Goal: Obtain resource: Download file/media

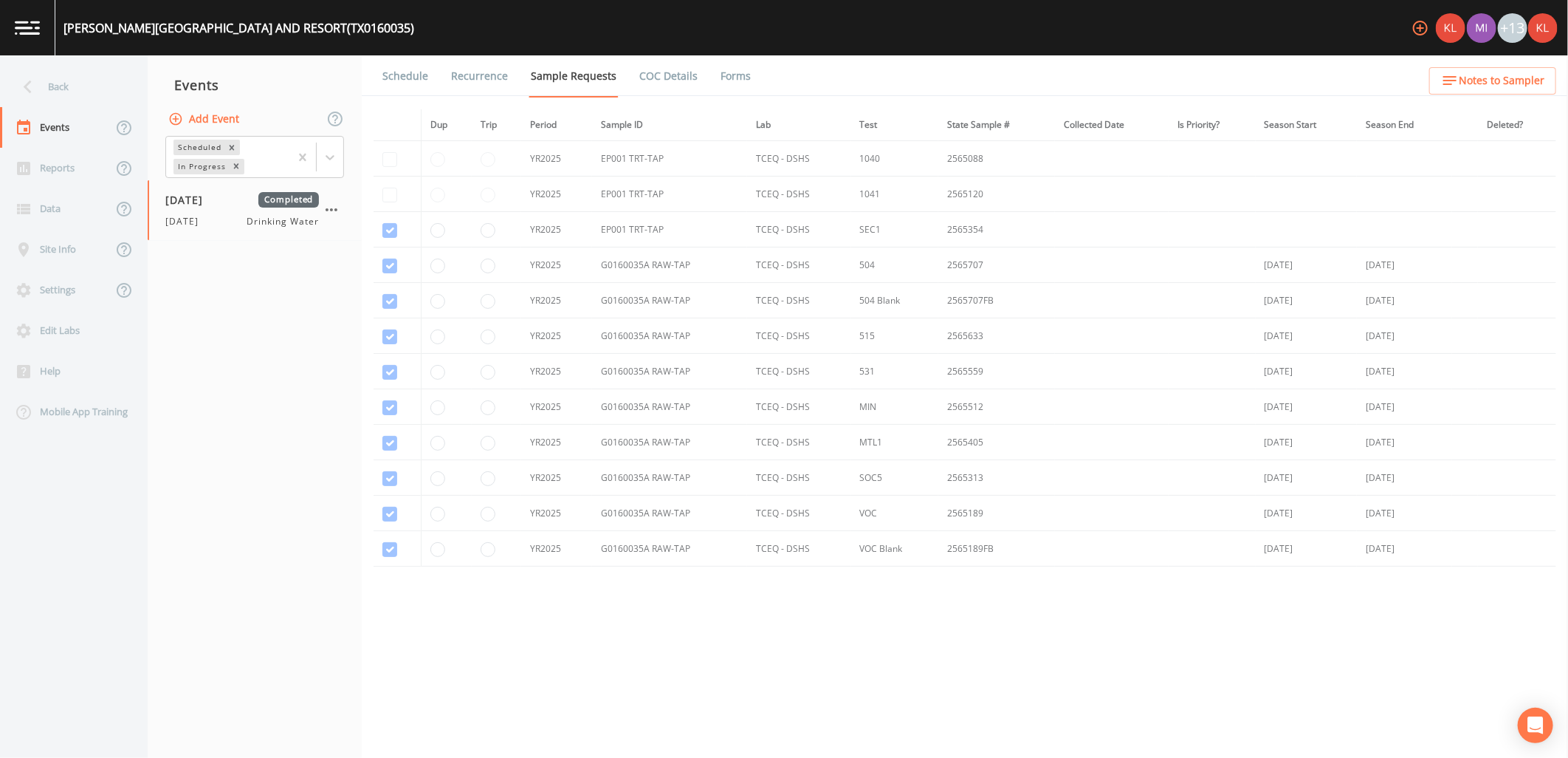
click at [26, 50] on link at bounding box center [27, 27] width 55 height 55
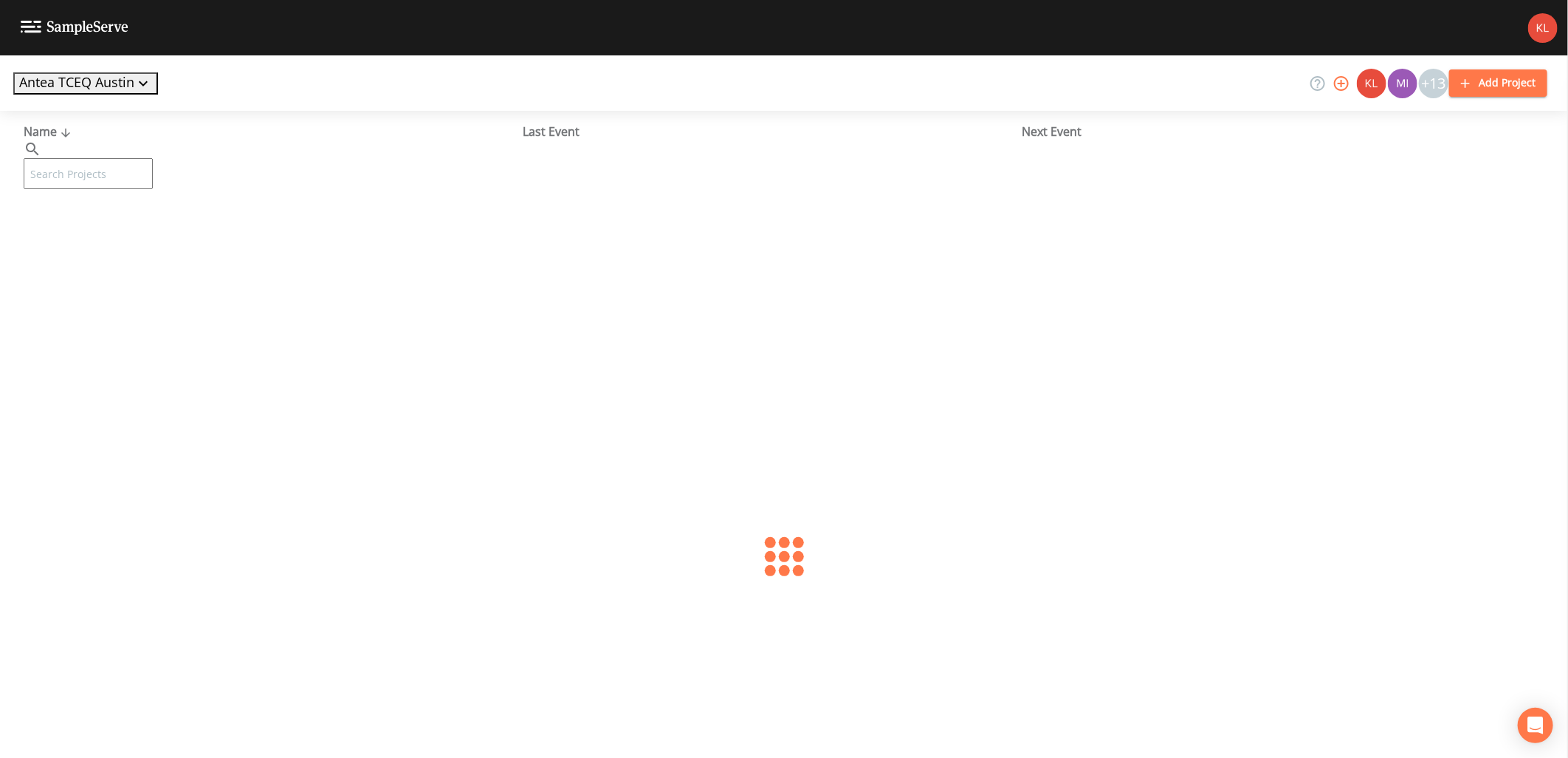
click at [134, 158] on input "text" at bounding box center [87, 173] width 129 height 31
type input "lcra"
click at [167, 230] on link "LCRA [PERSON_NAME] WATER SYSTEM (TX0860106)" at bounding box center [164, 227] width 281 height 17
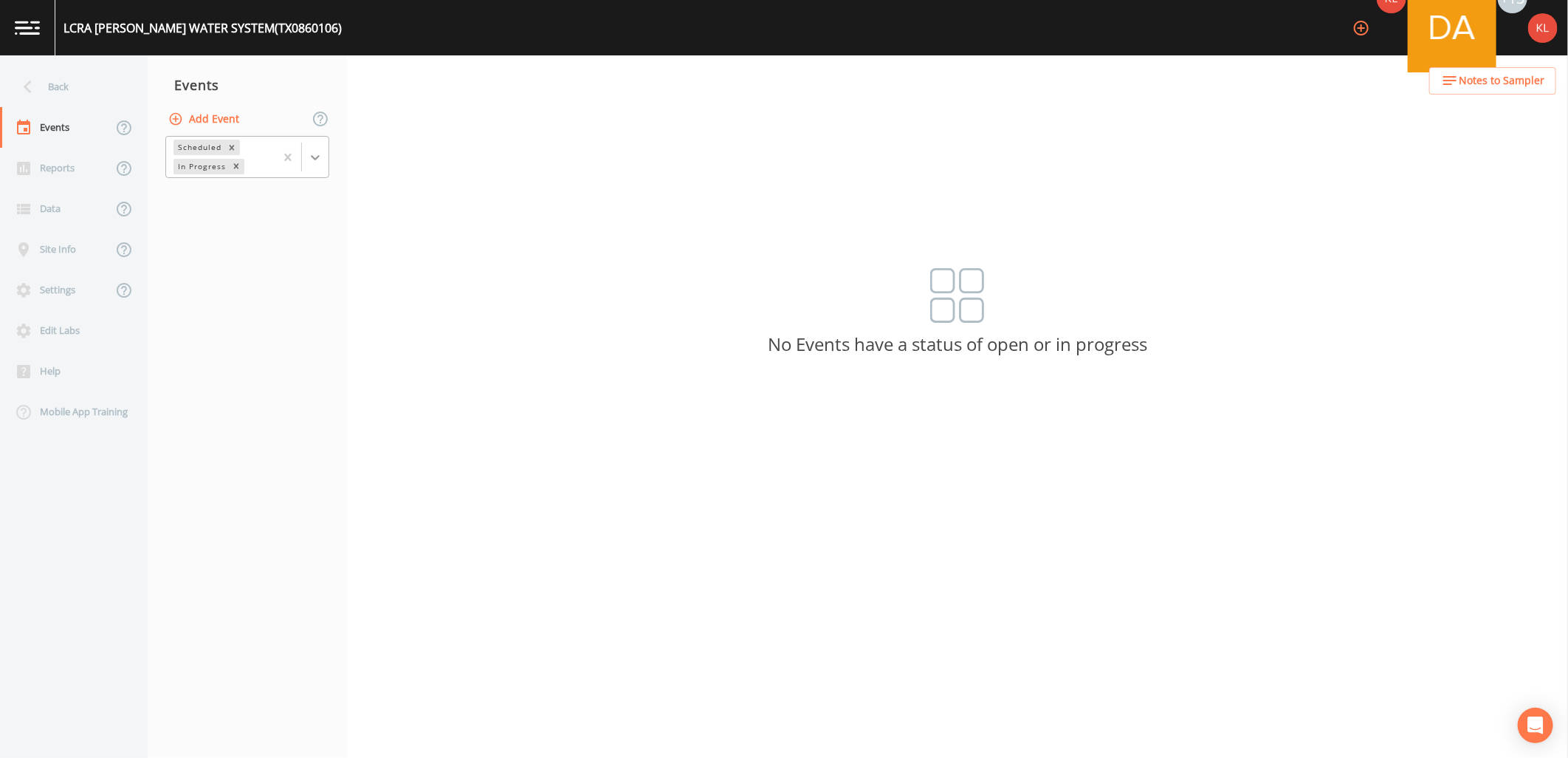
click at [312, 156] on icon at bounding box center [315, 158] width 9 height 5
click at [296, 186] on div "Completed" at bounding box center [247, 180] width 164 height 14
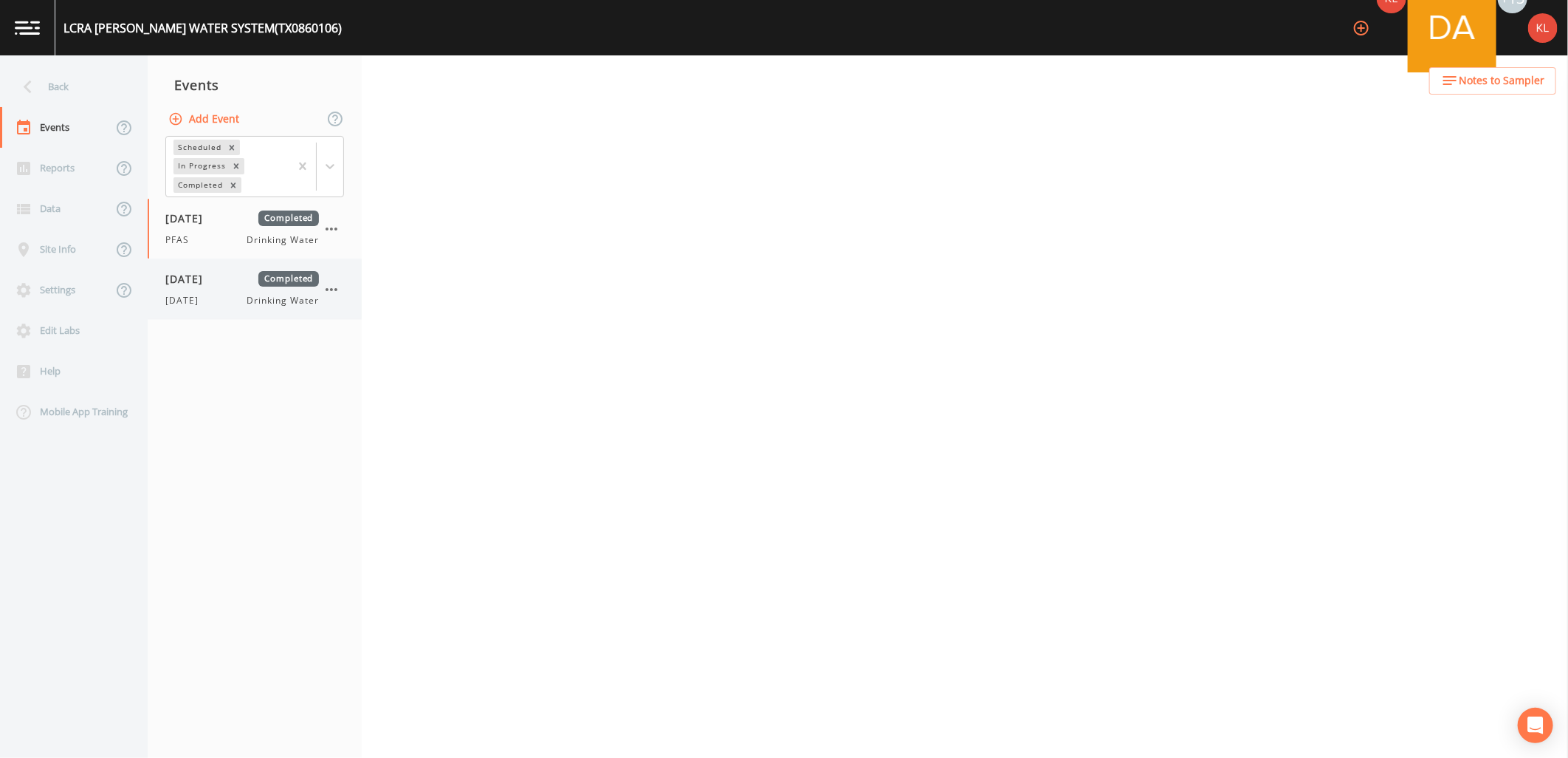
click at [219, 290] on div "[DATE] Completed [DATE] Drinking Water" at bounding box center [242, 289] width 154 height 36
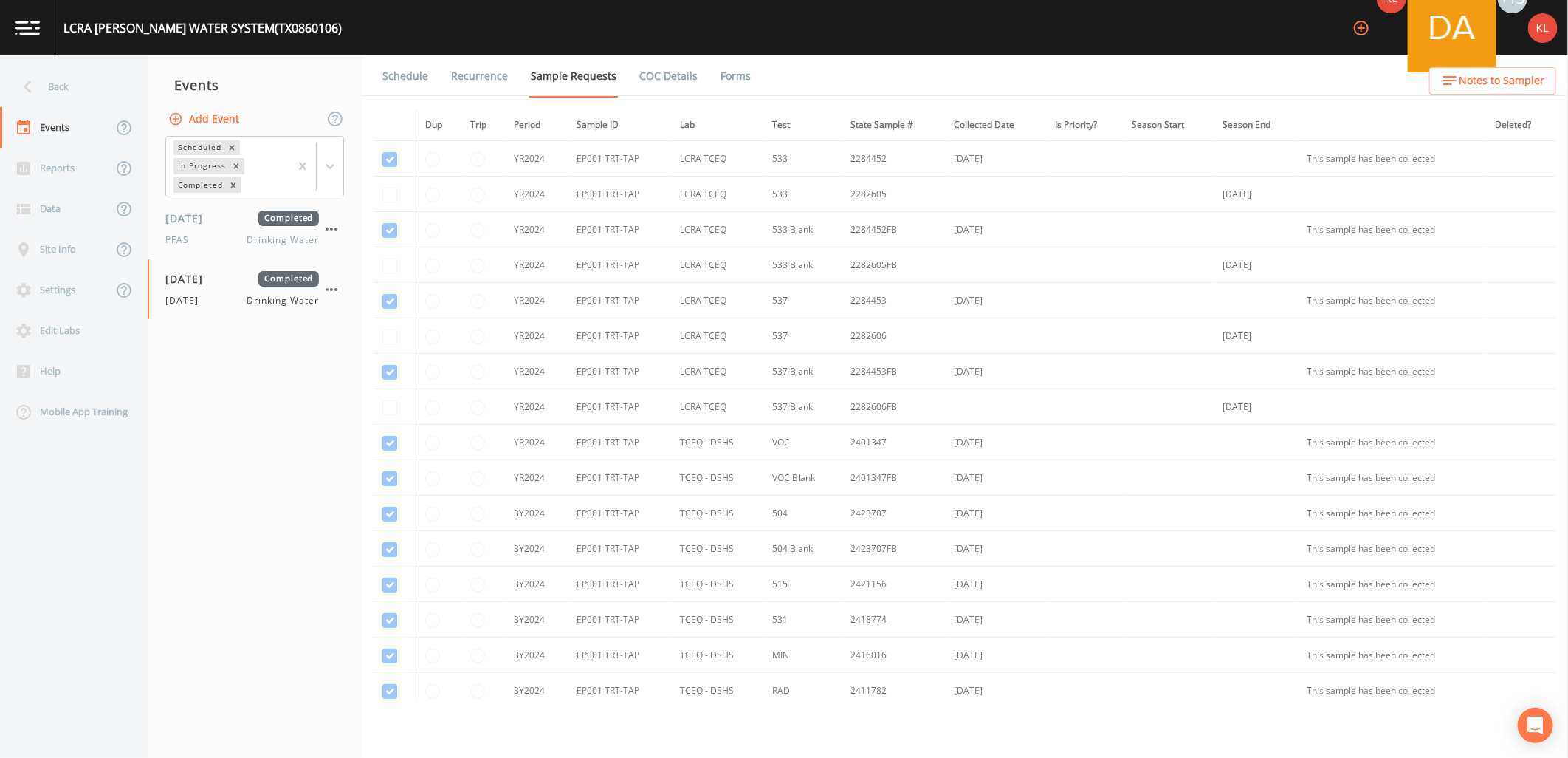
click at [729, 75] on link "Forms" at bounding box center [736, 75] width 35 height 41
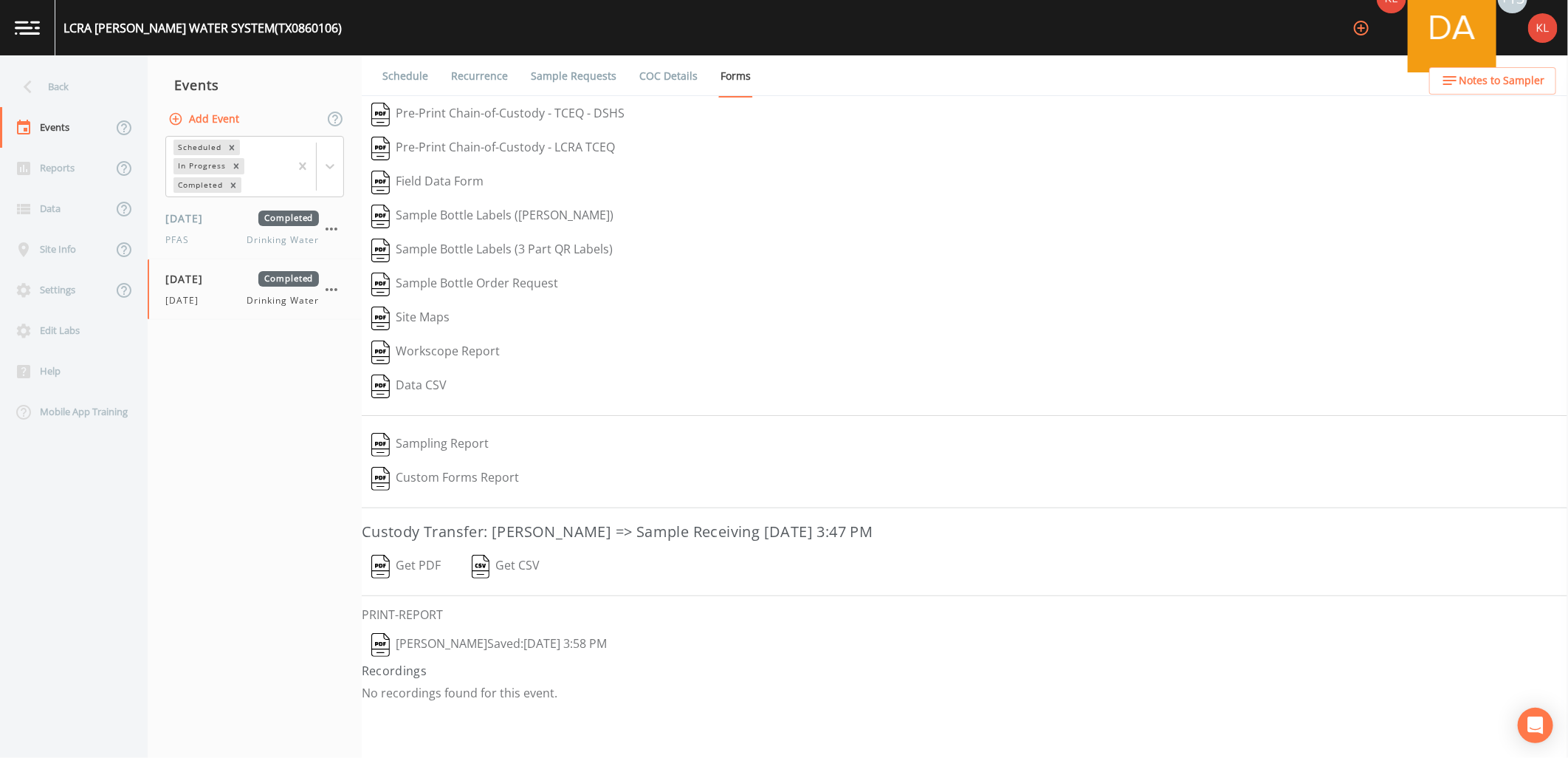
click at [393, 559] on button "Get PDF" at bounding box center [406, 566] width 89 height 34
click at [33, 29] on img at bounding box center [27, 27] width 25 height 14
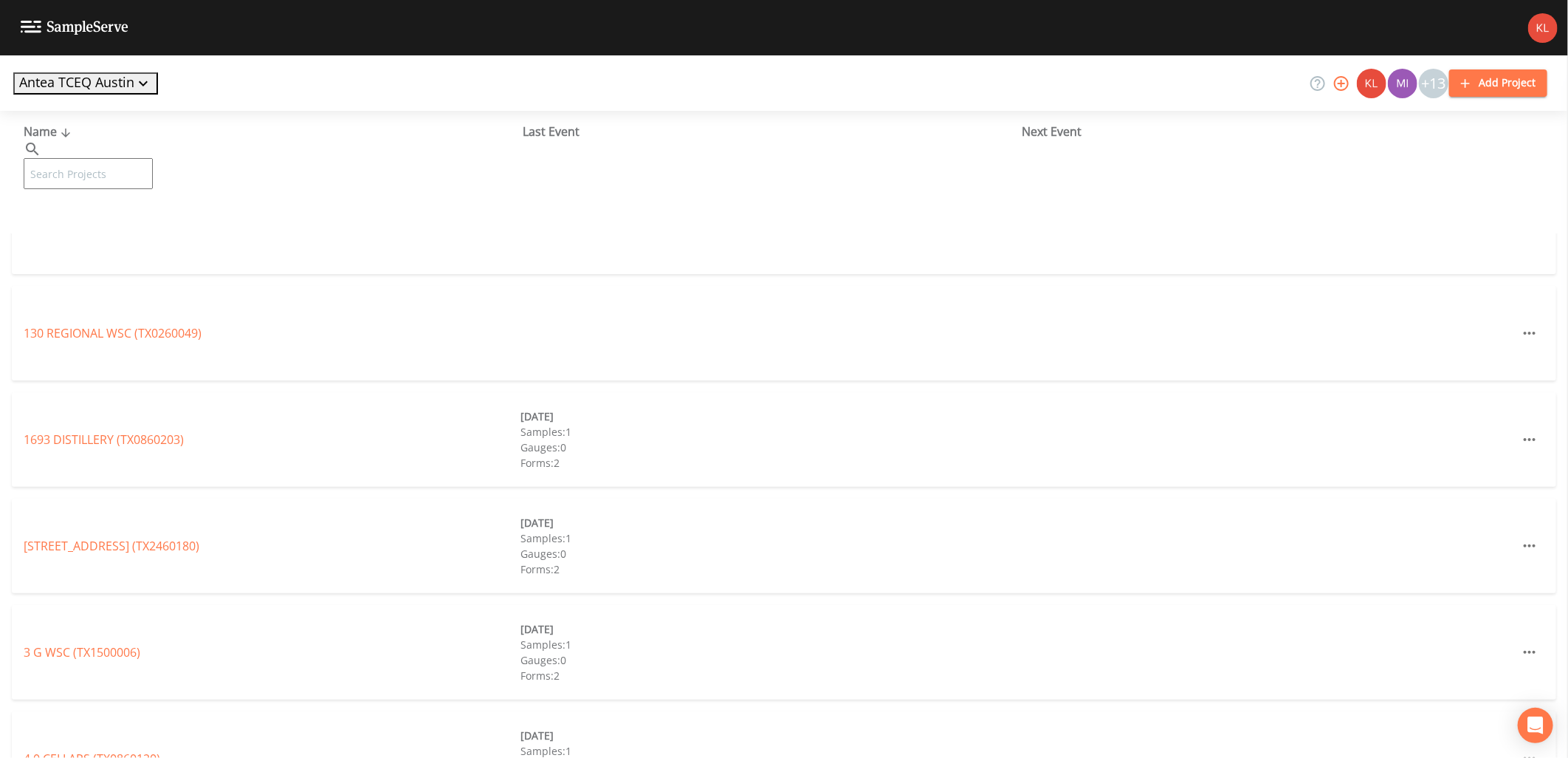
click at [153, 158] on input "text" at bounding box center [87, 173] width 129 height 31
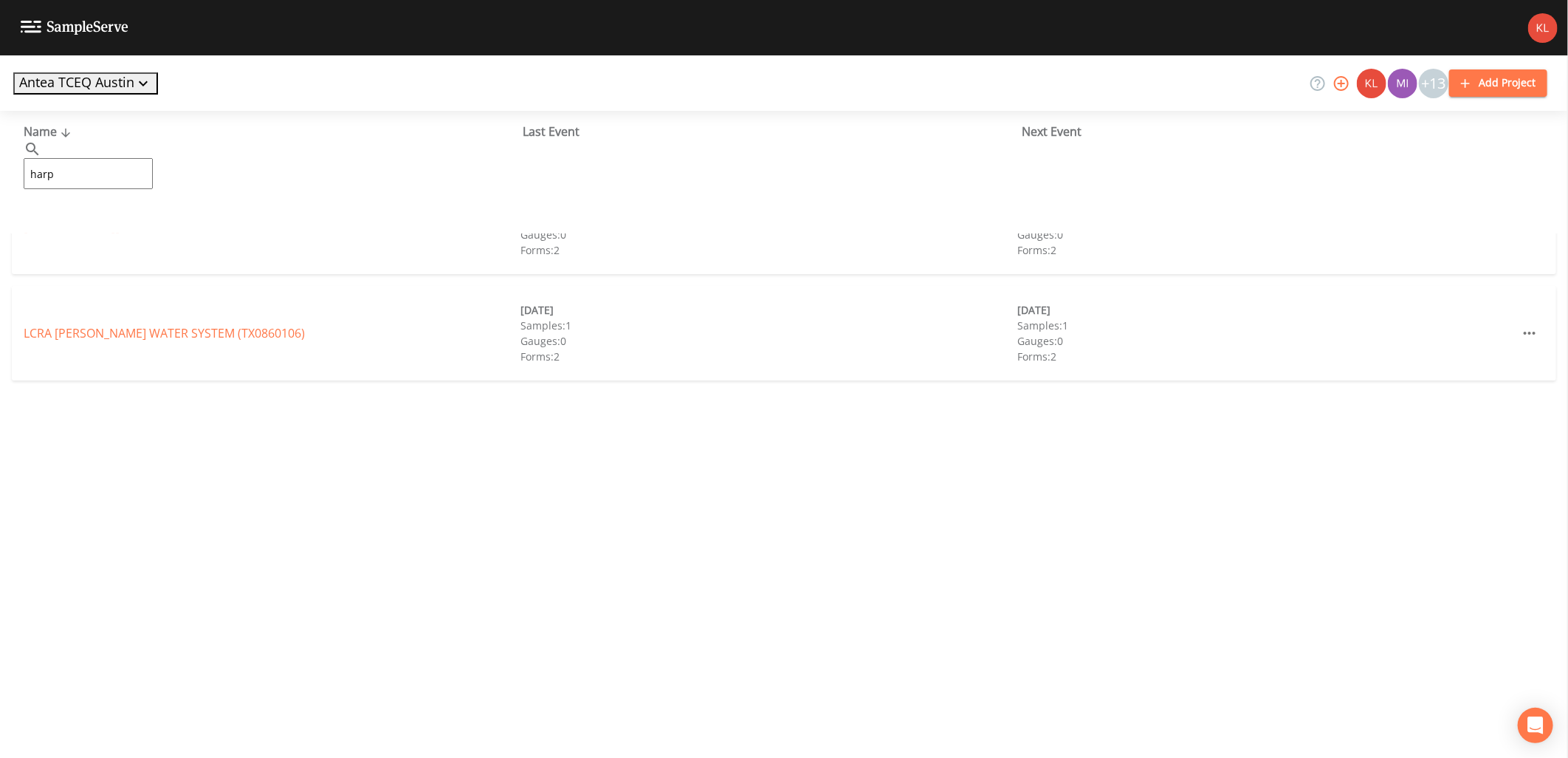
type input "[PERSON_NAME]"
click at [208, 334] on link "LCRA [PERSON_NAME] WATER SYSTEM (TX0860106)" at bounding box center [164, 333] width 281 height 17
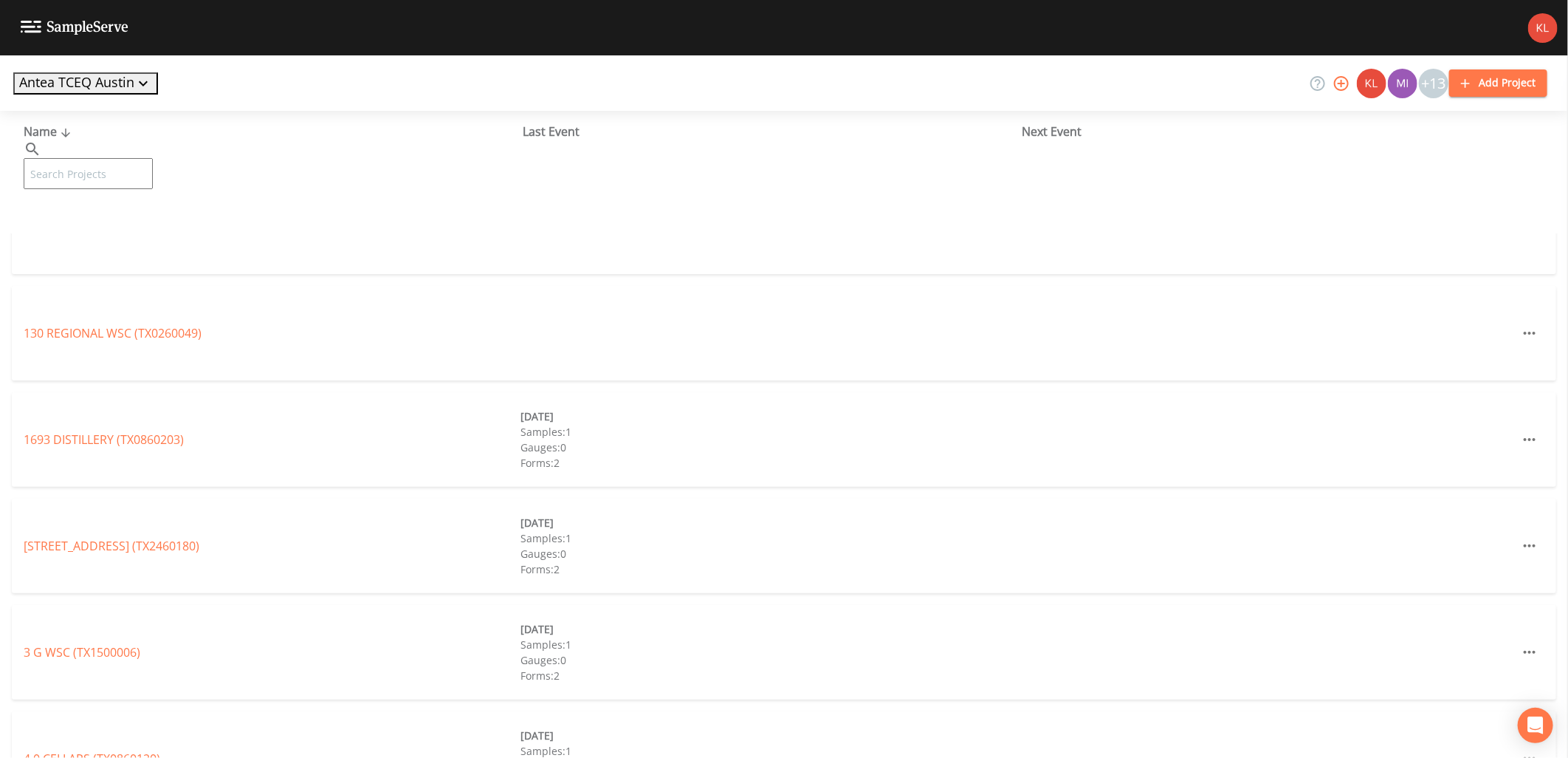
click at [153, 158] on input "text" at bounding box center [87, 173] width 129 height 31
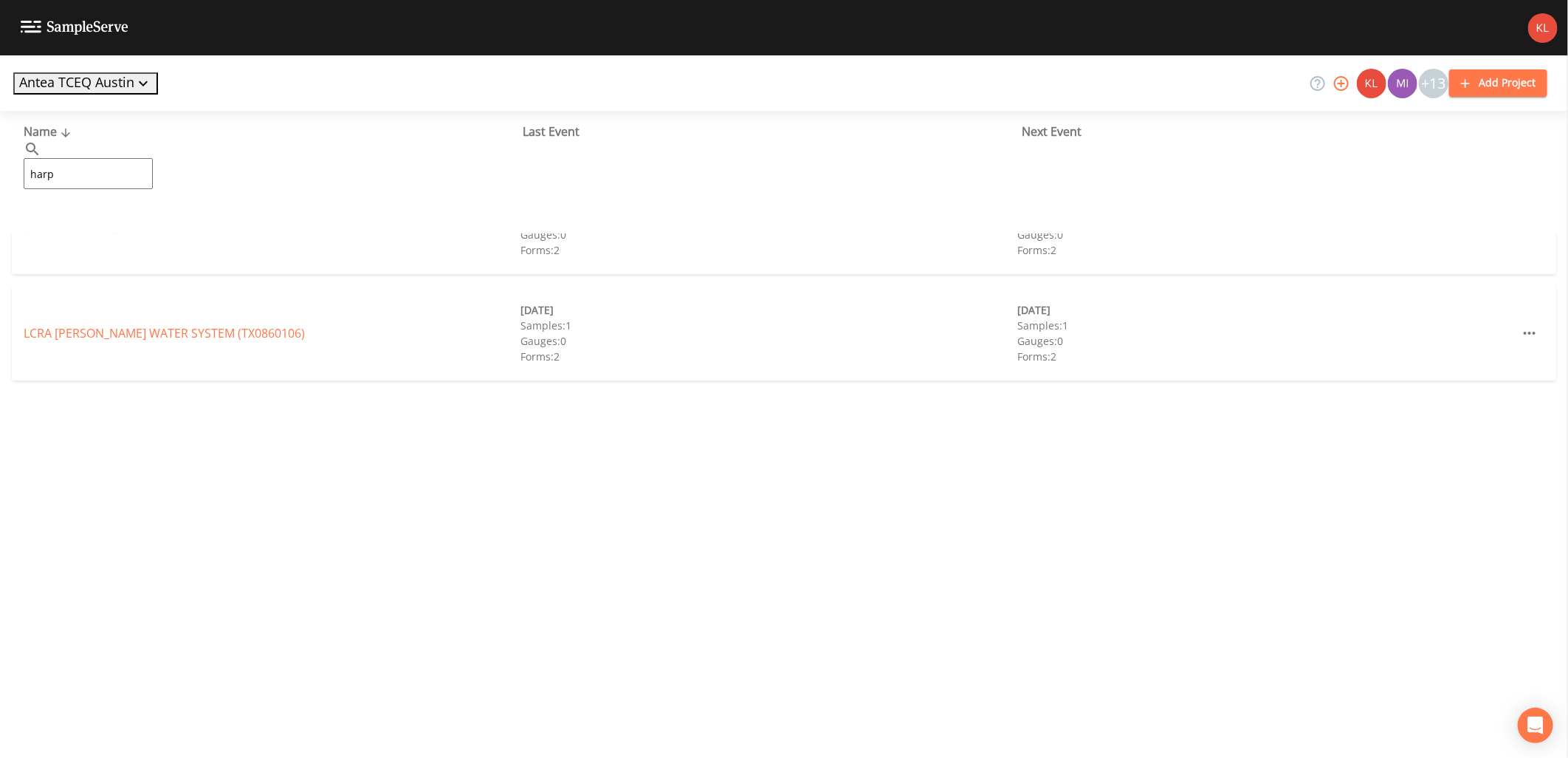
type input "harp"
click at [35, 220] on link "[PERSON_NAME][GEOGRAPHIC_DATA] (TX0860005)" at bounding box center [163, 227] width 279 height 17
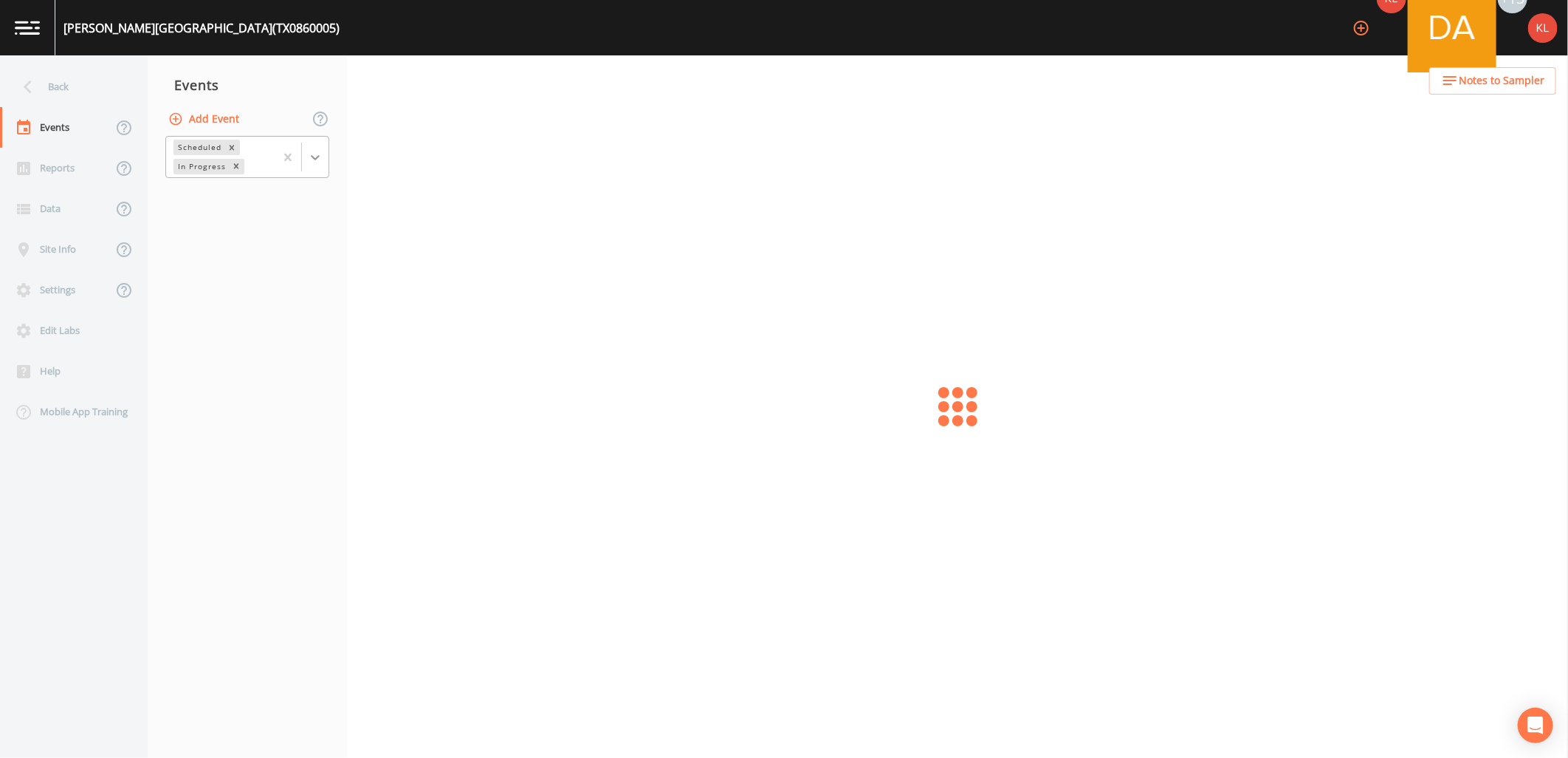
click at [308, 165] on div at bounding box center [315, 157] width 26 height 26
click at [291, 217] on nav "Events Add Event 1 result available. Use Up and Down to choose options, press E…" at bounding box center [247, 406] width 199 height 702
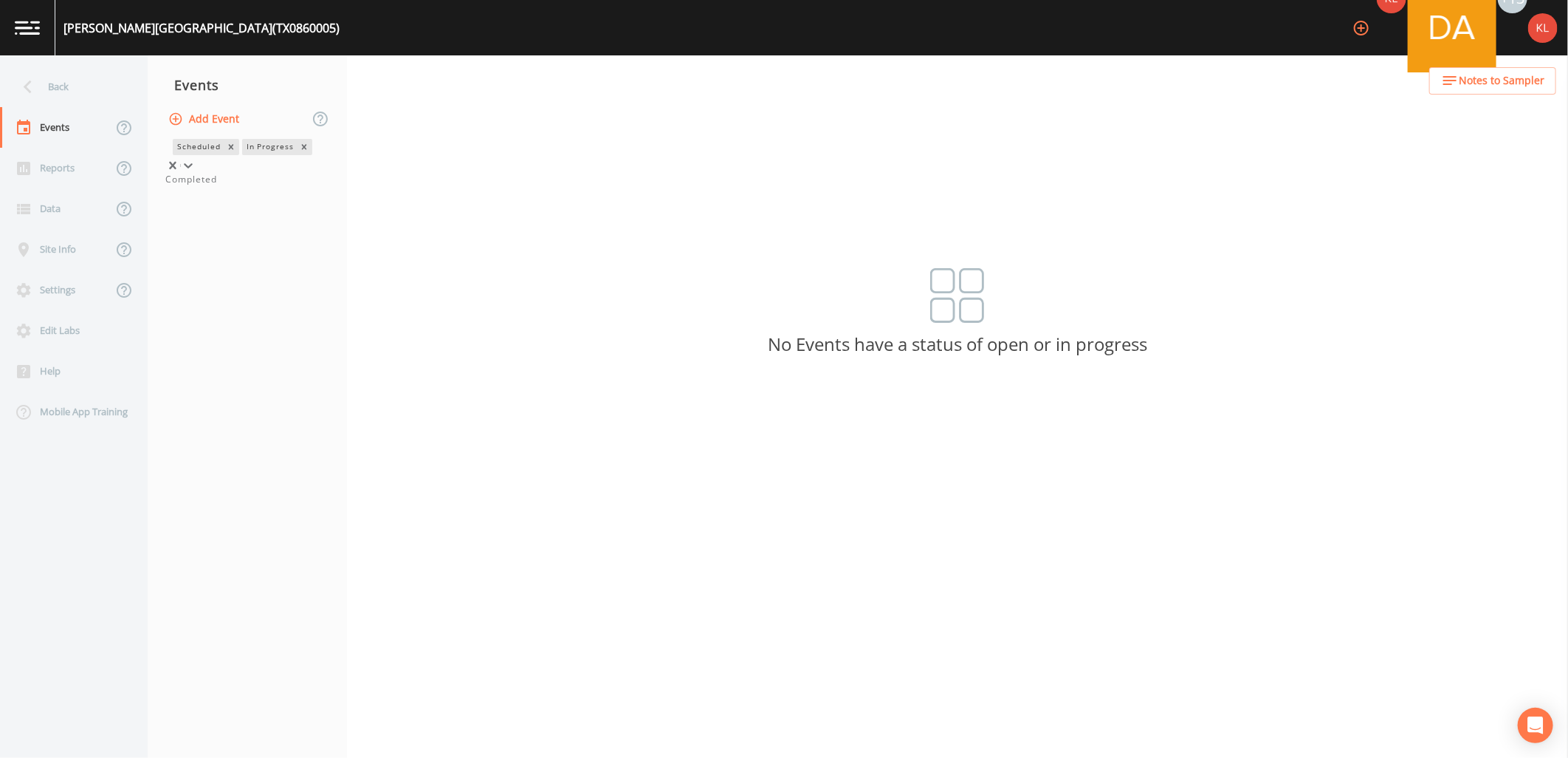
click at [314, 172] on div at bounding box center [247, 166] width 164 height 15
click at [305, 186] on div "Completed" at bounding box center [247, 180] width 164 height 14
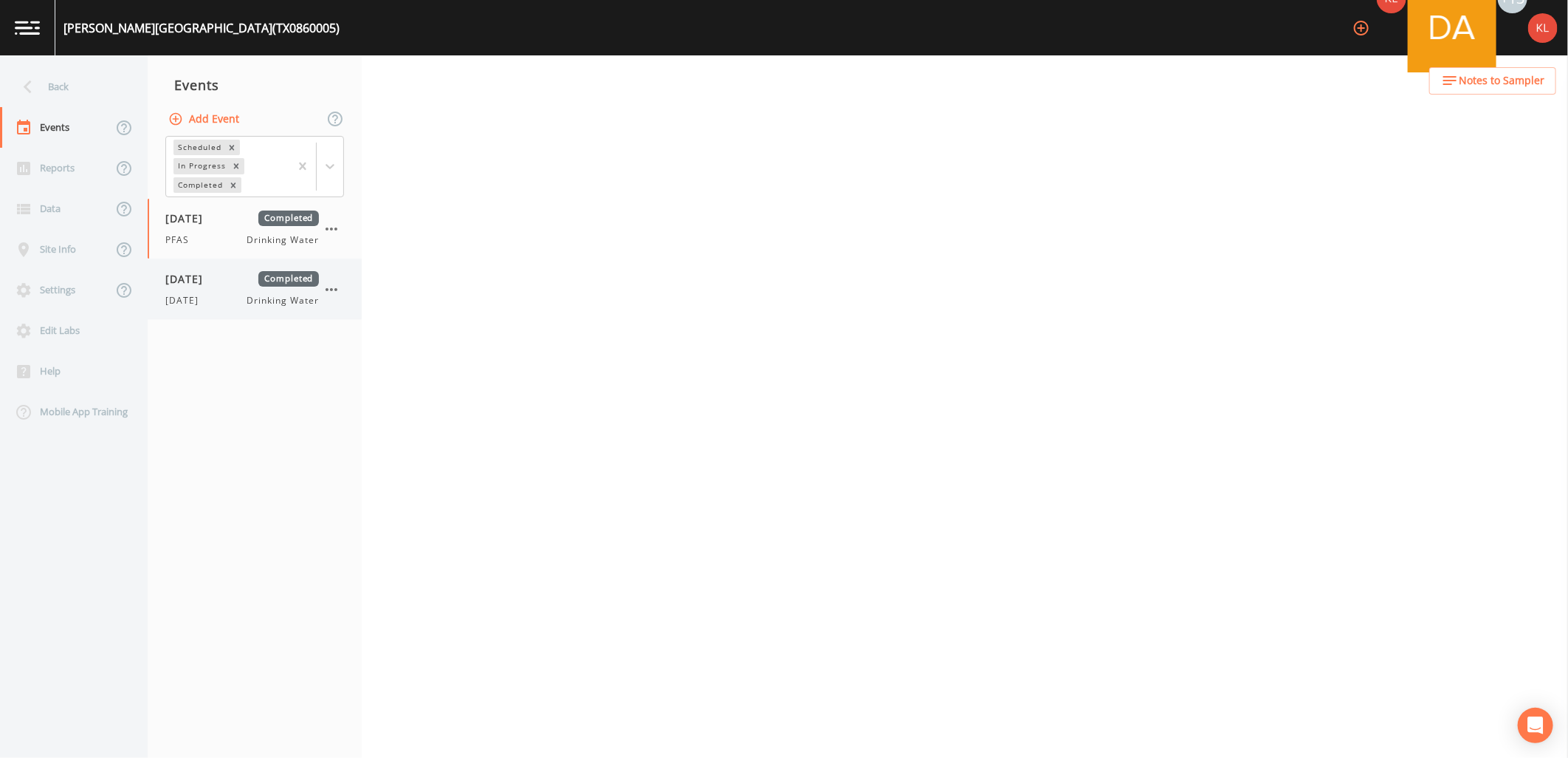
click at [231, 311] on div "[DATE] Completed [DATE] Drinking Water" at bounding box center [255, 289] width 214 height 60
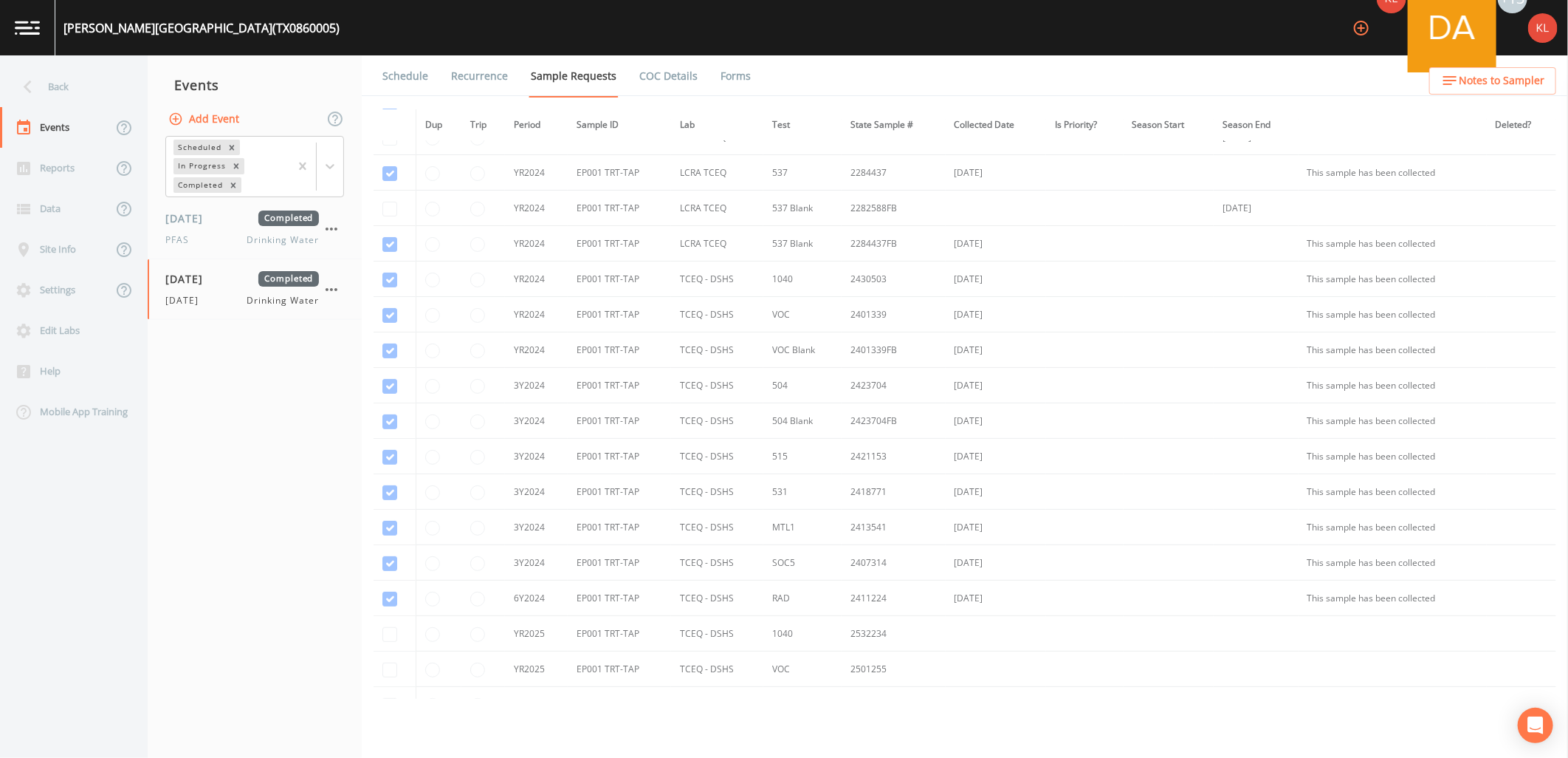
scroll to position [342, 0]
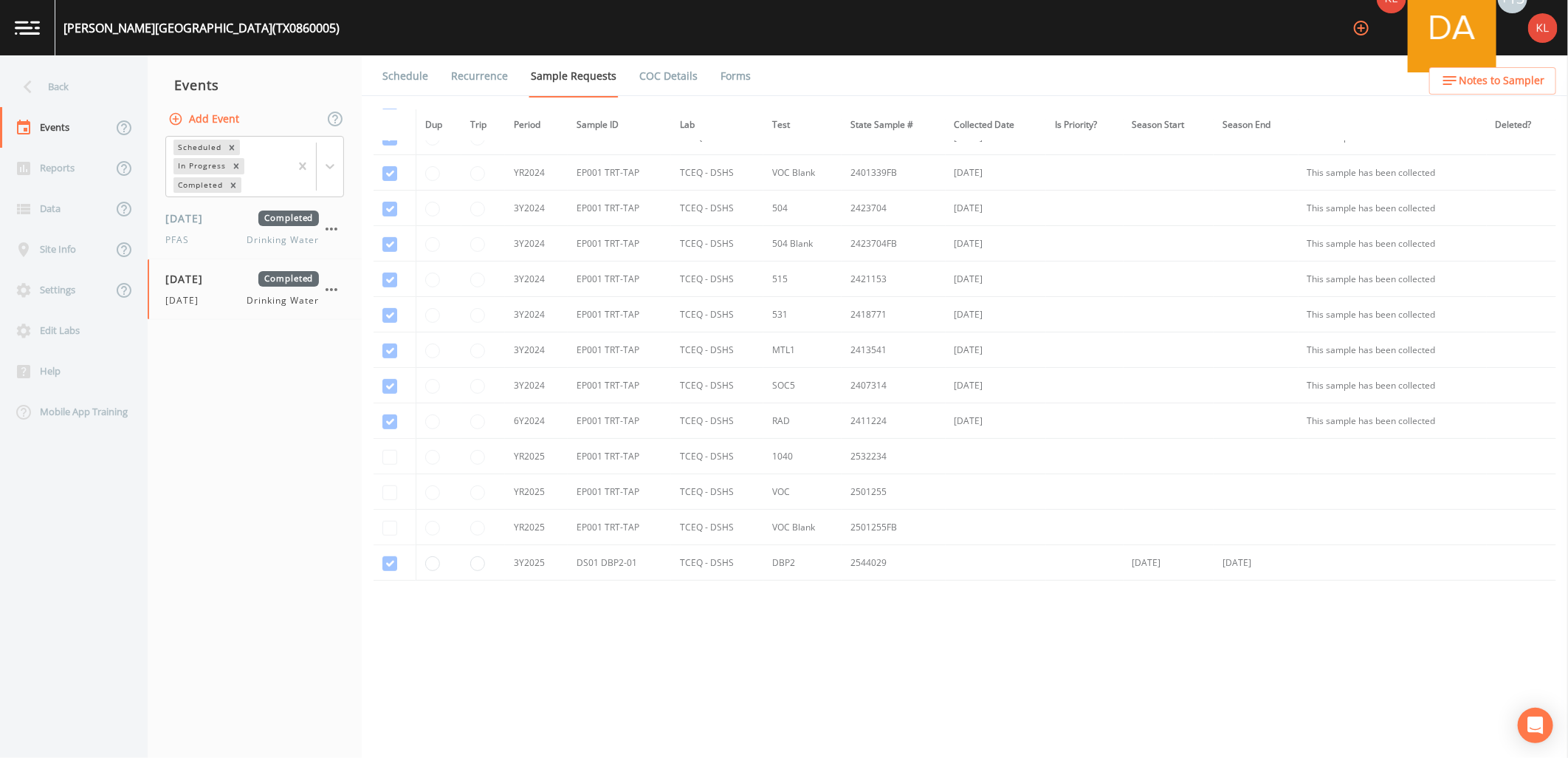
click at [718, 68] on link "Forms" at bounding box center [736, 75] width 35 height 41
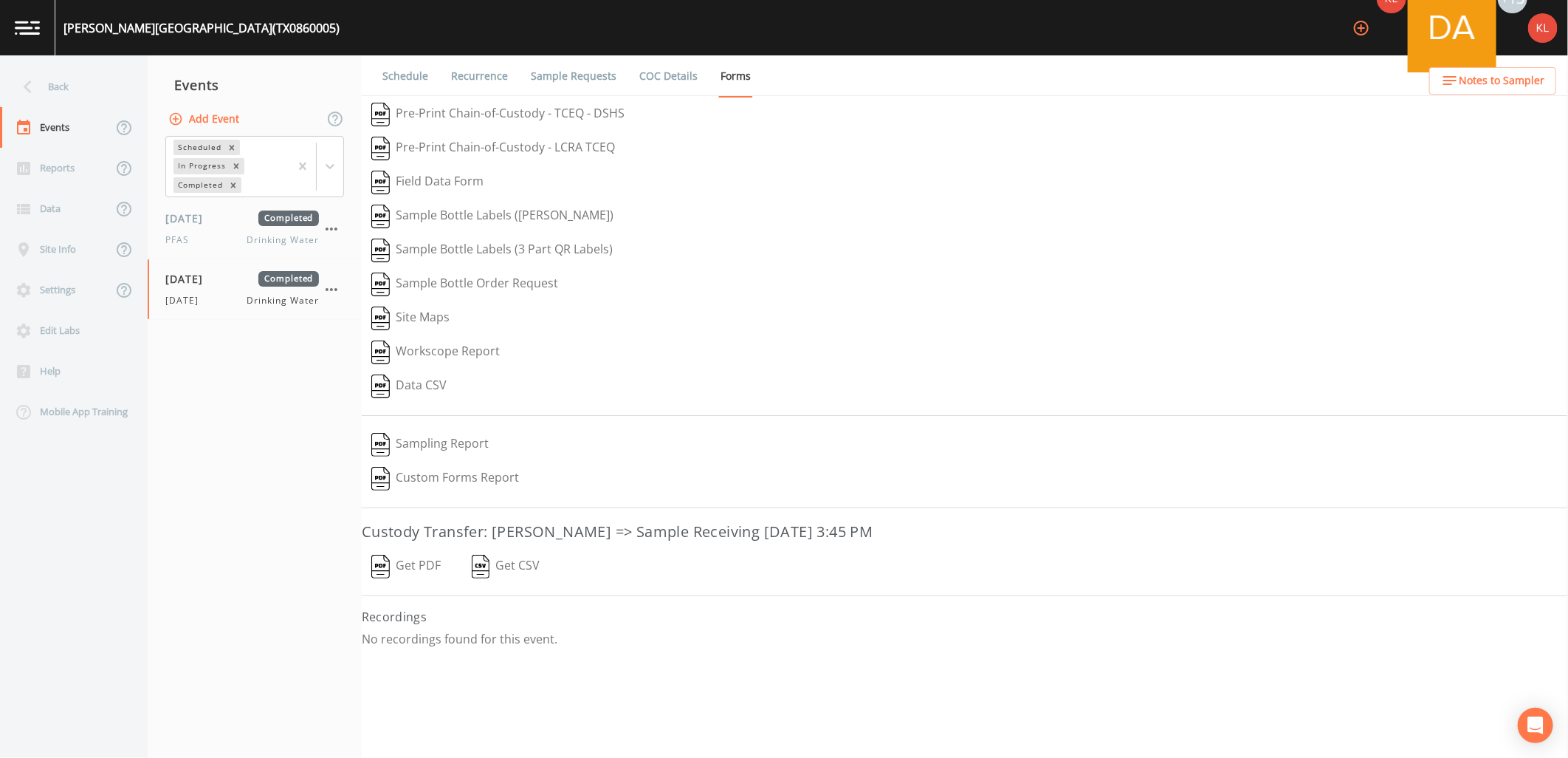
click at [419, 549] on div "Schedule Recurrence Sample Requests COC Details Forms   Pre-Print Chain-of-Cust…" at bounding box center [965, 406] width 1206 height 702
click at [415, 564] on button "Get PDF" at bounding box center [406, 566] width 89 height 34
click at [40, 26] on link at bounding box center [27, 27] width 55 height 55
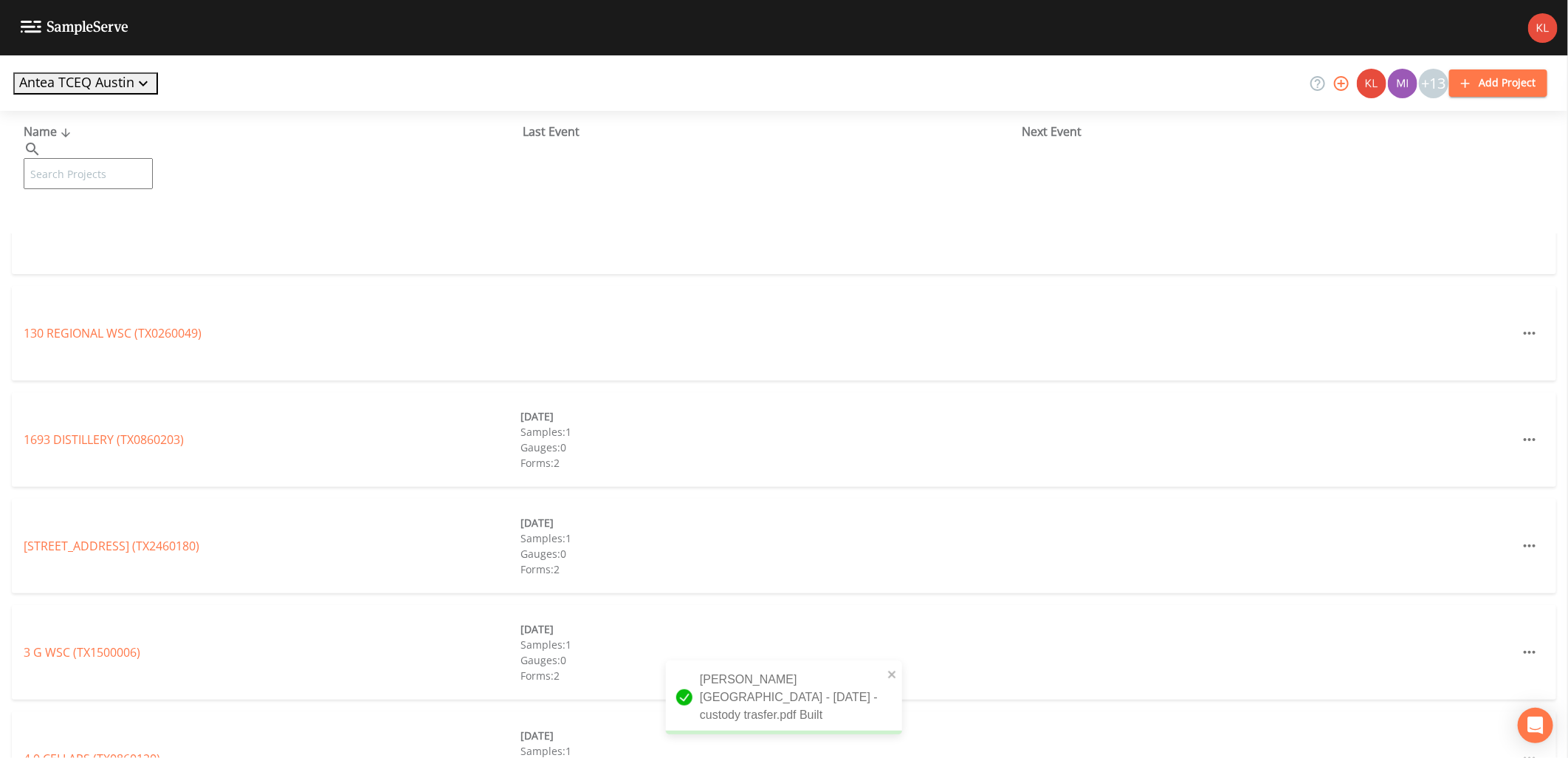
click at [106, 158] on input "text" at bounding box center [87, 173] width 129 height 31
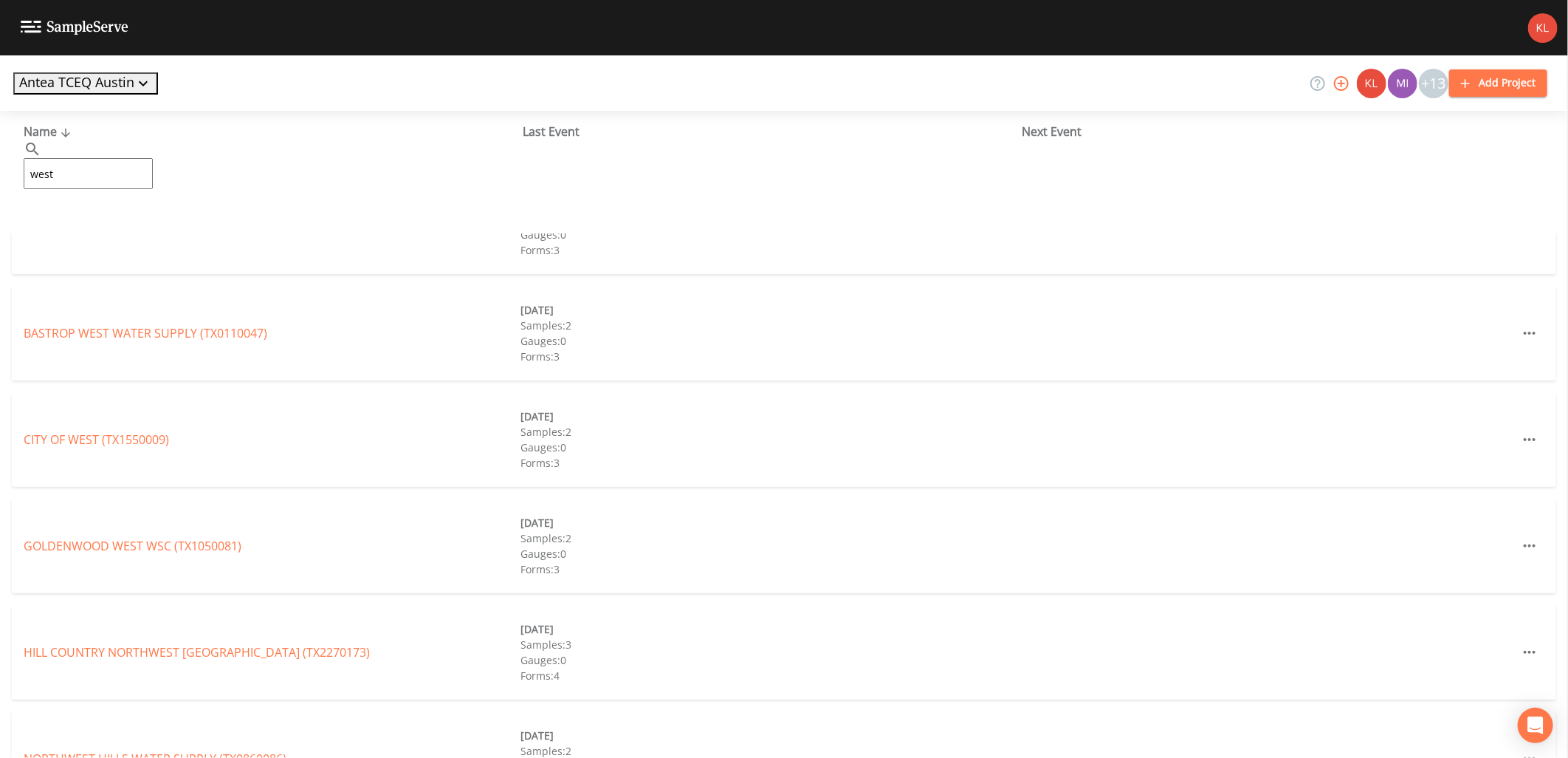
type input "west oak"
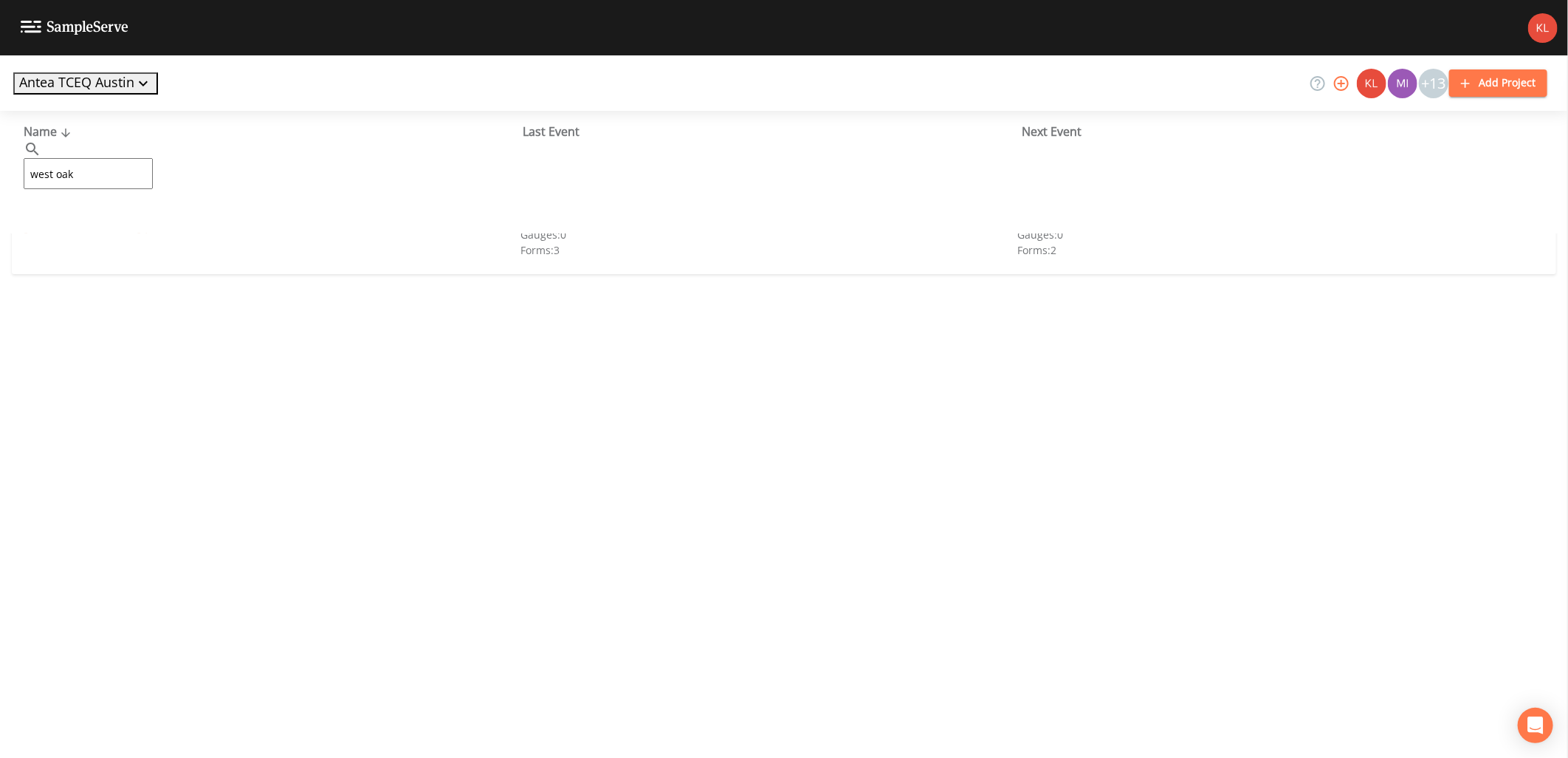
click at [137, 222] on link "[GEOGRAPHIC_DATA] (TX0860100)" at bounding box center [117, 227] width 188 height 17
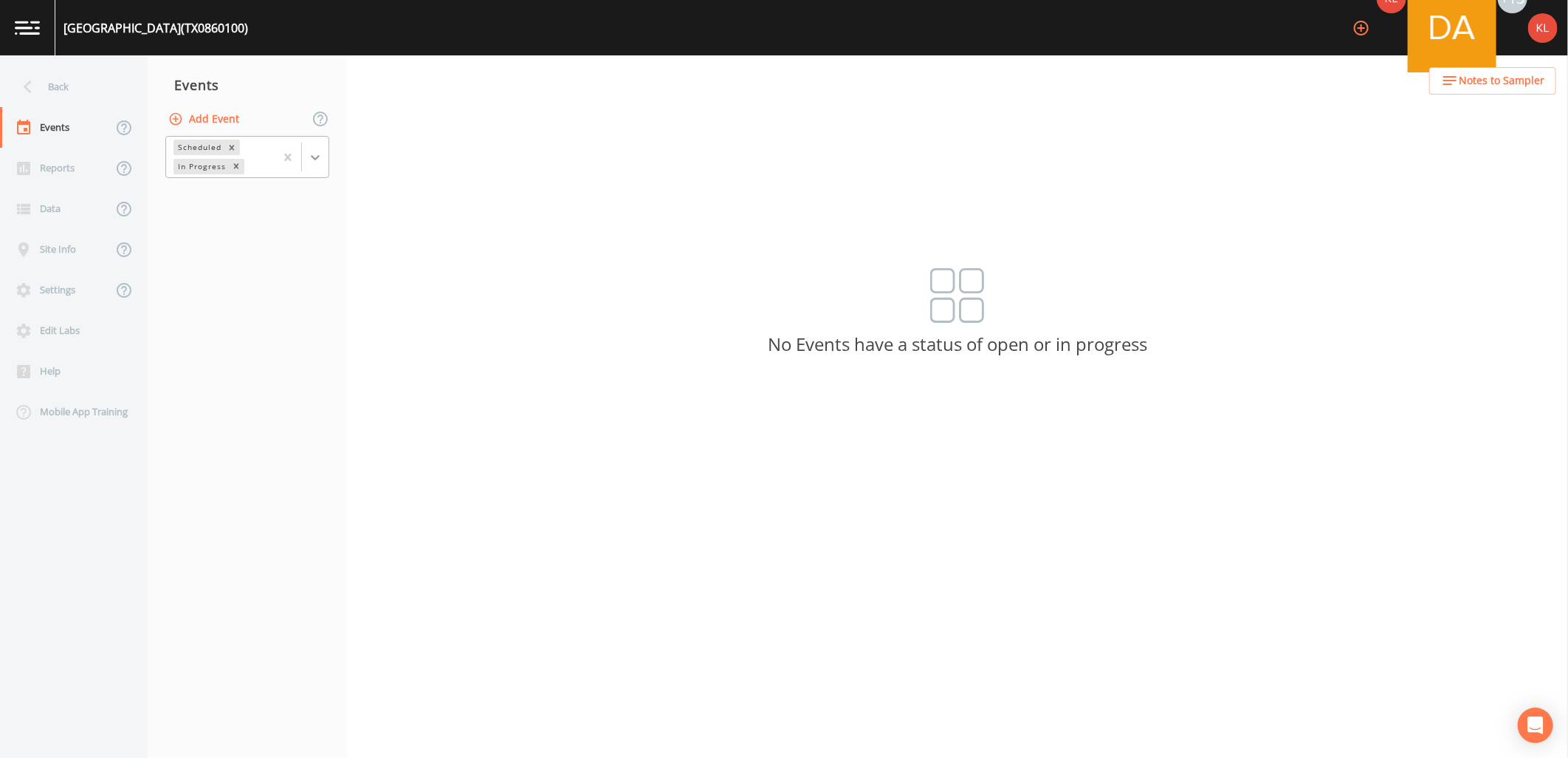
click at [311, 153] on icon at bounding box center [315, 158] width 15 height 15
click at [283, 186] on div "Completed" at bounding box center [247, 180] width 164 height 14
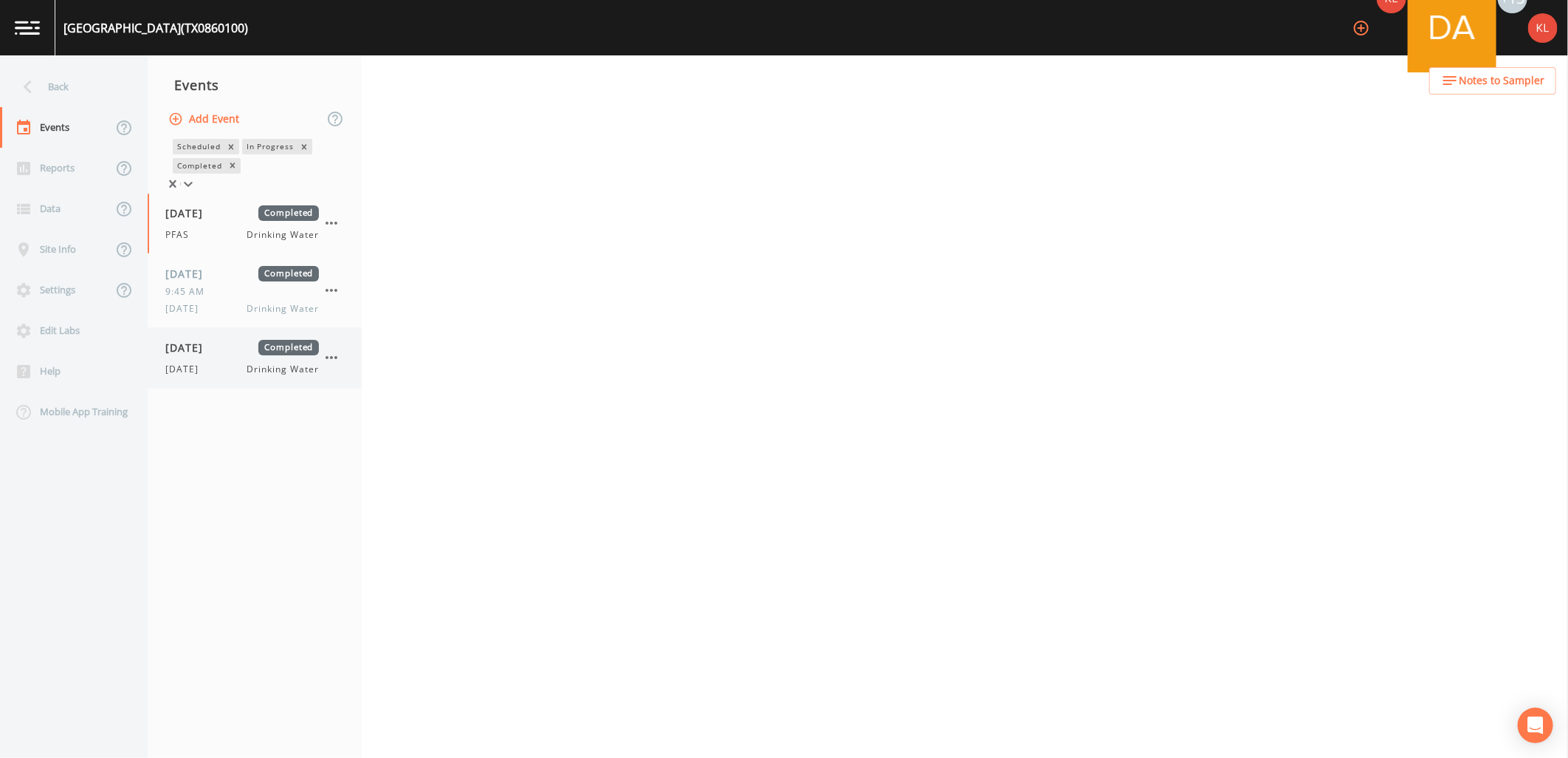
click at [243, 376] on div "[DATE] Drinking Water" at bounding box center [242, 370] width 154 height 14
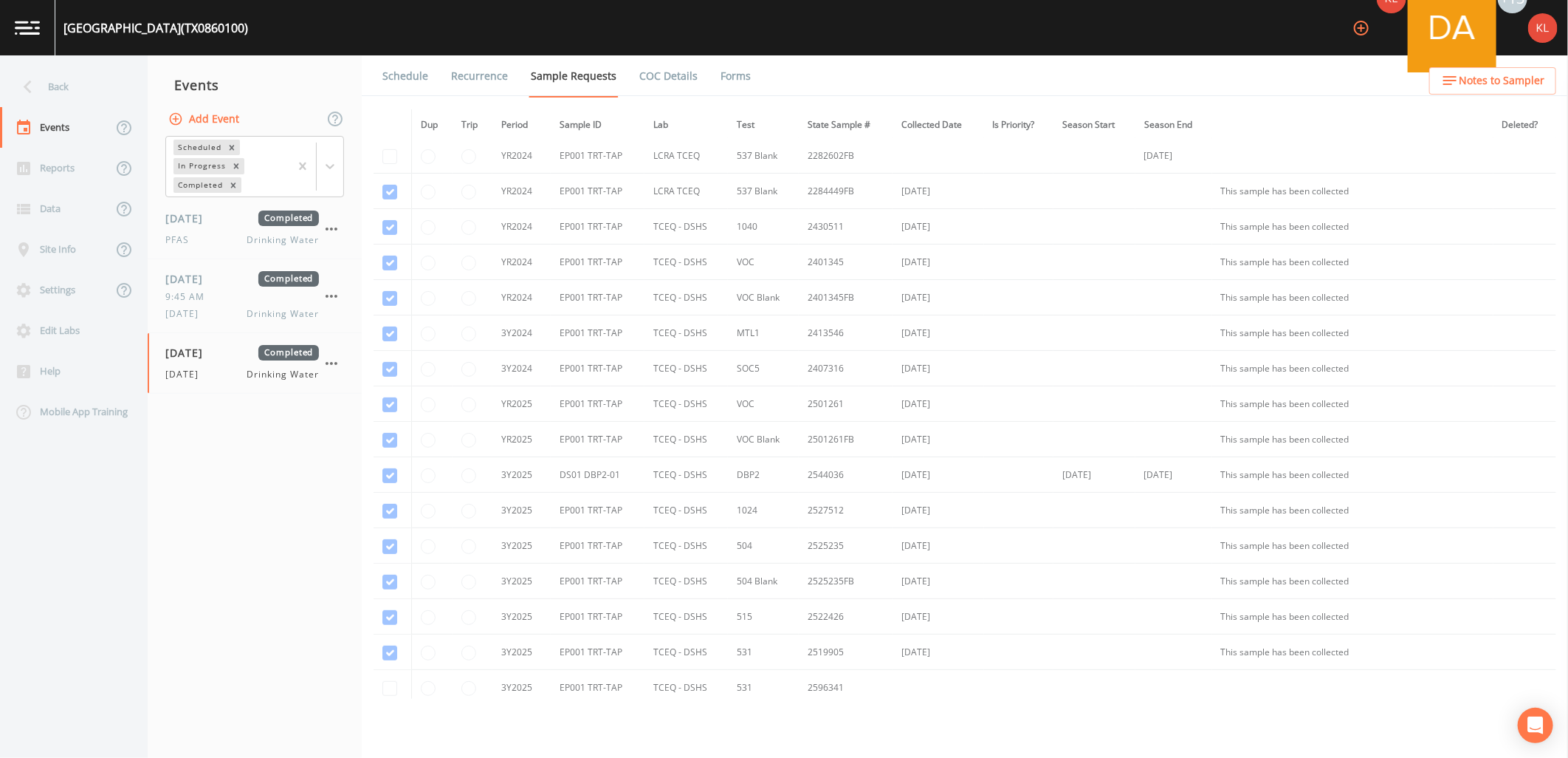
scroll to position [483, 0]
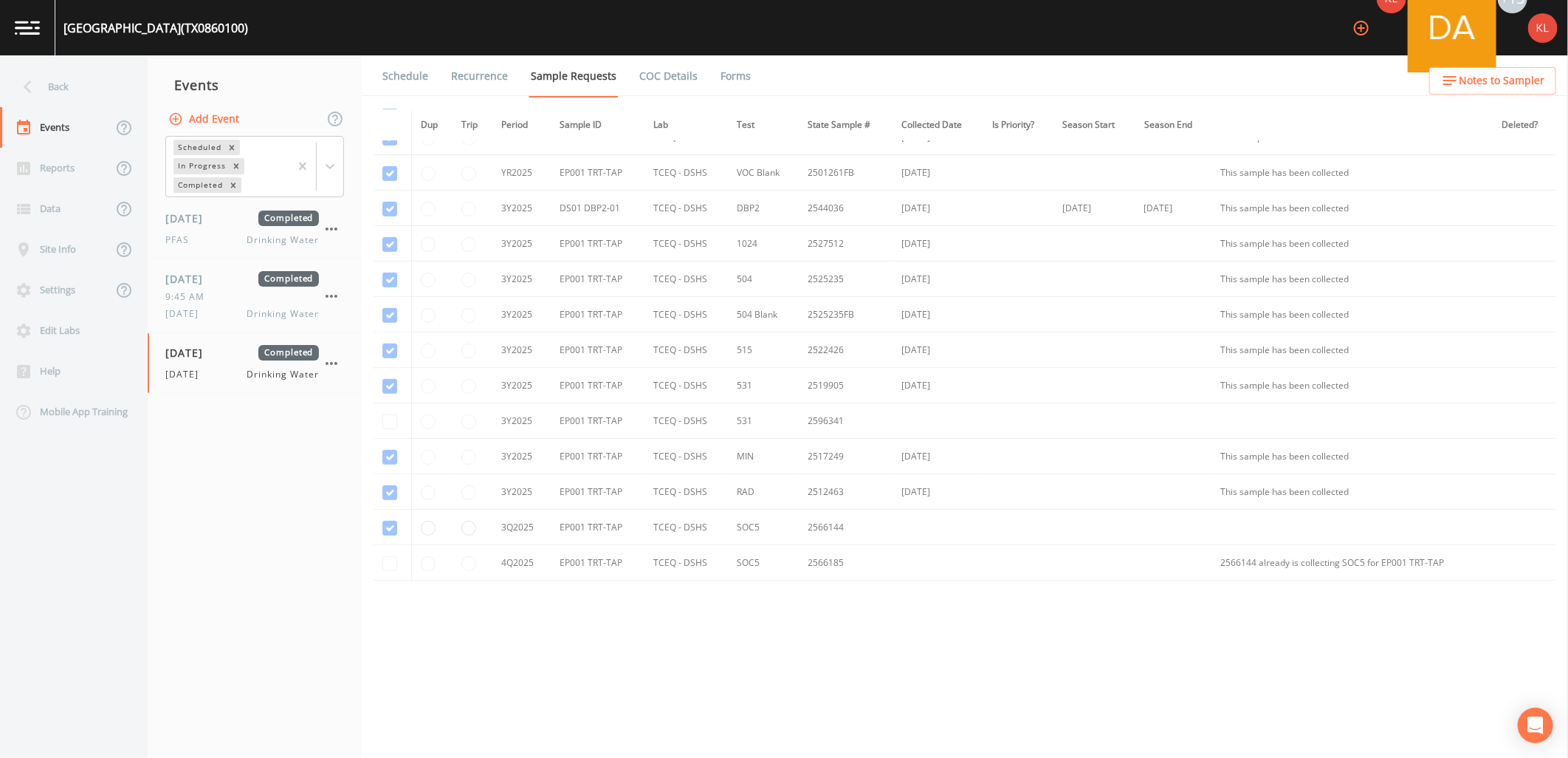
click at [729, 67] on link "Forms" at bounding box center [736, 75] width 35 height 41
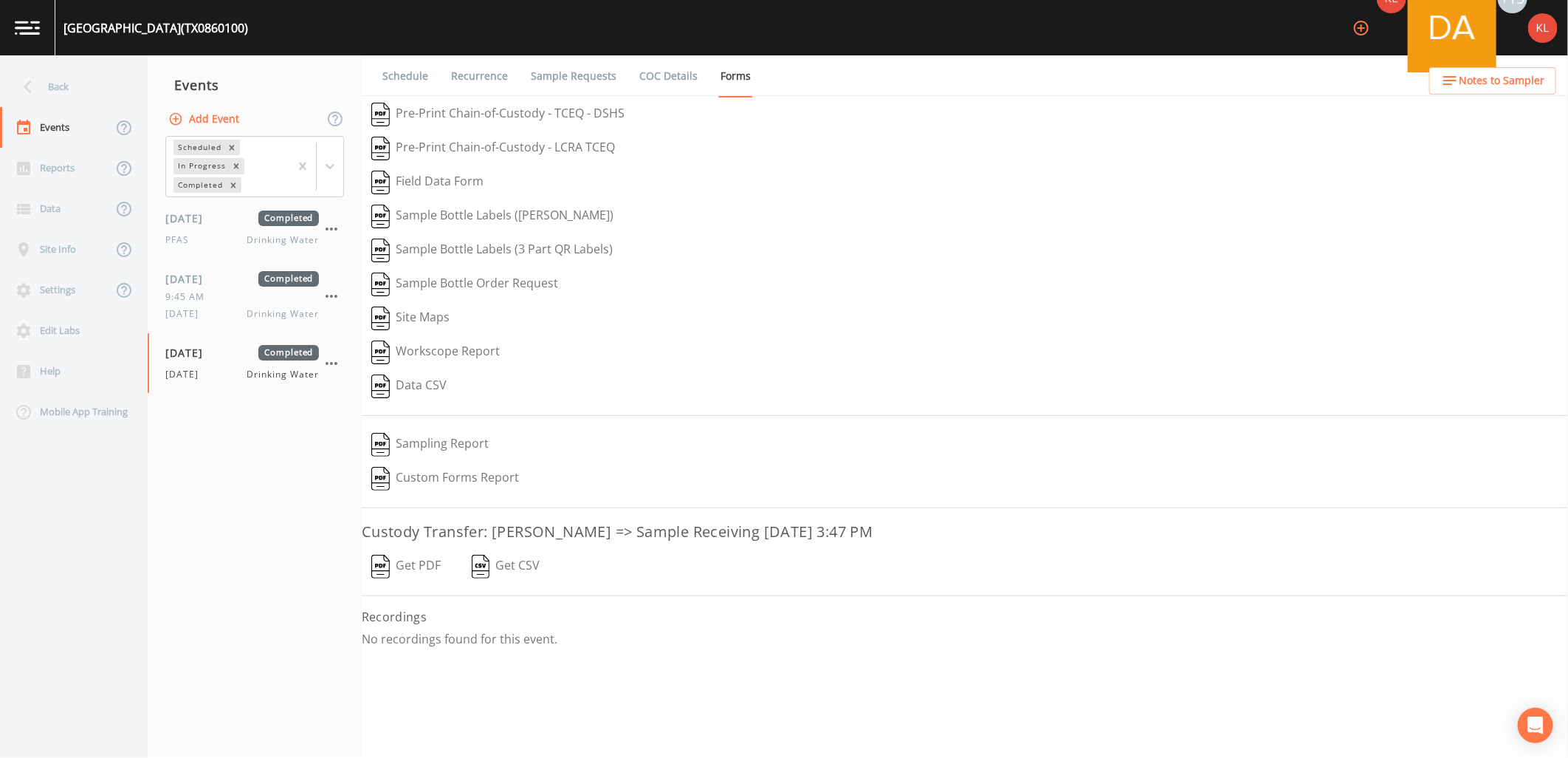
click at [412, 573] on button "Get PDF" at bounding box center [406, 566] width 89 height 34
click at [19, 23] on img at bounding box center [27, 27] width 25 height 14
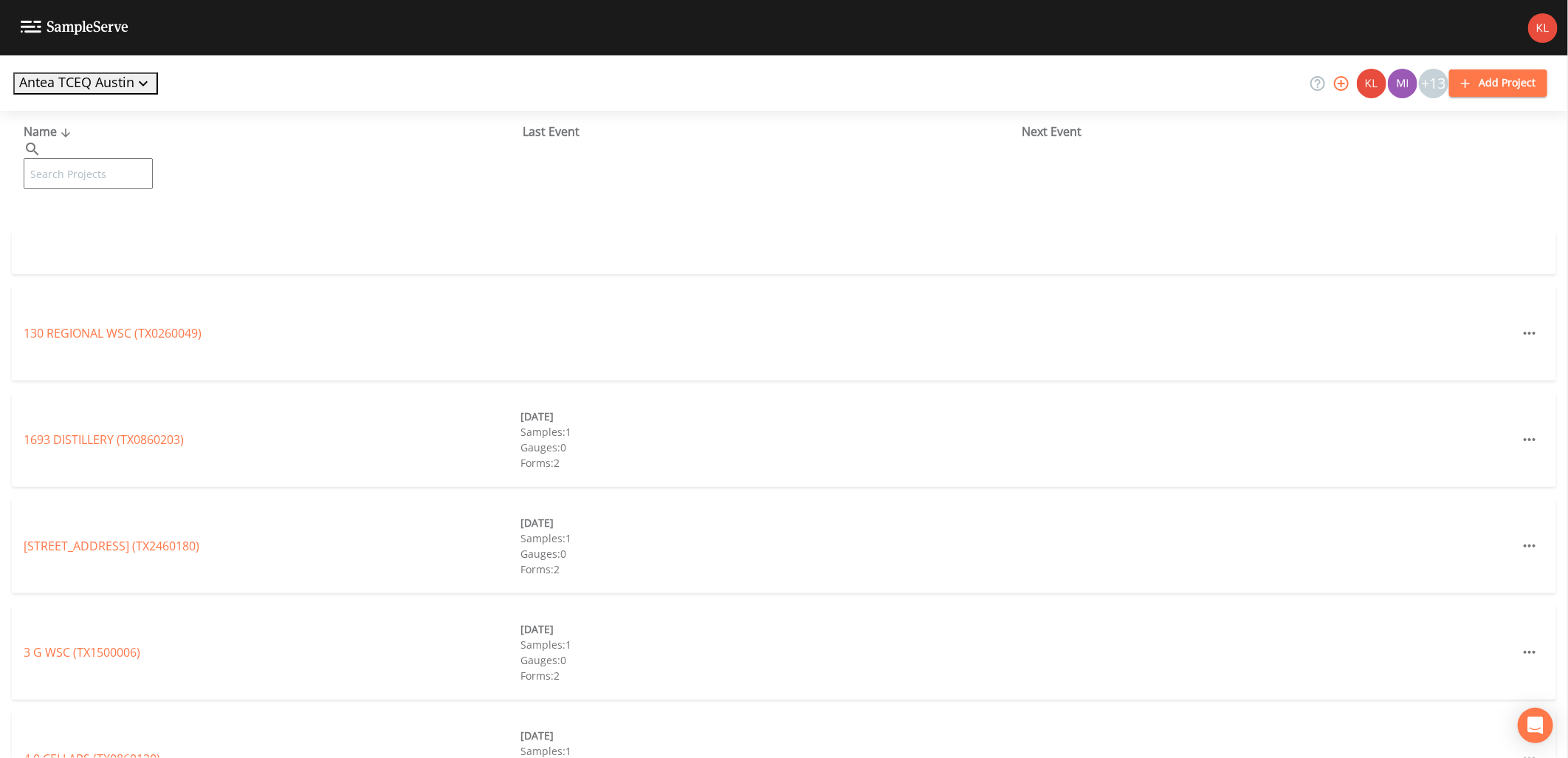
click at [94, 158] on input "text" at bounding box center [87, 173] width 129 height 31
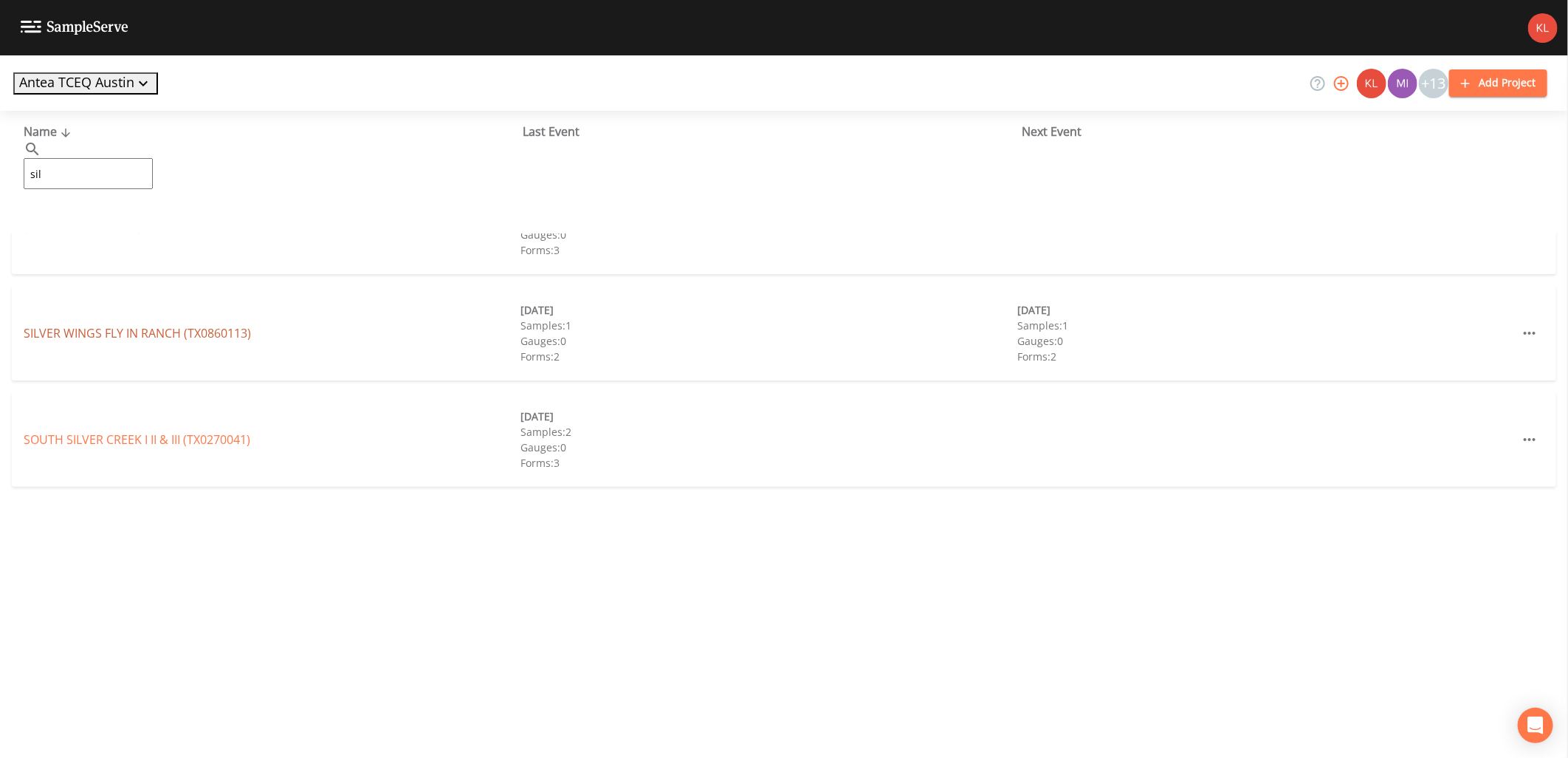
type input "sil"
click at [127, 331] on link "[GEOGRAPHIC_DATA] (TX0860113)" at bounding box center [137, 333] width 228 height 17
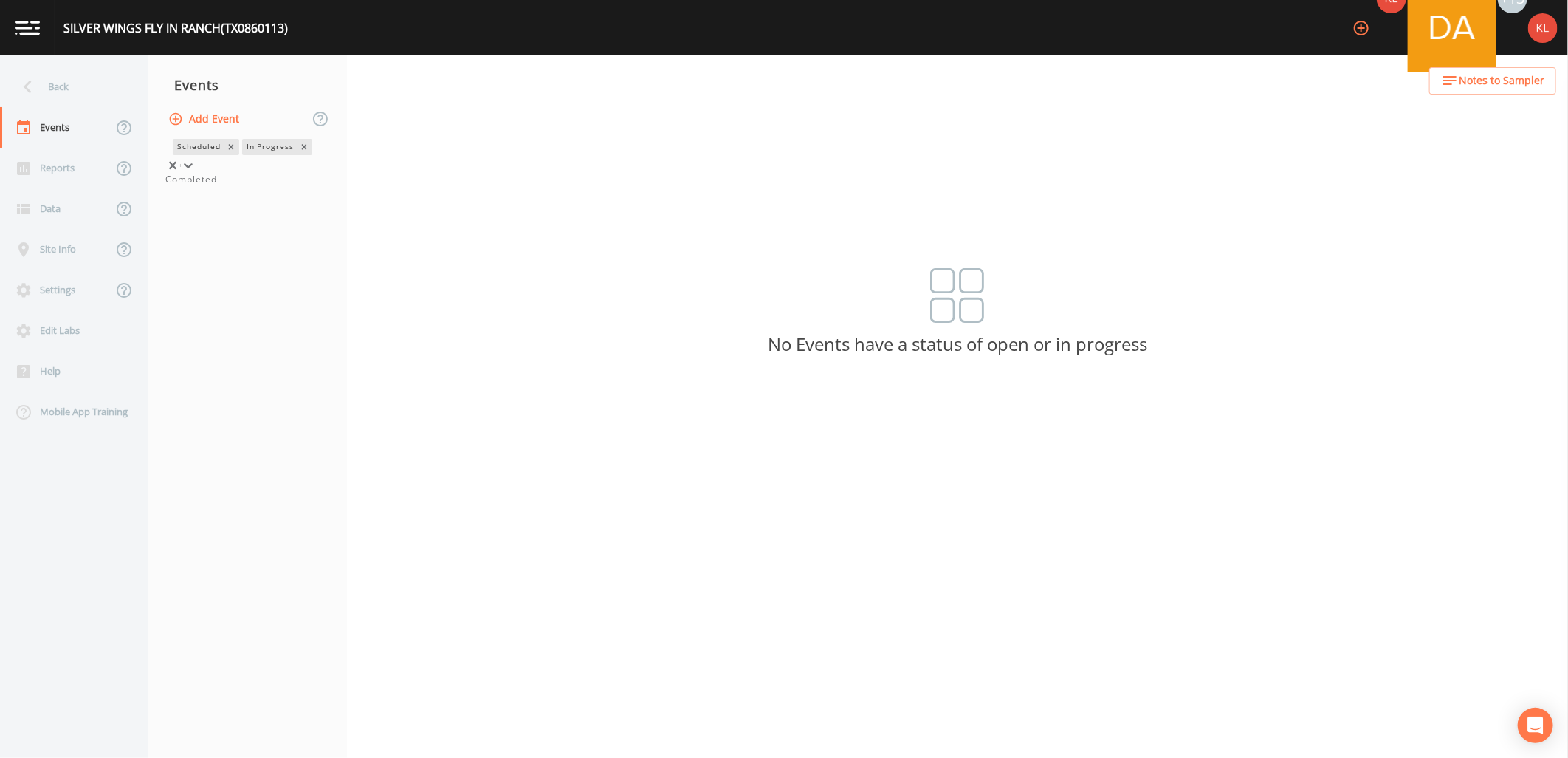
click at [196, 158] on icon at bounding box center [188, 166] width 15 height 15
click at [308, 186] on div "Completed" at bounding box center [247, 180] width 164 height 14
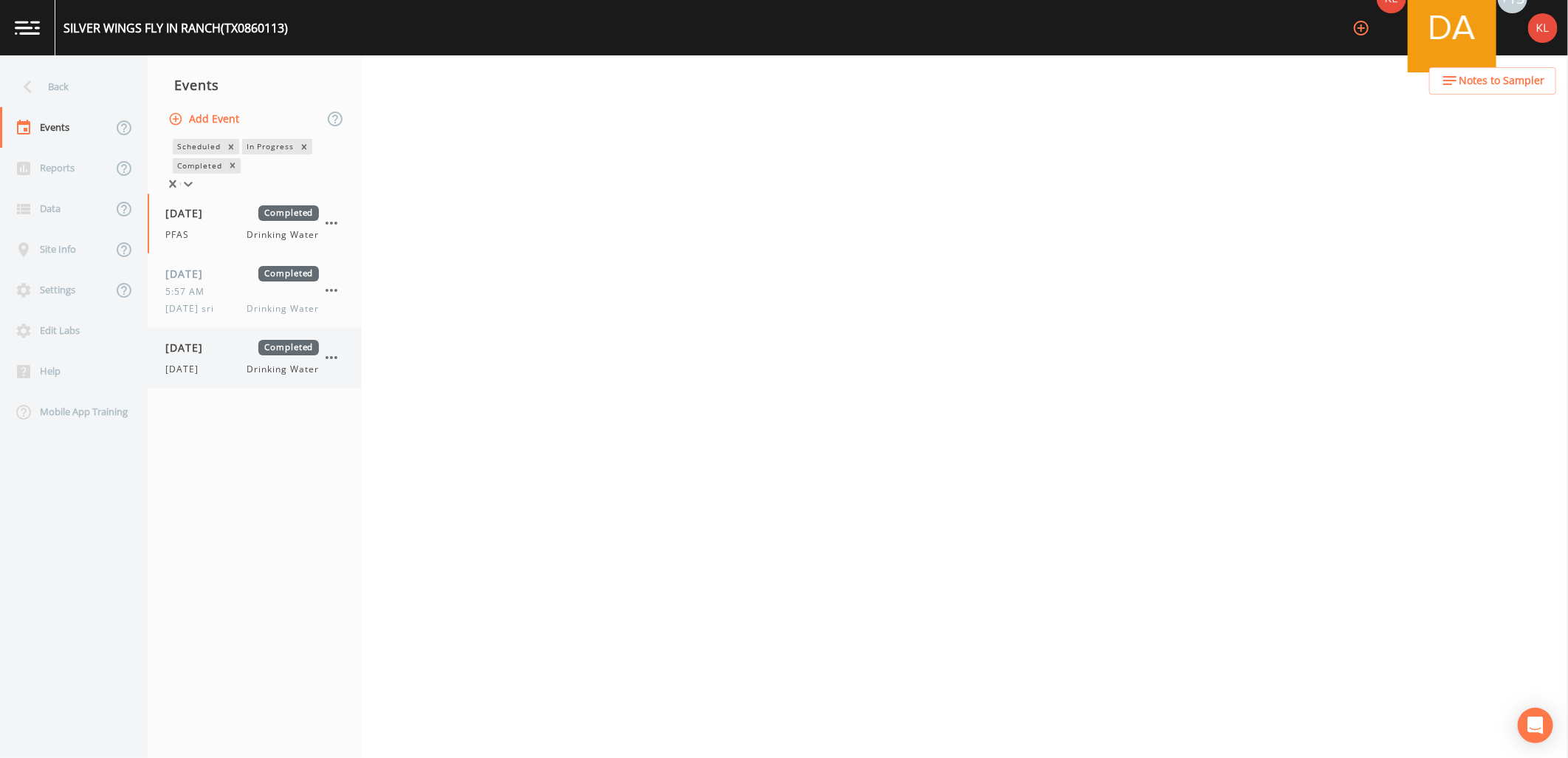
click at [237, 349] on div "[DATE] Completed" at bounding box center [242, 348] width 154 height 16
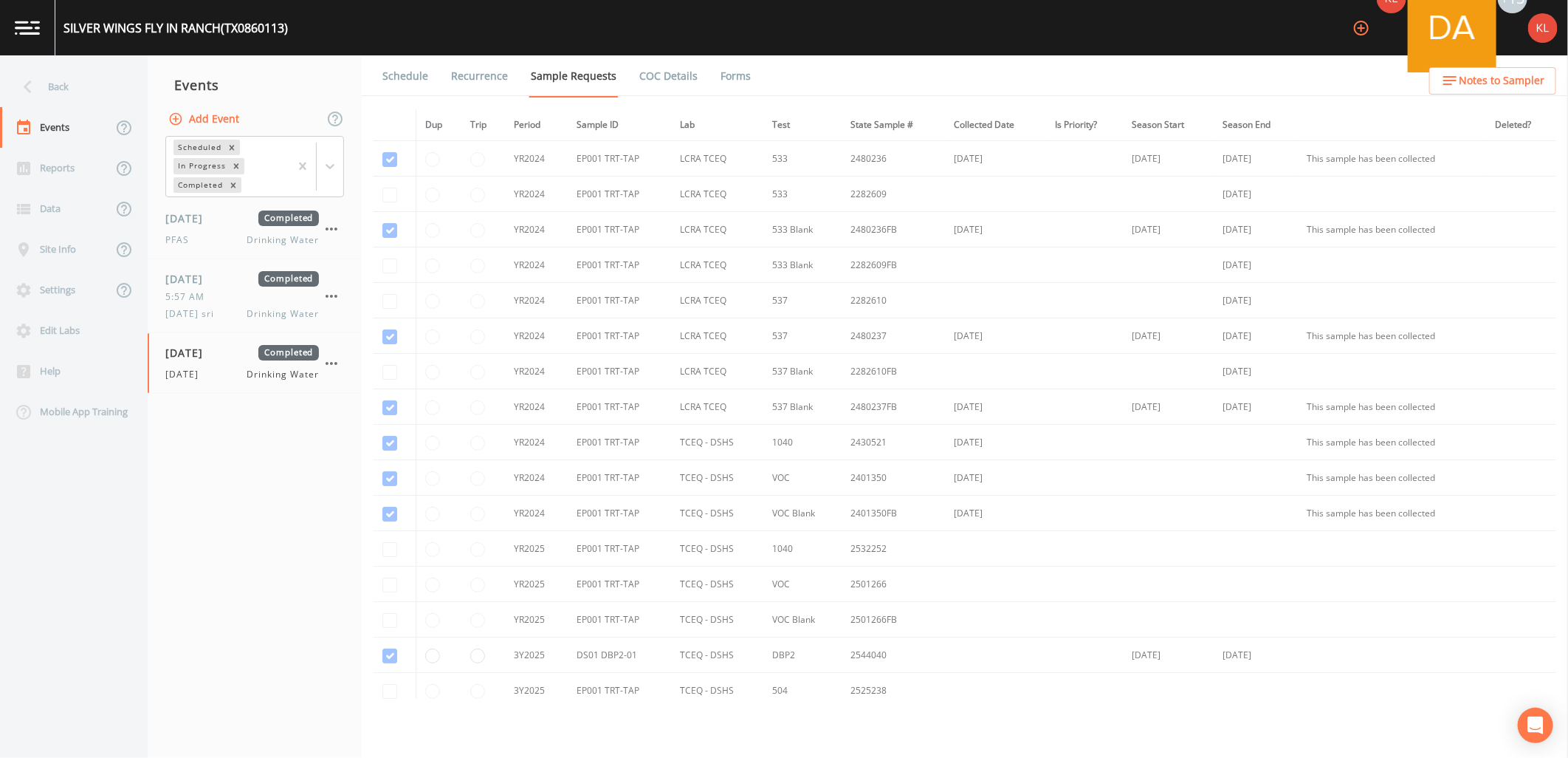
click at [721, 80] on link "Forms" at bounding box center [736, 75] width 35 height 41
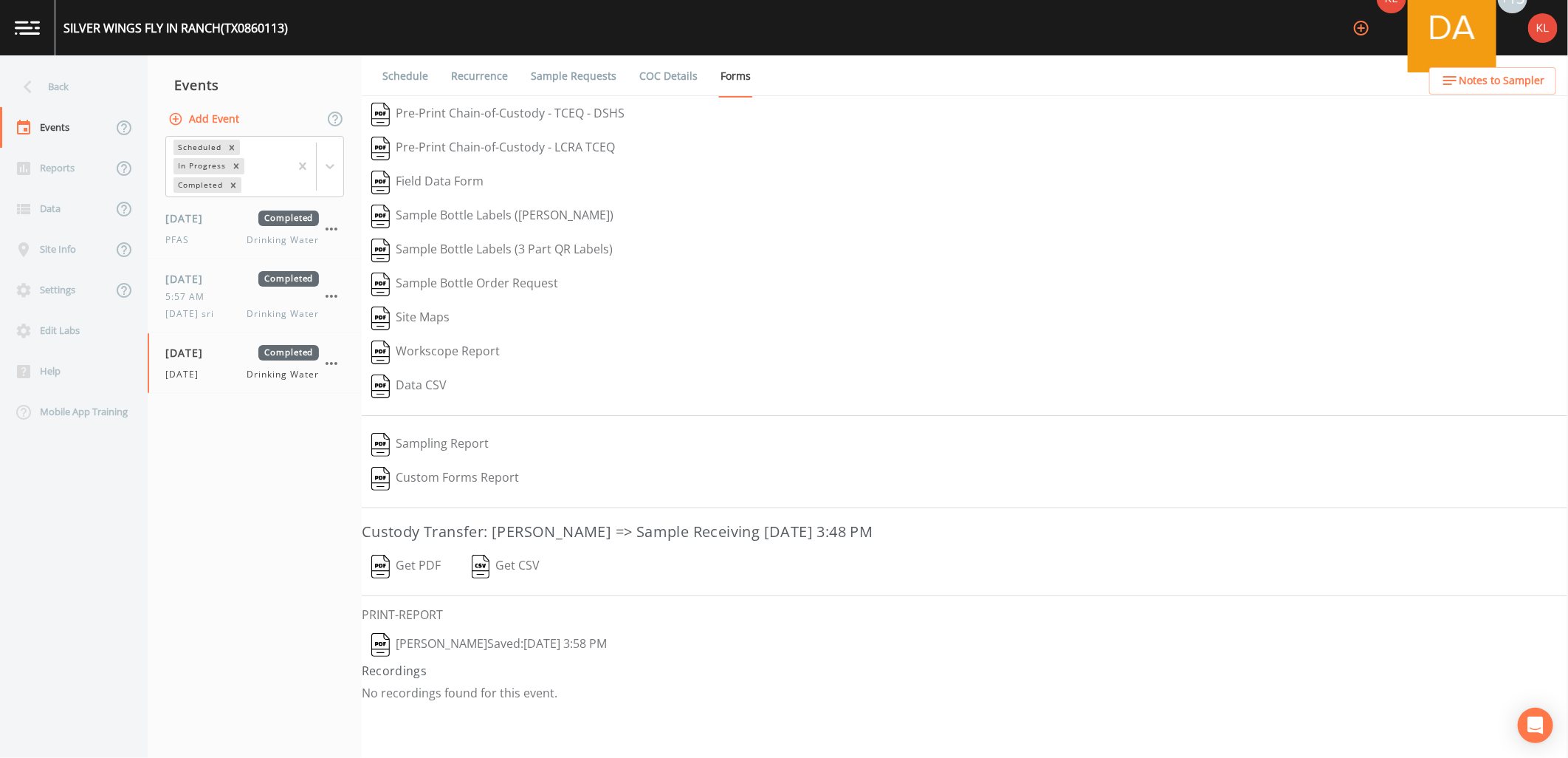
click at [427, 563] on button "Get PDF" at bounding box center [406, 566] width 89 height 34
click at [459, 649] on button "[PERSON_NAME]  Saved: [DATE] 3:58 PM" at bounding box center [489, 645] width 255 height 34
click at [646, 66] on link "COC Details" at bounding box center [668, 75] width 63 height 41
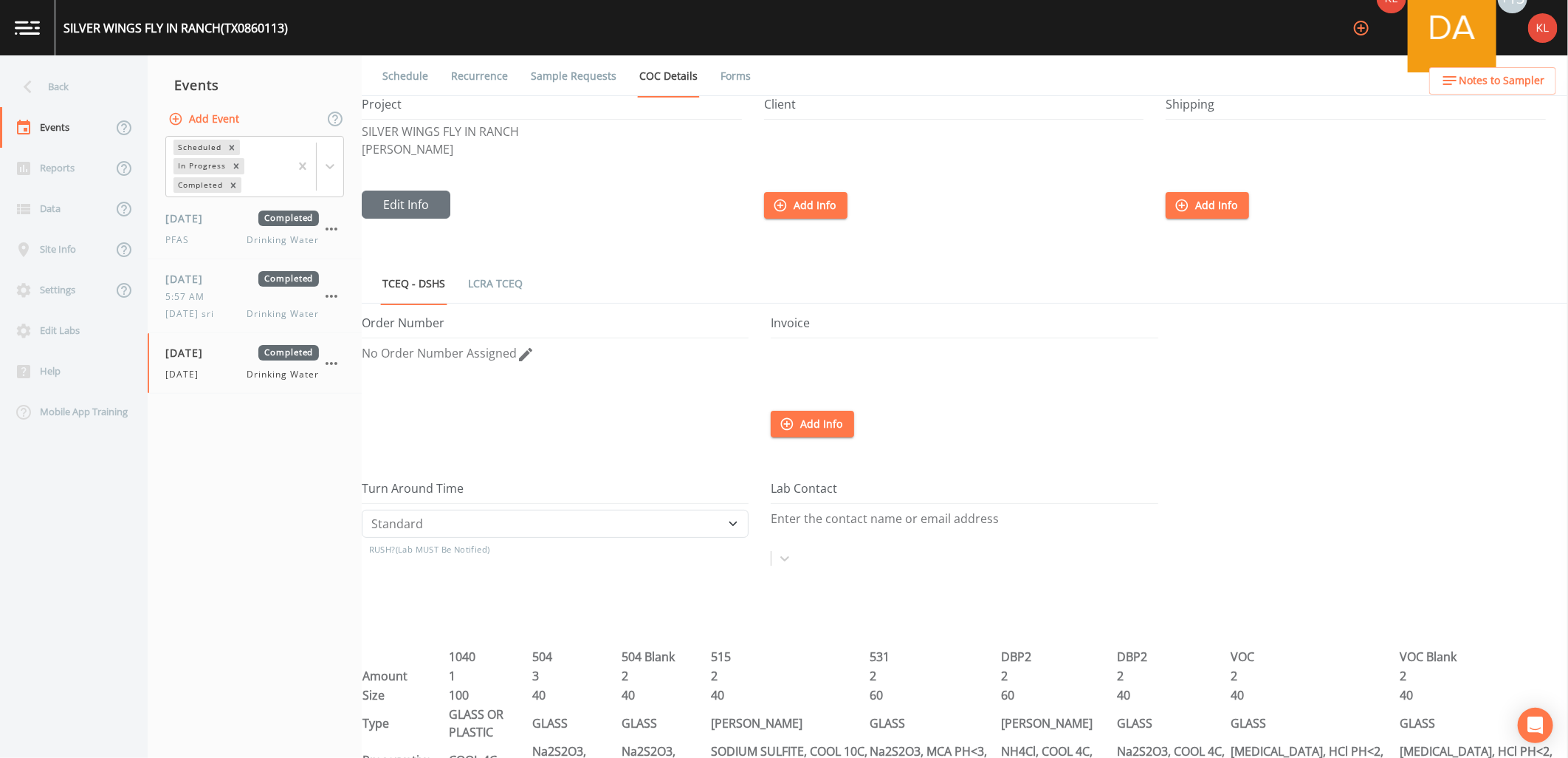
click at [734, 85] on link "Forms" at bounding box center [736, 75] width 35 height 41
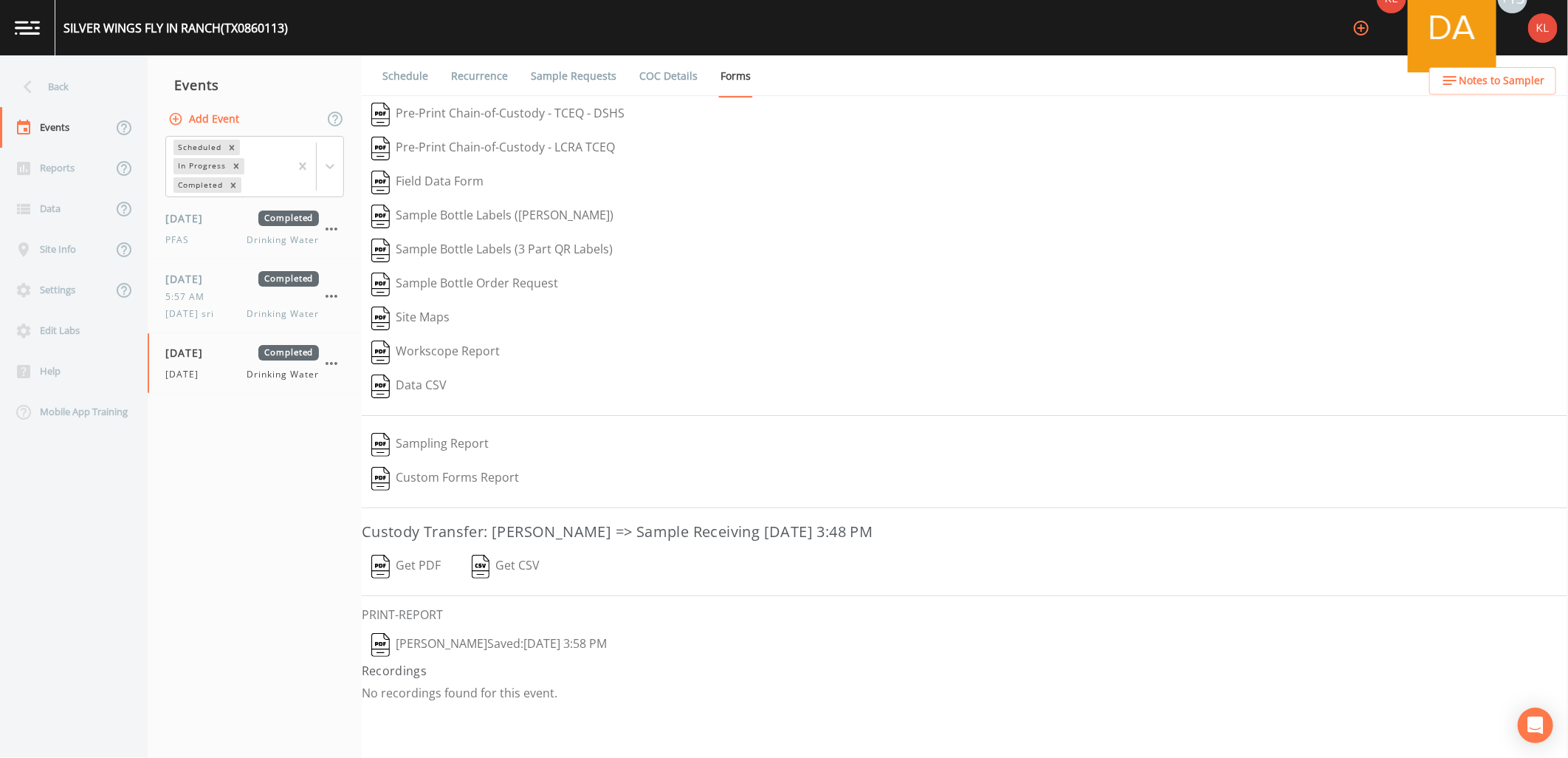
click at [8, 17] on link at bounding box center [27, 27] width 55 height 55
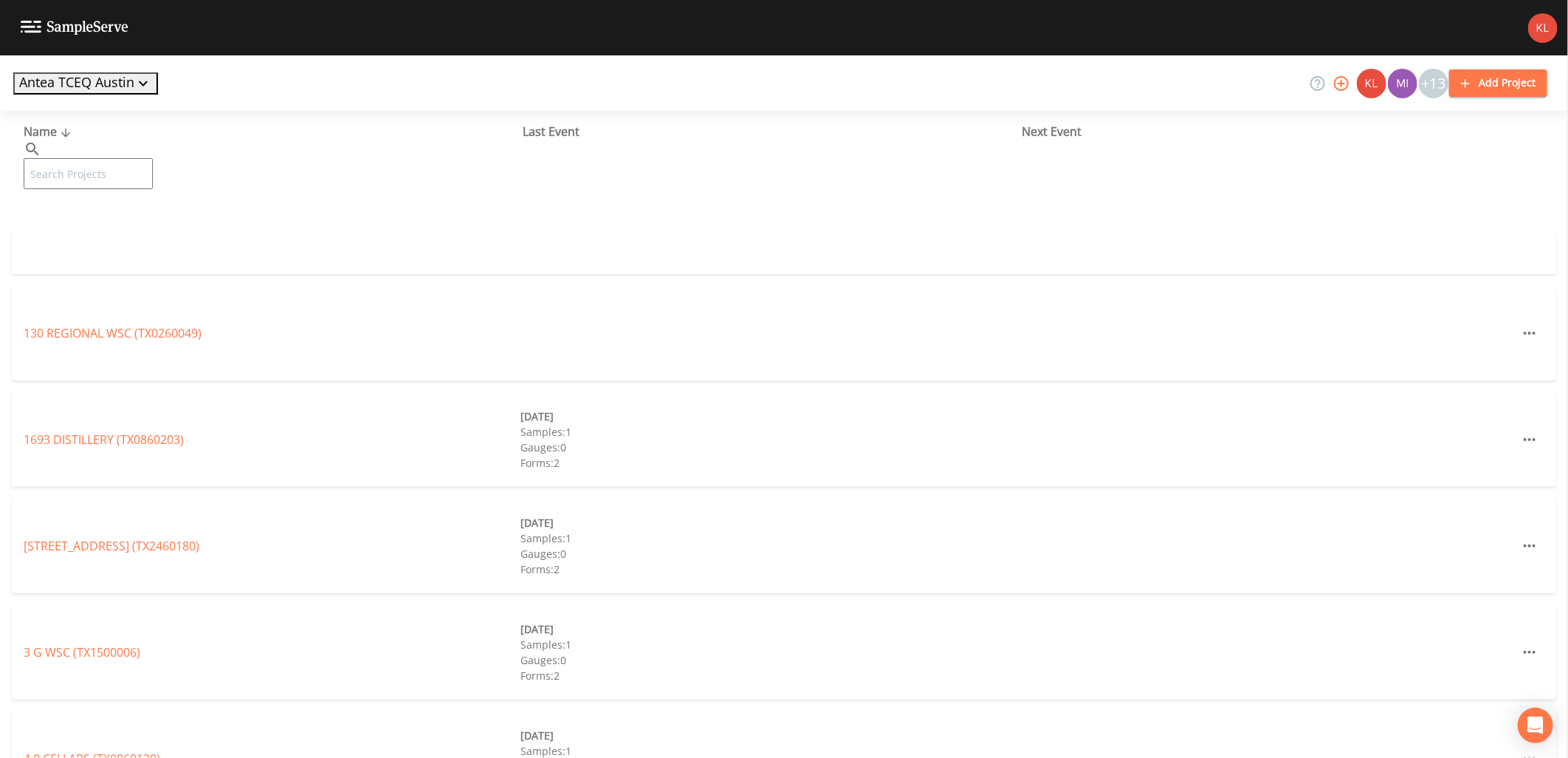
click at [115, 160] on input "text" at bounding box center [87, 173] width 129 height 31
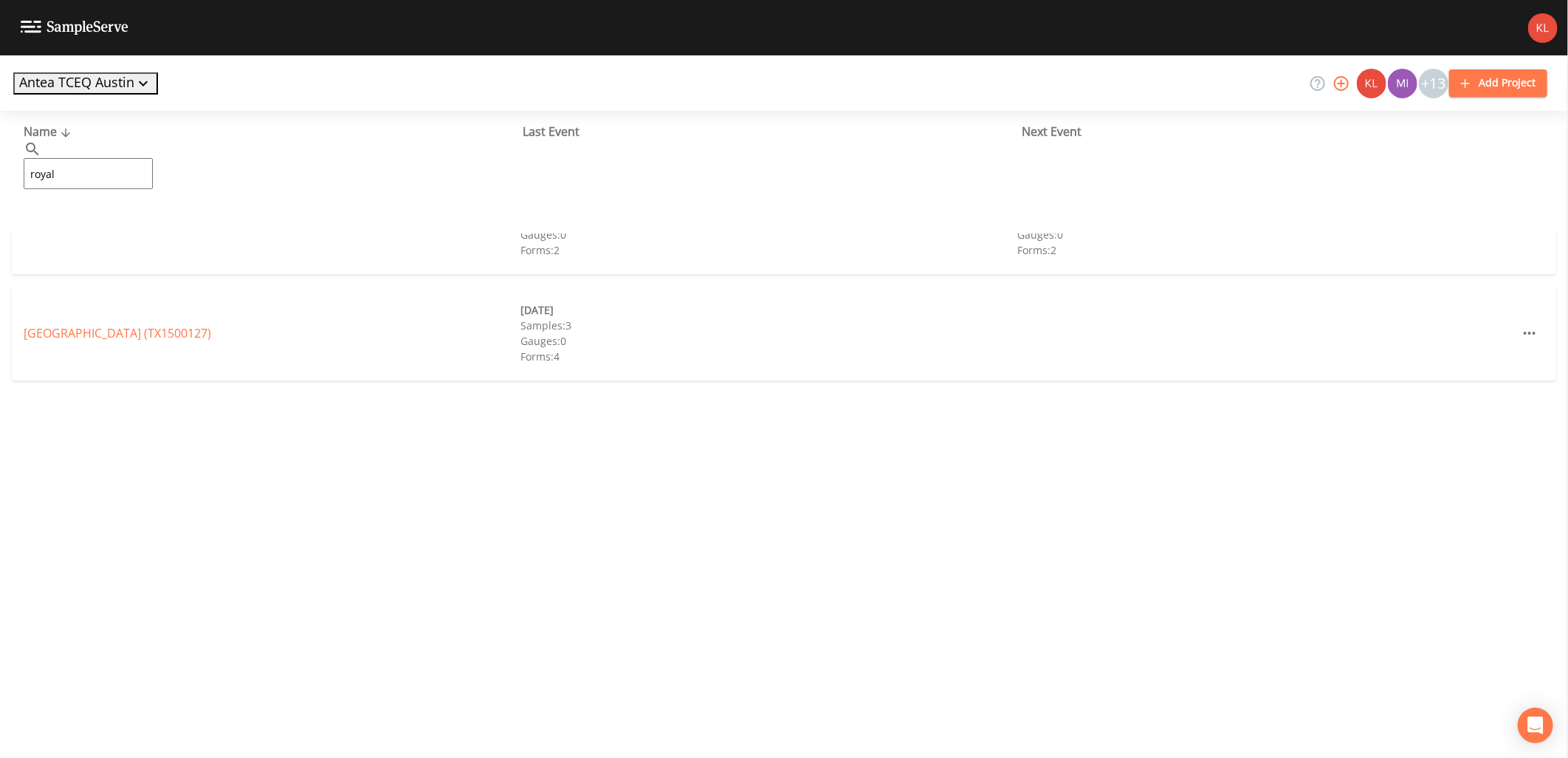
type input "royal"
click at [54, 215] on div "[GEOGRAPHIC_DATA] (TX0860080) [DATE] Samples: 1 Gauges: 0 Forms: 2 [DATE] Sampl…" at bounding box center [784, 226] width 1545 height 94
click at [55, 225] on link "[GEOGRAPHIC_DATA] (TX0860080)" at bounding box center [117, 227] width 188 height 17
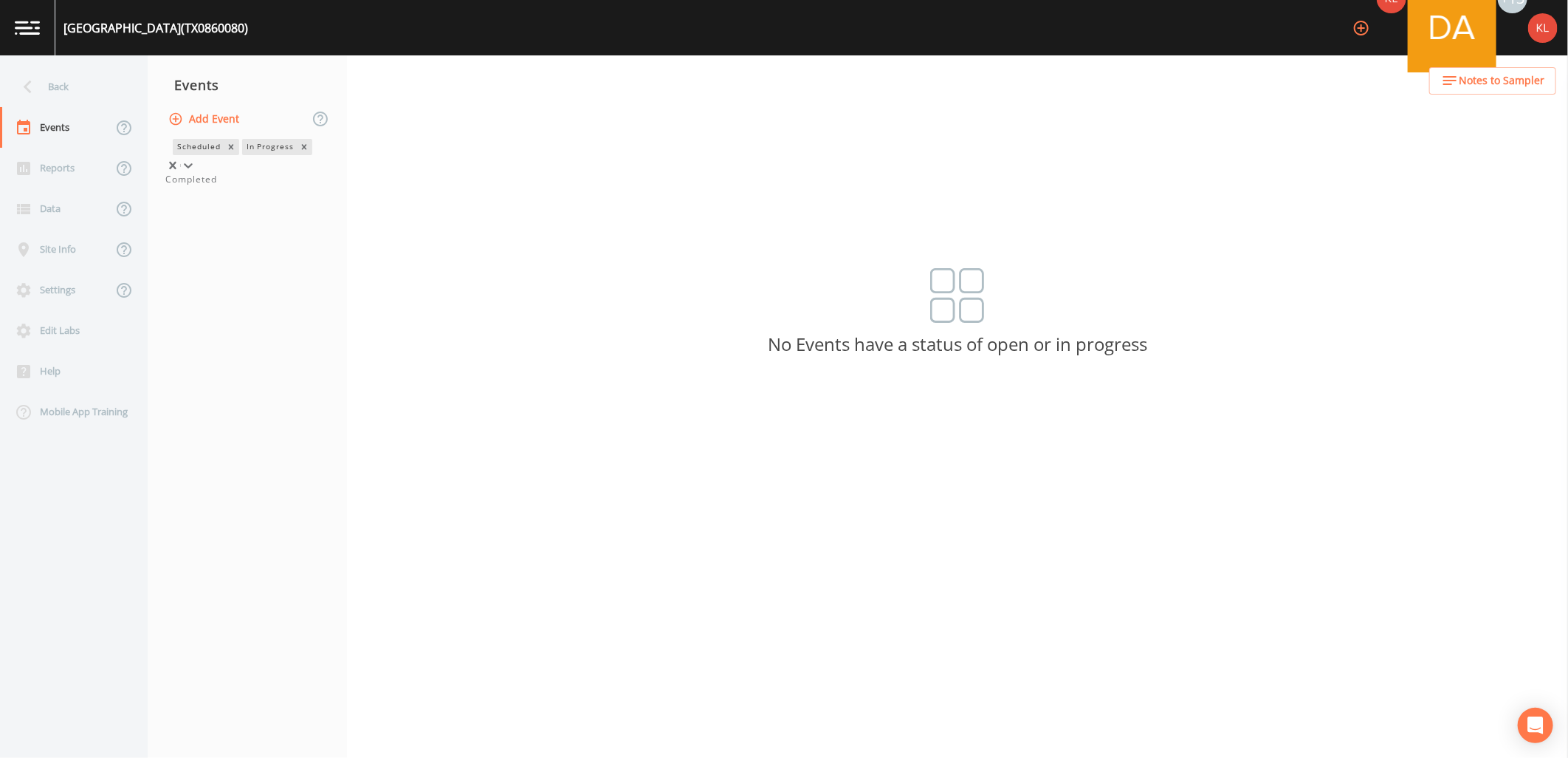
click at [196, 161] on div at bounding box center [188, 166] width 15 height 15
click at [286, 186] on div "Completed" at bounding box center [247, 180] width 164 height 14
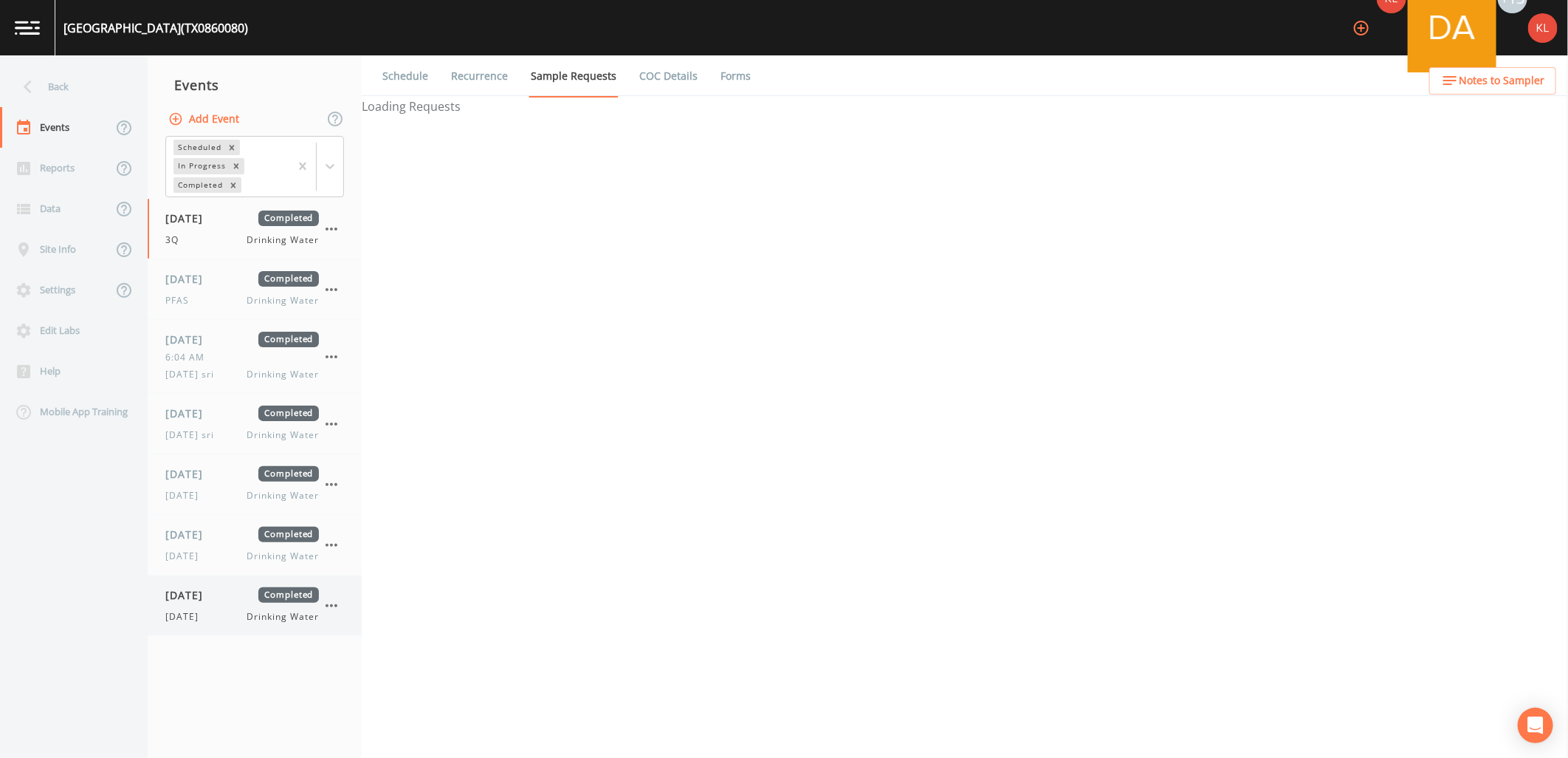
click at [205, 603] on div "[DATE] Completed [DATE] Drinking Water" at bounding box center [242, 606] width 154 height 36
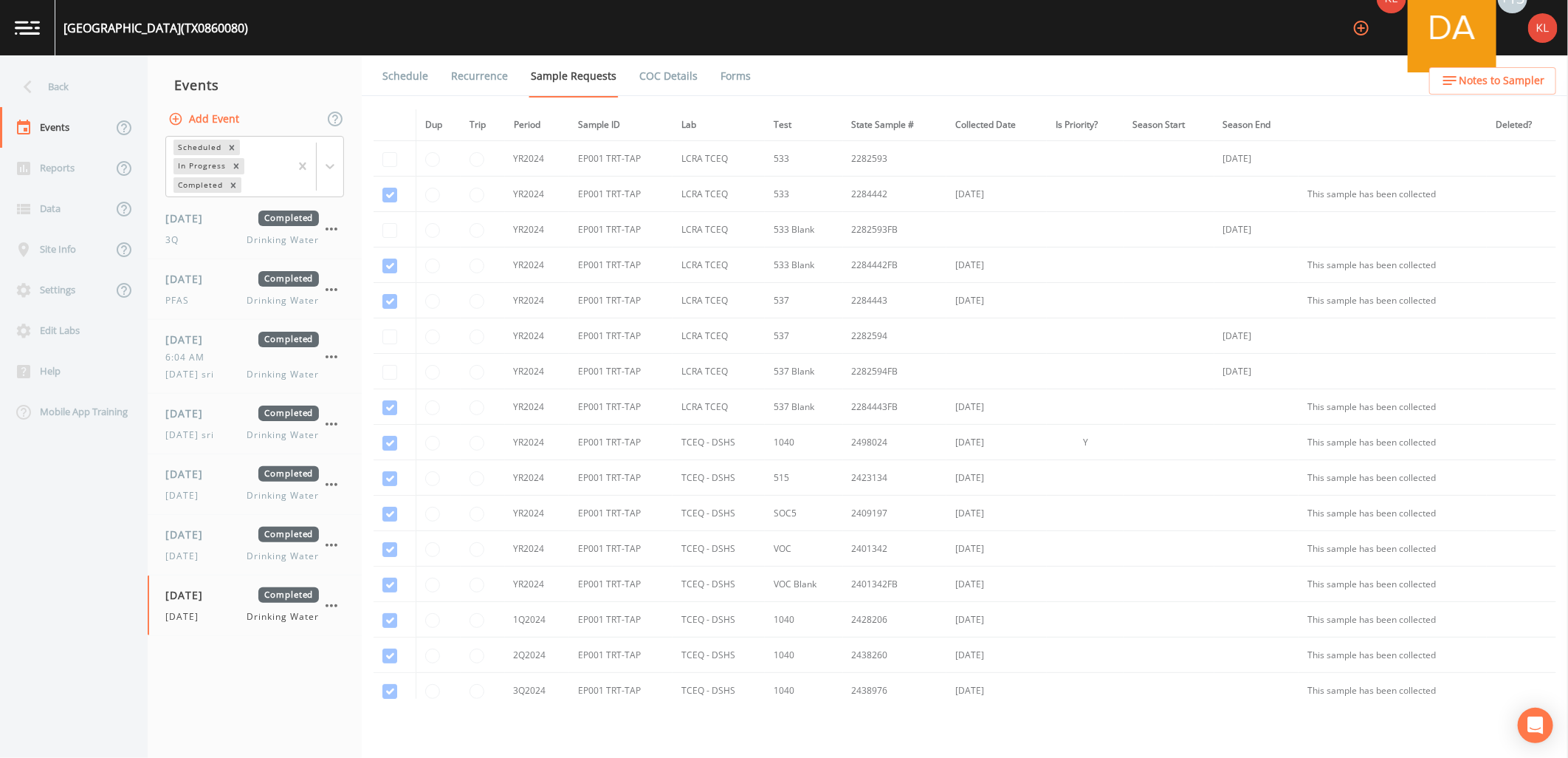
click at [725, 67] on link "Forms" at bounding box center [736, 75] width 35 height 41
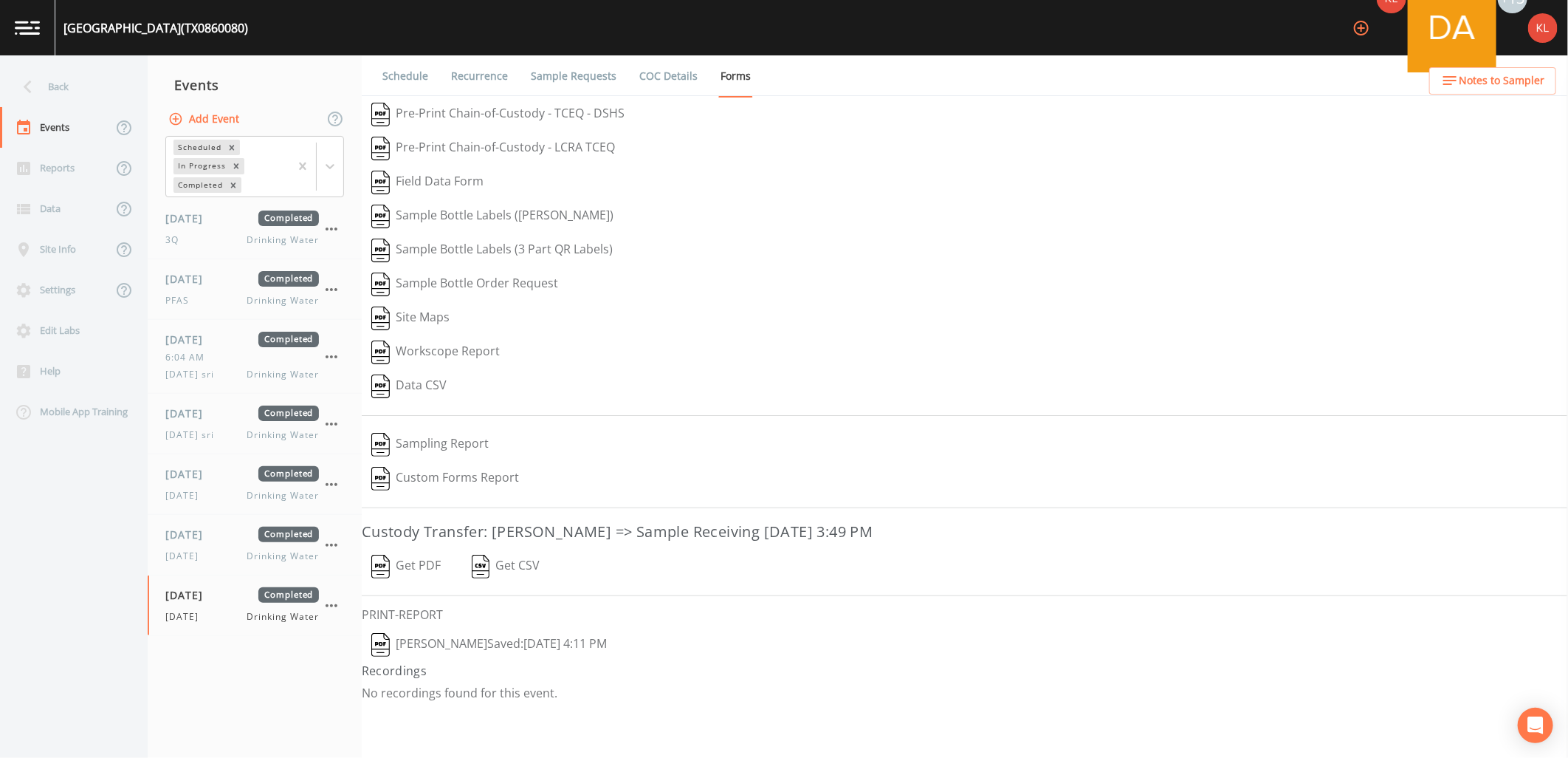
click at [372, 557] on img "button" at bounding box center [381, 566] width 18 height 23
click at [596, 656] on button "[PERSON_NAME]  Saved: [DATE] 4:11 PM" at bounding box center [489, 645] width 255 height 34
click at [37, 23] on img at bounding box center [27, 27] width 25 height 14
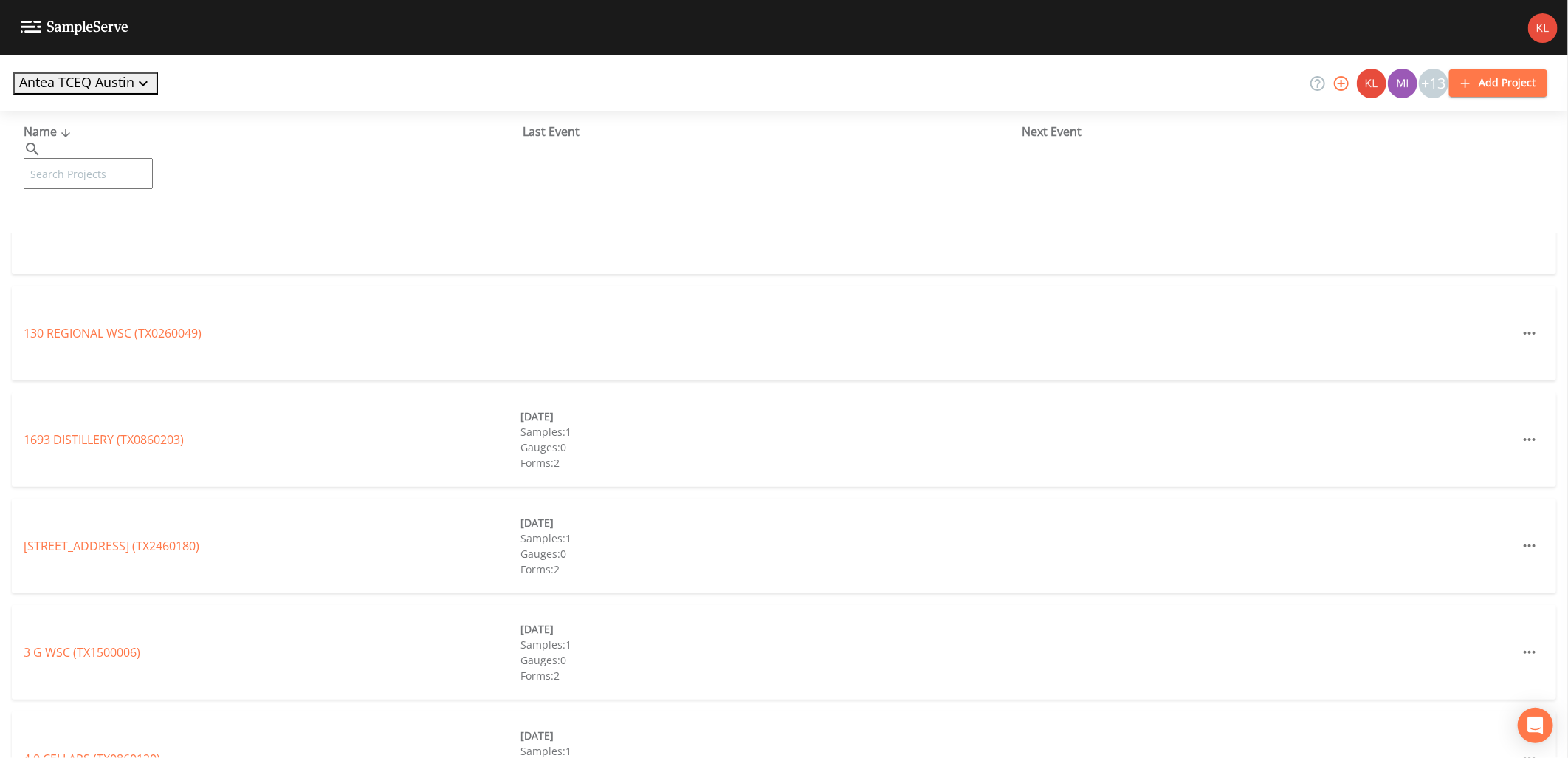
click at [116, 158] on input "text" at bounding box center [87, 173] width 129 height 31
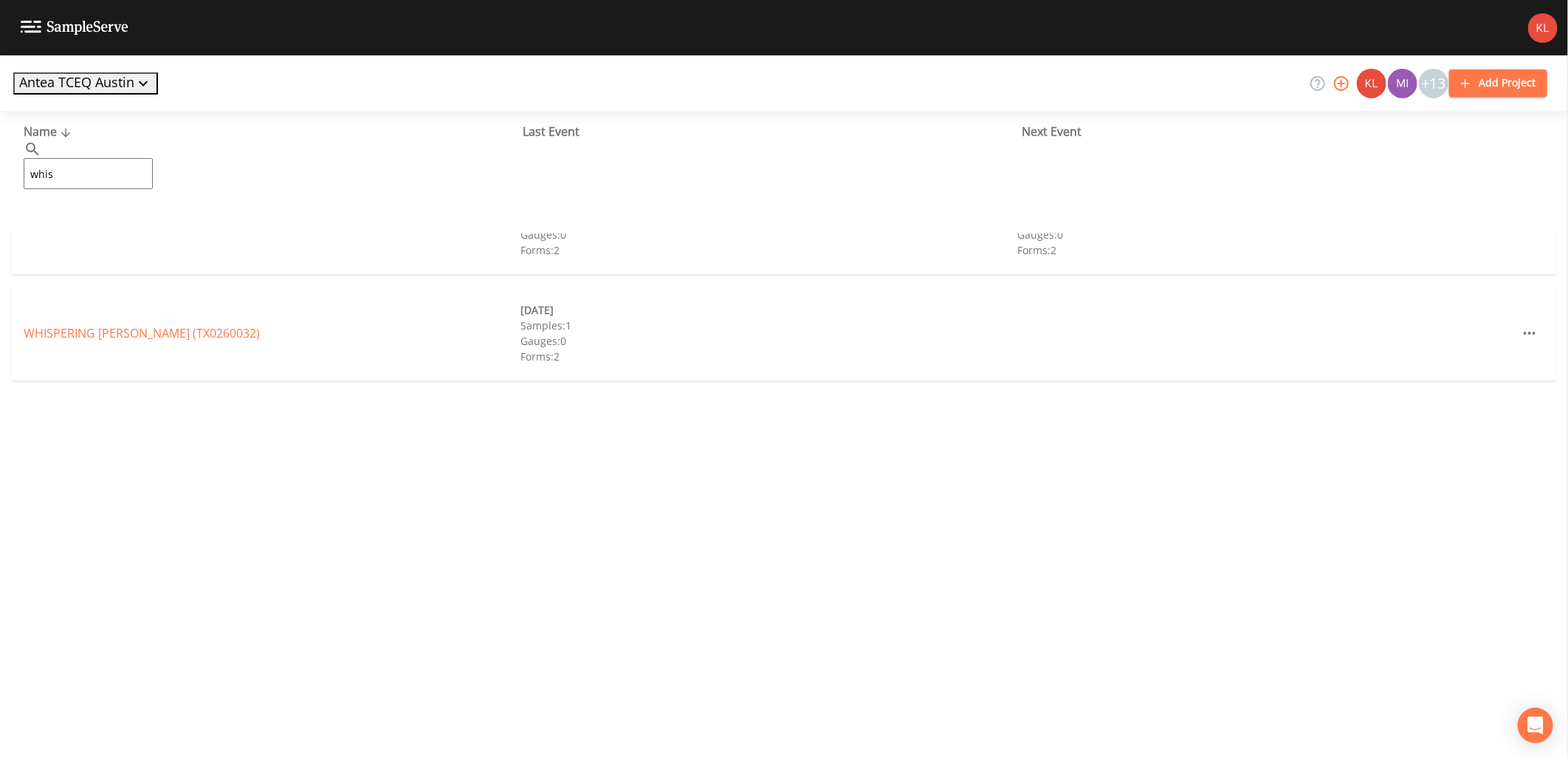
drag, startPoint x: 116, startPoint y: 153, endPoint x: 115, endPoint y: 178, distance: 25.0
type input "whis"
drag, startPoint x: 115, startPoint y: 178, endPoint x: 35, endPoint y: 447, distance: 280.6
click at [35, 447] on div "Name ​ whis ​ Last Event Next Event WHISPERING OAKS WATER WORKS (TX0860006) [DA…" at bounding box center [784, 434] width 1568 height 647
click at [136, 228] on link "WHISPERING OAKS WATER WORKS (TX0860006)" at bounding box center [154, 227] width 262 height 17
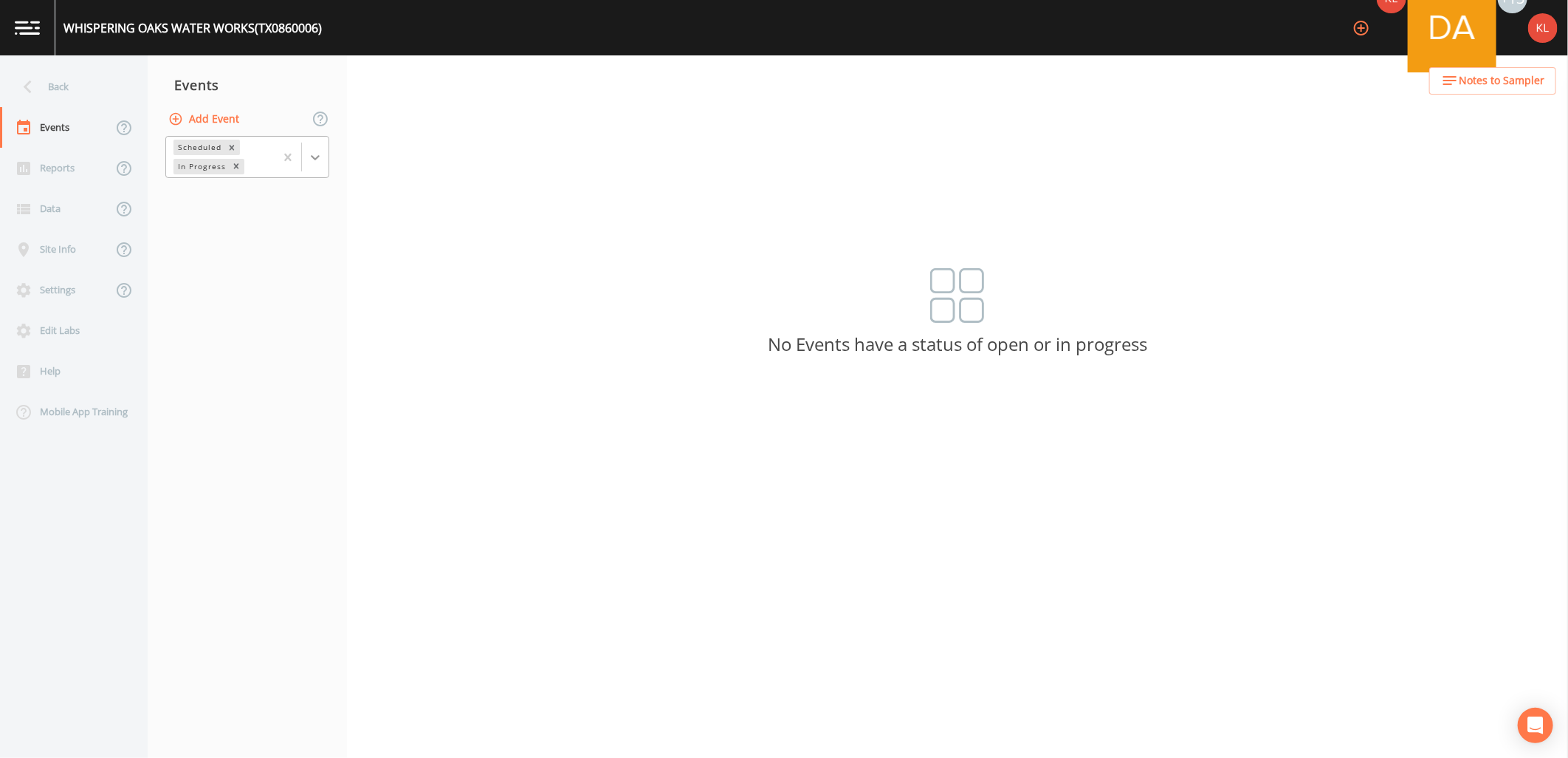
click at [311, 167] on div at bounding box center [315, 157] width 26 height 26
click at [282, 186] on div "Completed" at bounding box center [247, 180] width 164 height 14
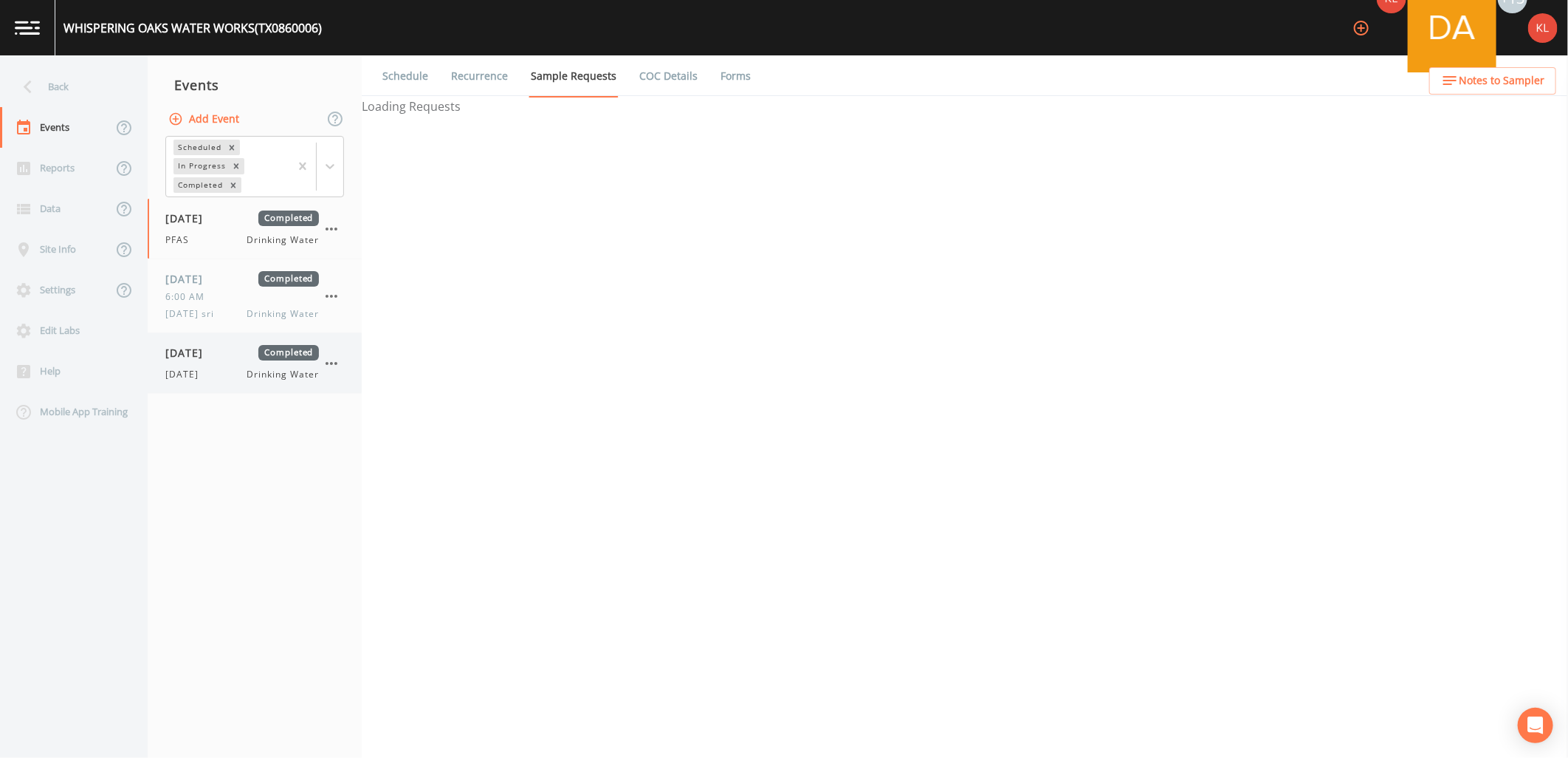
click at [185, 355] on span "[DATE]" at bounding box center [189, 352] width 48 height 16
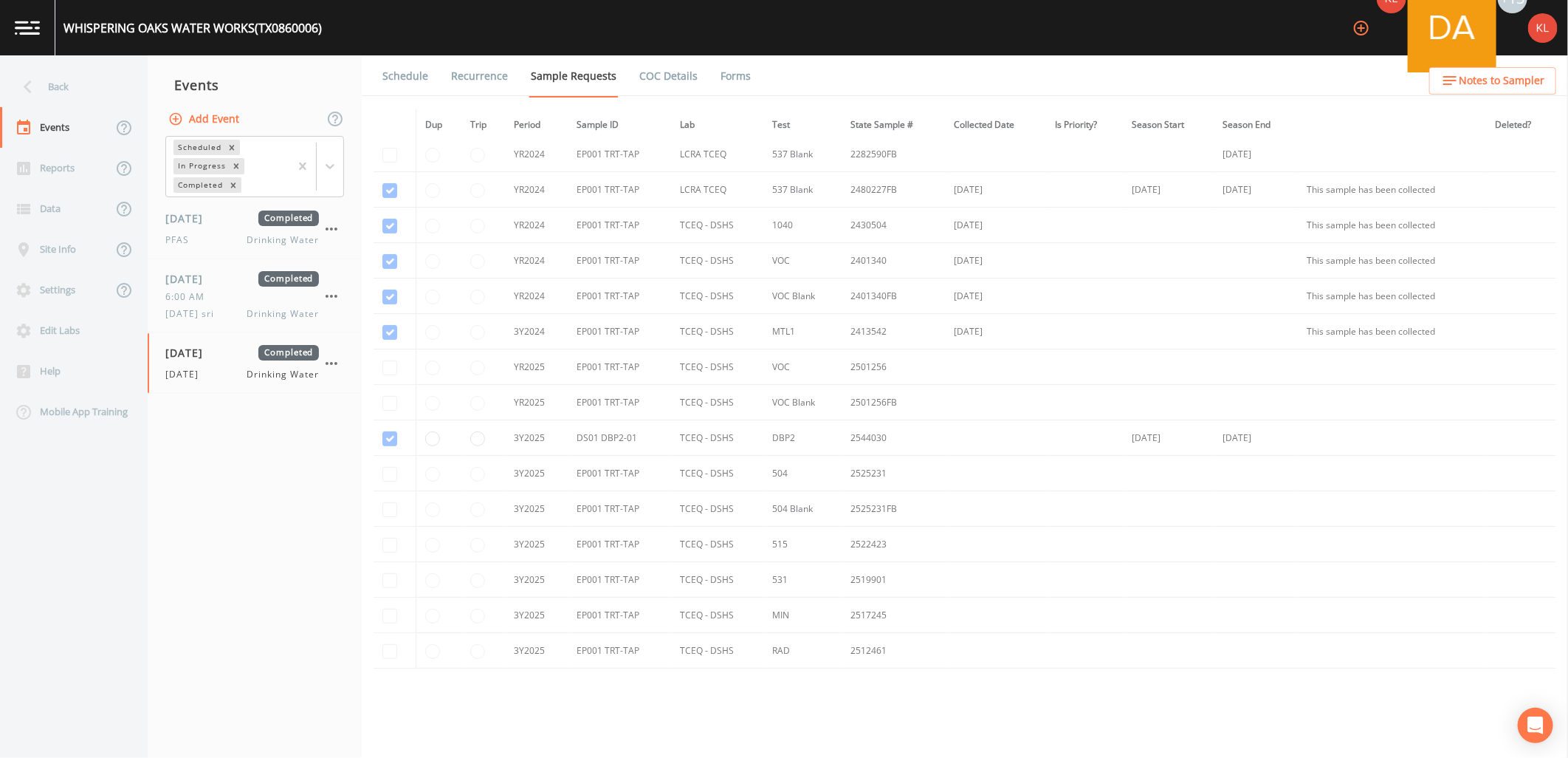
scroll to position [246, 0]
click at [734, 83] on link "Forms" at bounding box center [736, 75] width 35 height 41
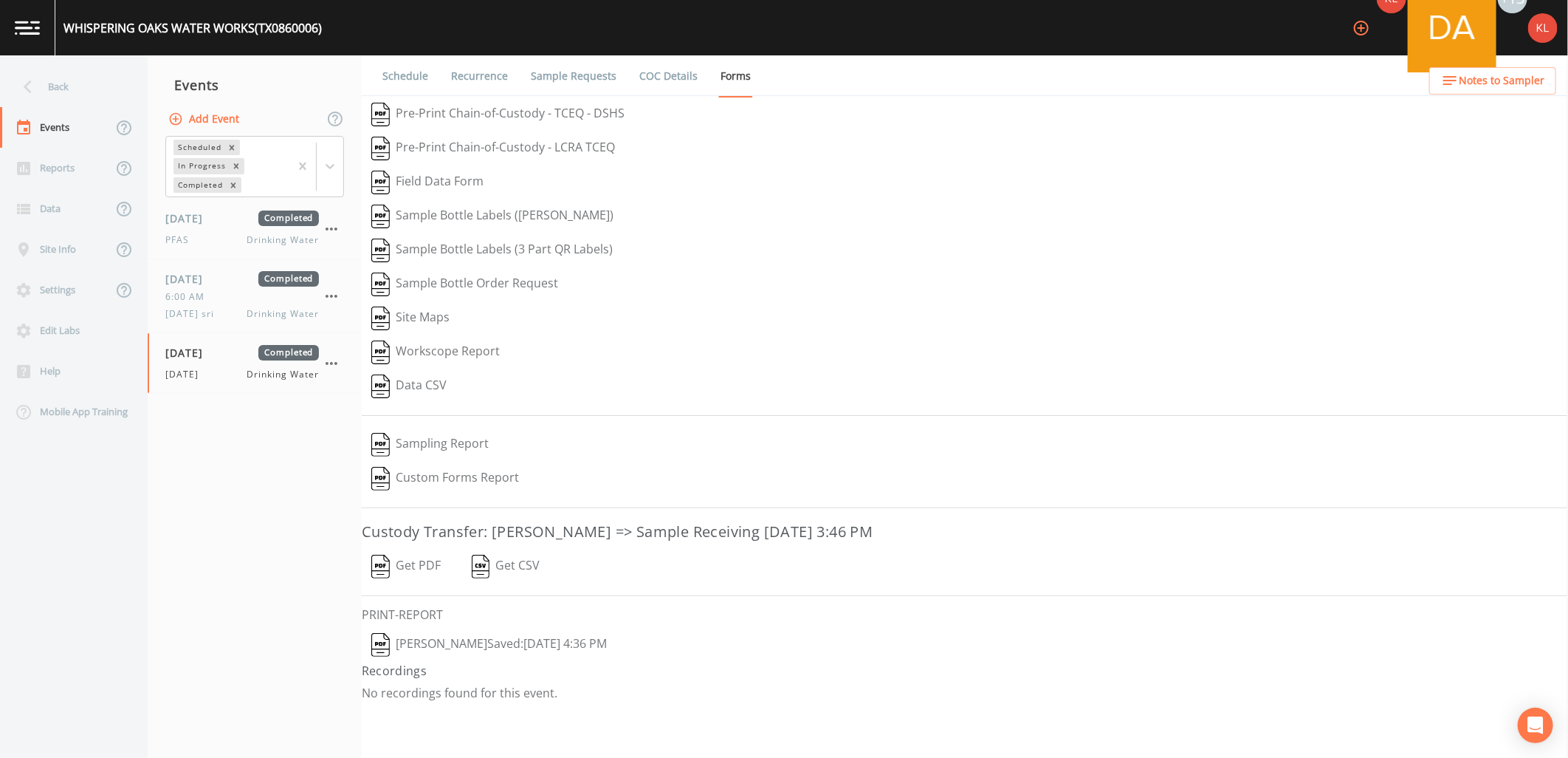
click at [426, 569] on button "Get PDF" at bounding box center [406, 566] width 89 height 34
click at [547, 636] on button "[PERSON_NAME]  Saved: [DATE] 4:36 PM" at bounding box center [489, 645] width 255 height 34
click at [42, 40] on link at bounding box center [27, 27] width 55 height 55
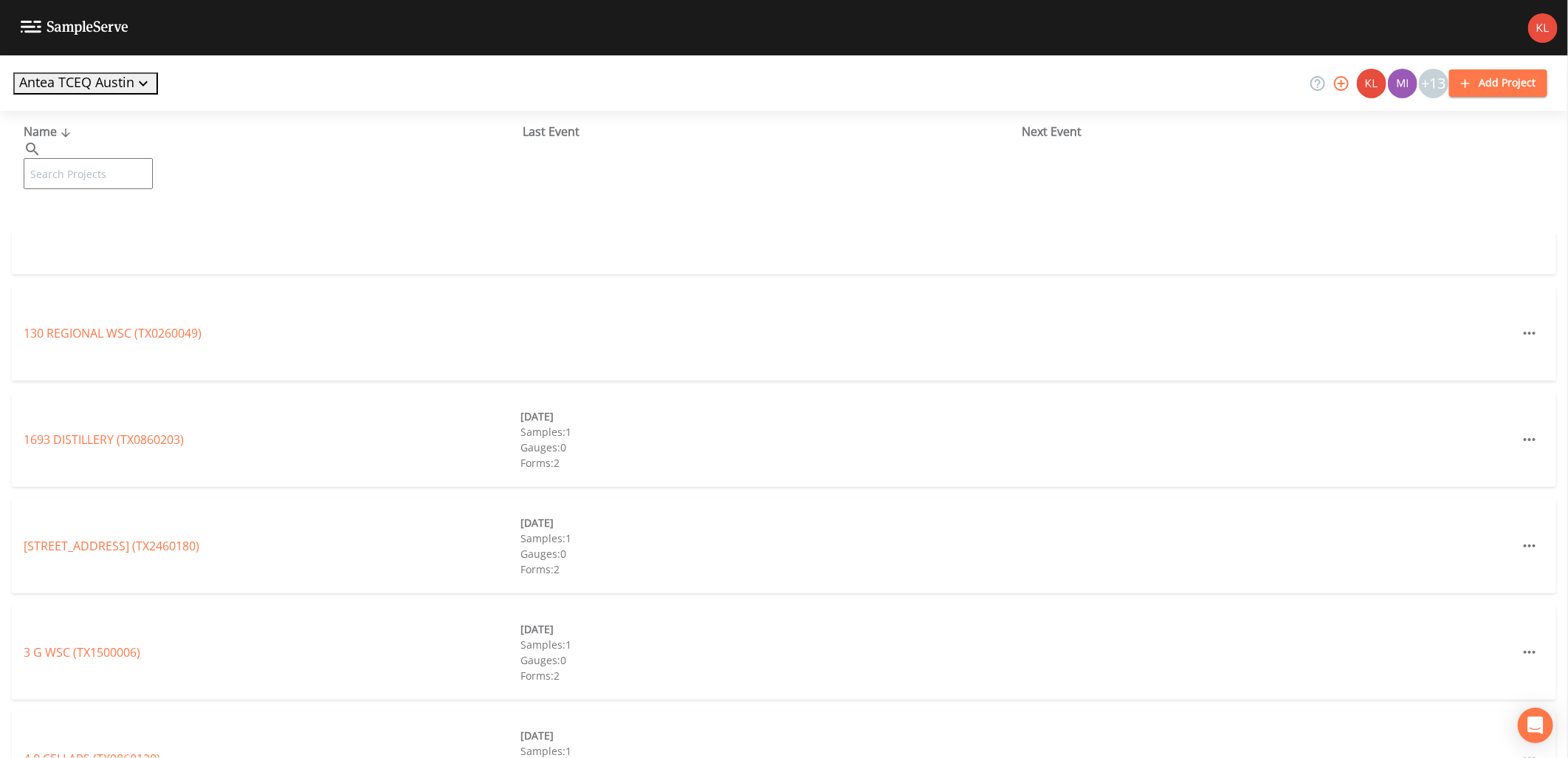
click at [81, 158] on input "text" at bounding box center [87, 173] width 129 height 31
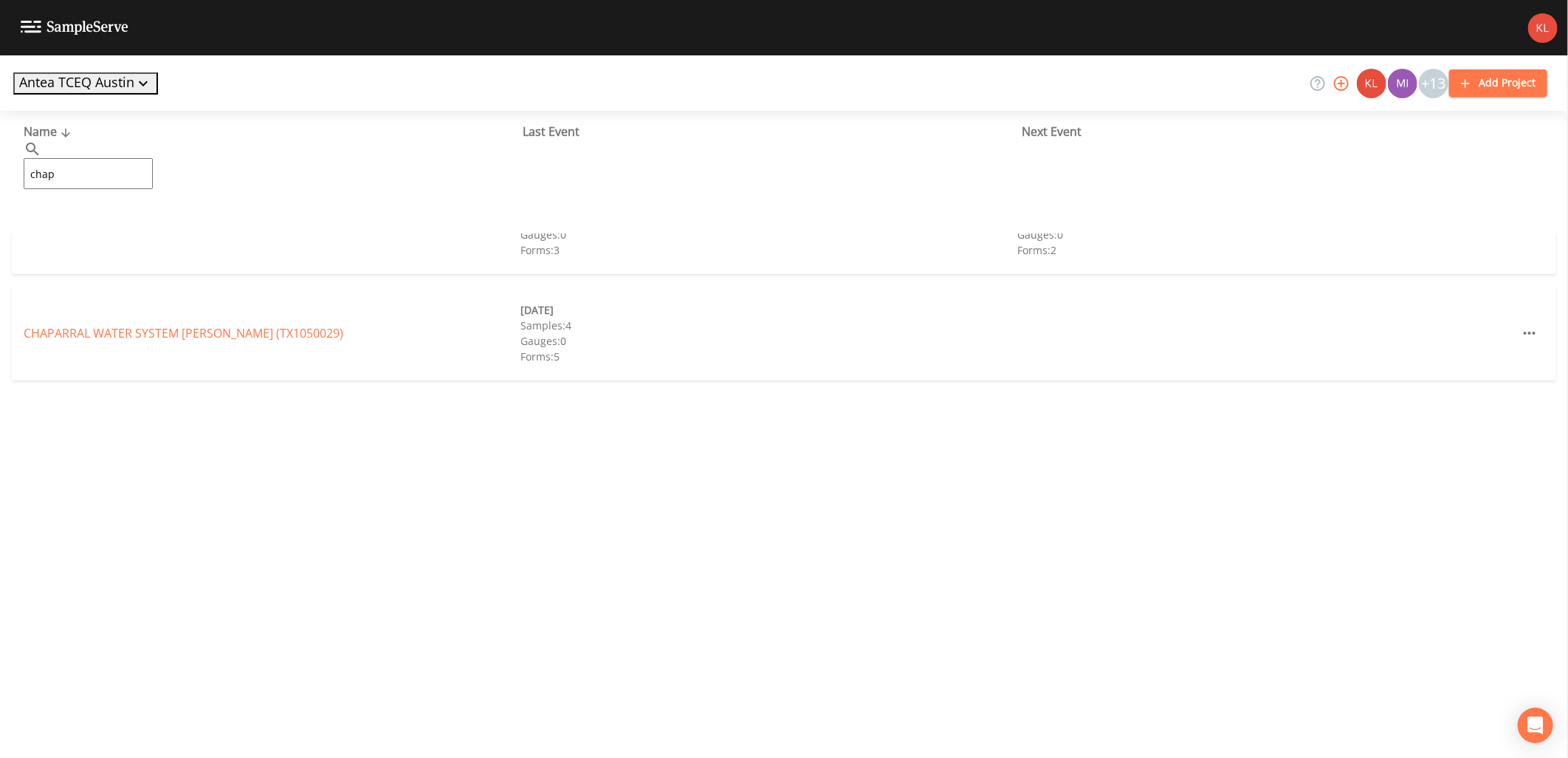
type input "chap"
click at [69, 454] on div "Name ​ chap ​ Last Event Next Event CHAPARRAL WATER SYSTEM [GEOGRAPHIC_DATA] (T…" at bounding box center [784, 434] width 1568 height 647
click at [121, 222] on link "CHAPARRAL WATER SYSTEM [PERSON_NAME] (TX0860010)" at bounding box center [183, 227] width 320 height 17
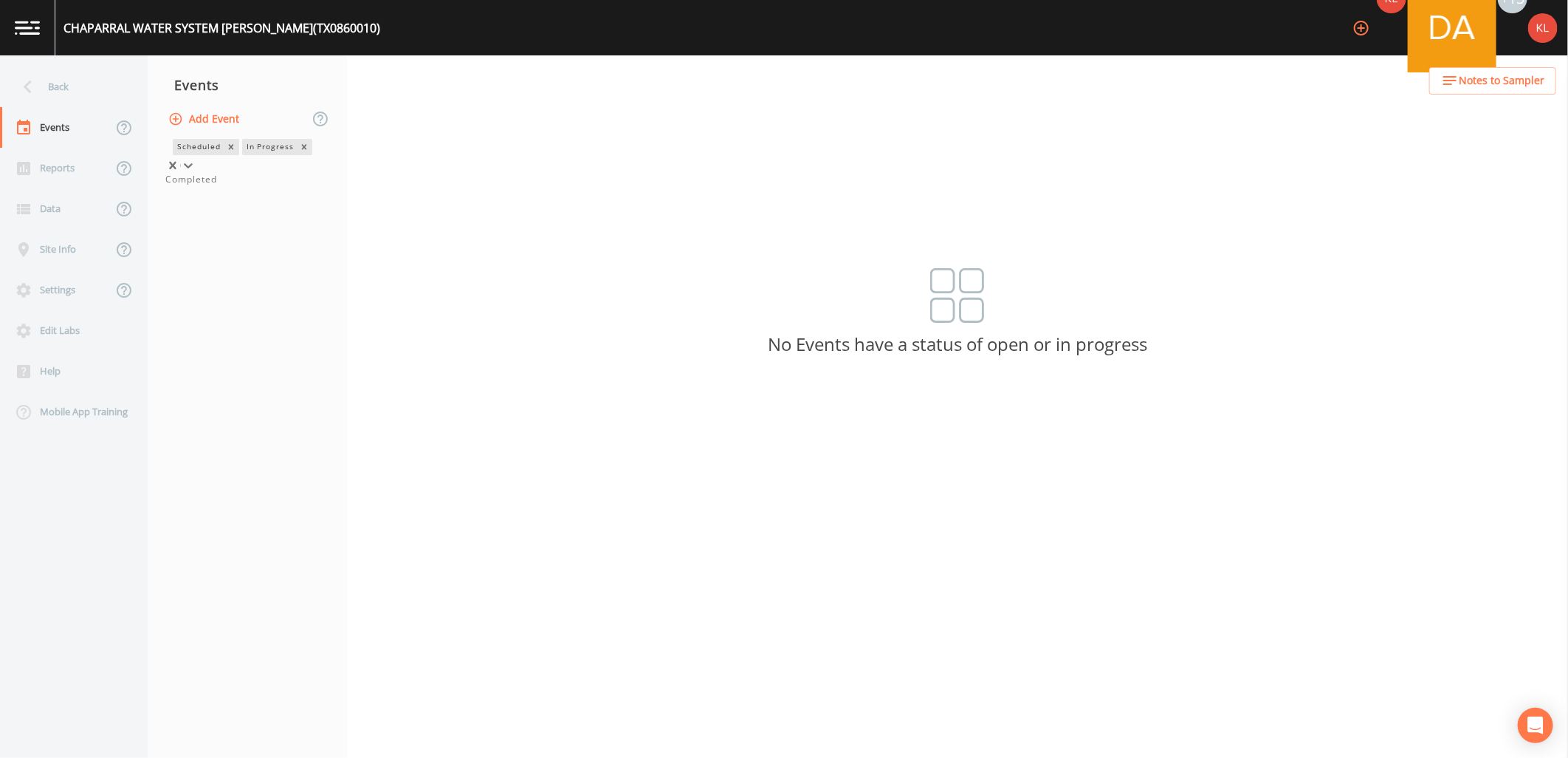
click at [196, 158] on div at bounding box center [188, 166] width 15 height 15
click at [296, 186] on div "Completed" at bounding box center [247, 180] width 164 height 14
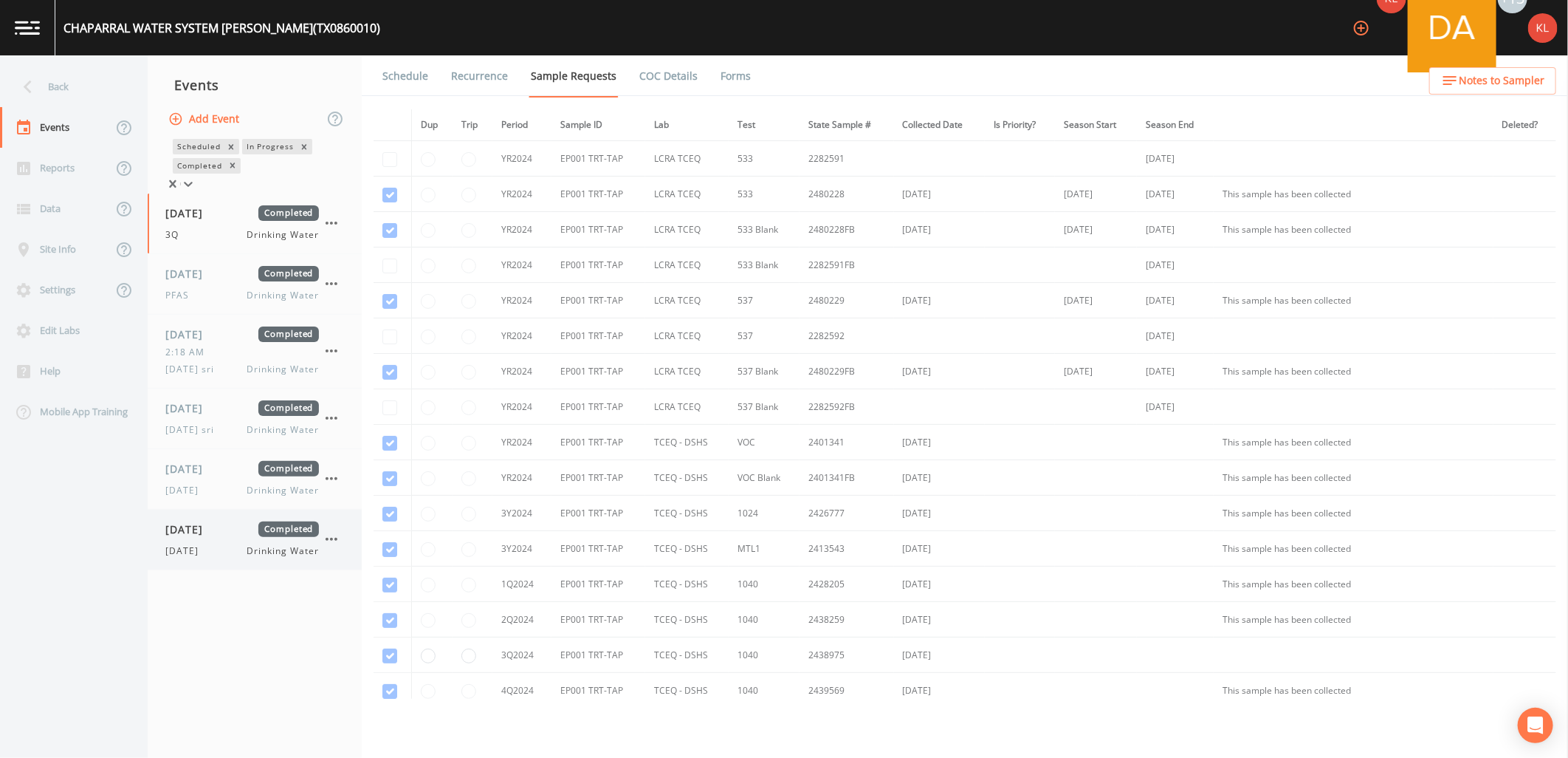
click at [237, 544] on div "[DATE] Completed [DATE] Drinking Water" at bounding box center [242, 540] width 154 height 36
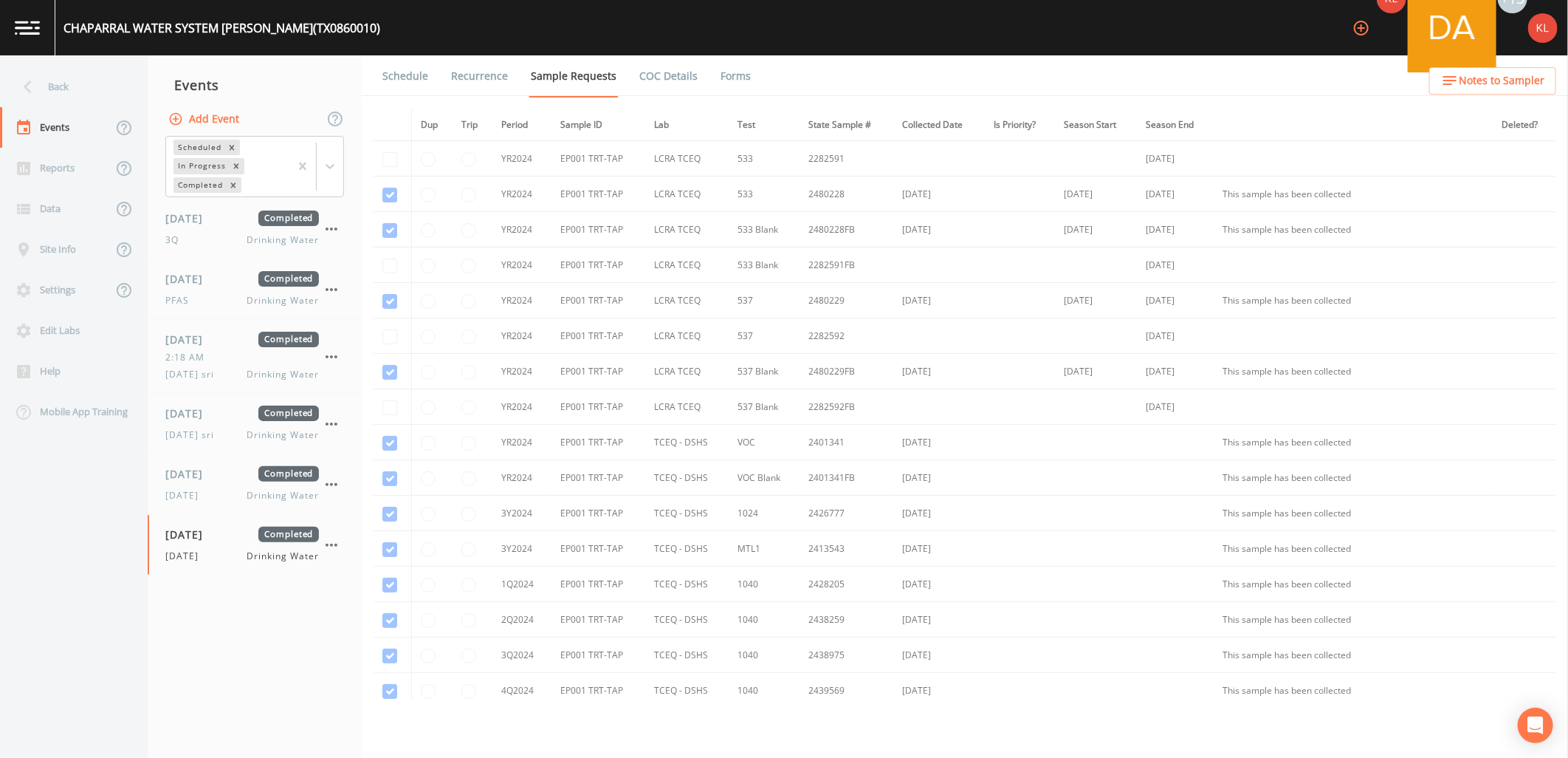
click at [726, 81] on link "Forms" at bounding box center [736, 75] width 35 height 41
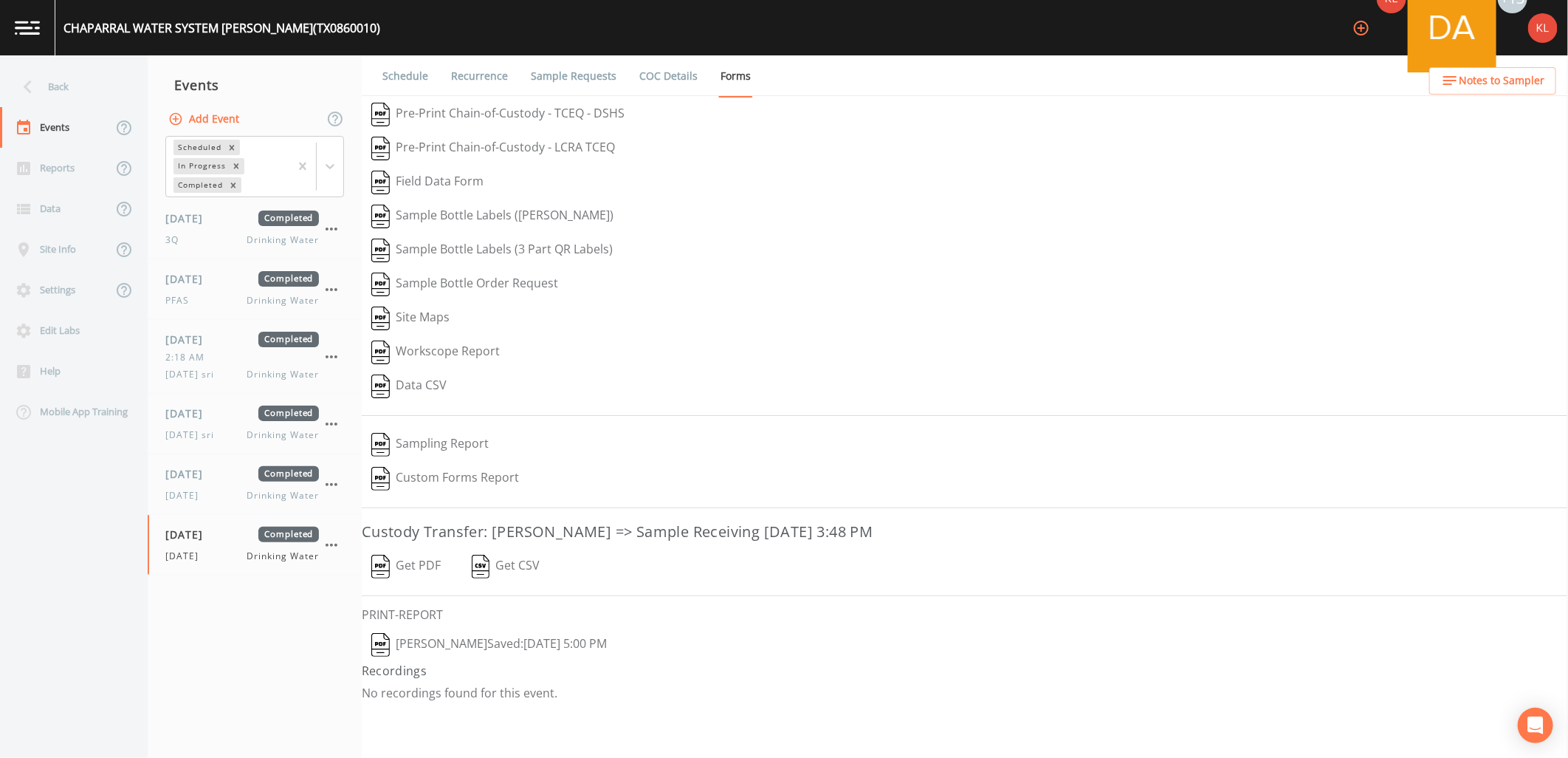
click at [387, 566] on img "button" at bounding box center [381, 566] width 18 height 23
click at [449, 640] on button "[PERSON_NAME]  Saved: [DATE] 5:00 PM" at bounding box center [489, 645] width 255 height 34
click at [31, 20] on img at bounding box center [27, 27] width 25 height 14
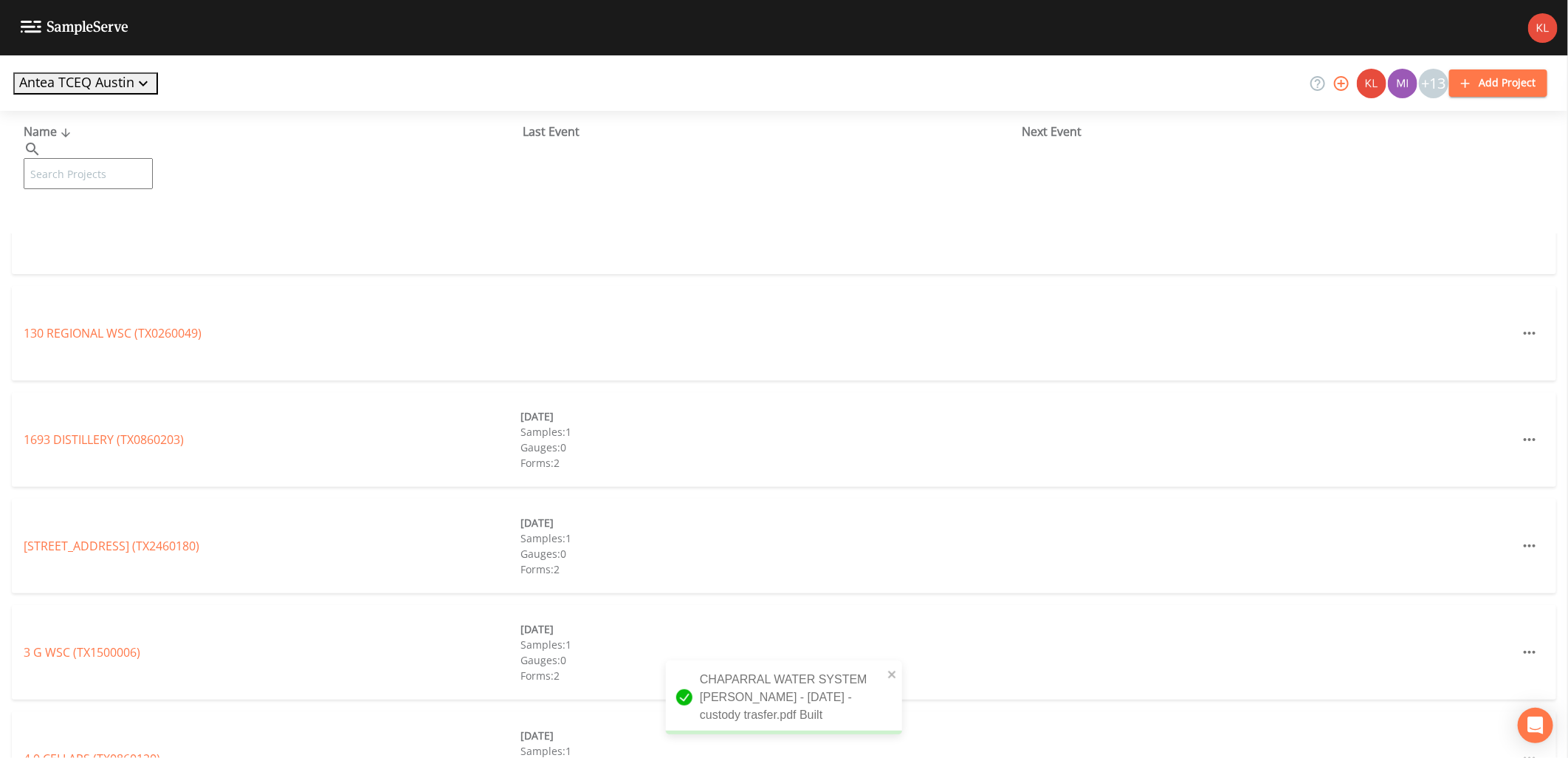
click at [114, 158] on input "text" at bounding box center [87, 173] width 129 height 31
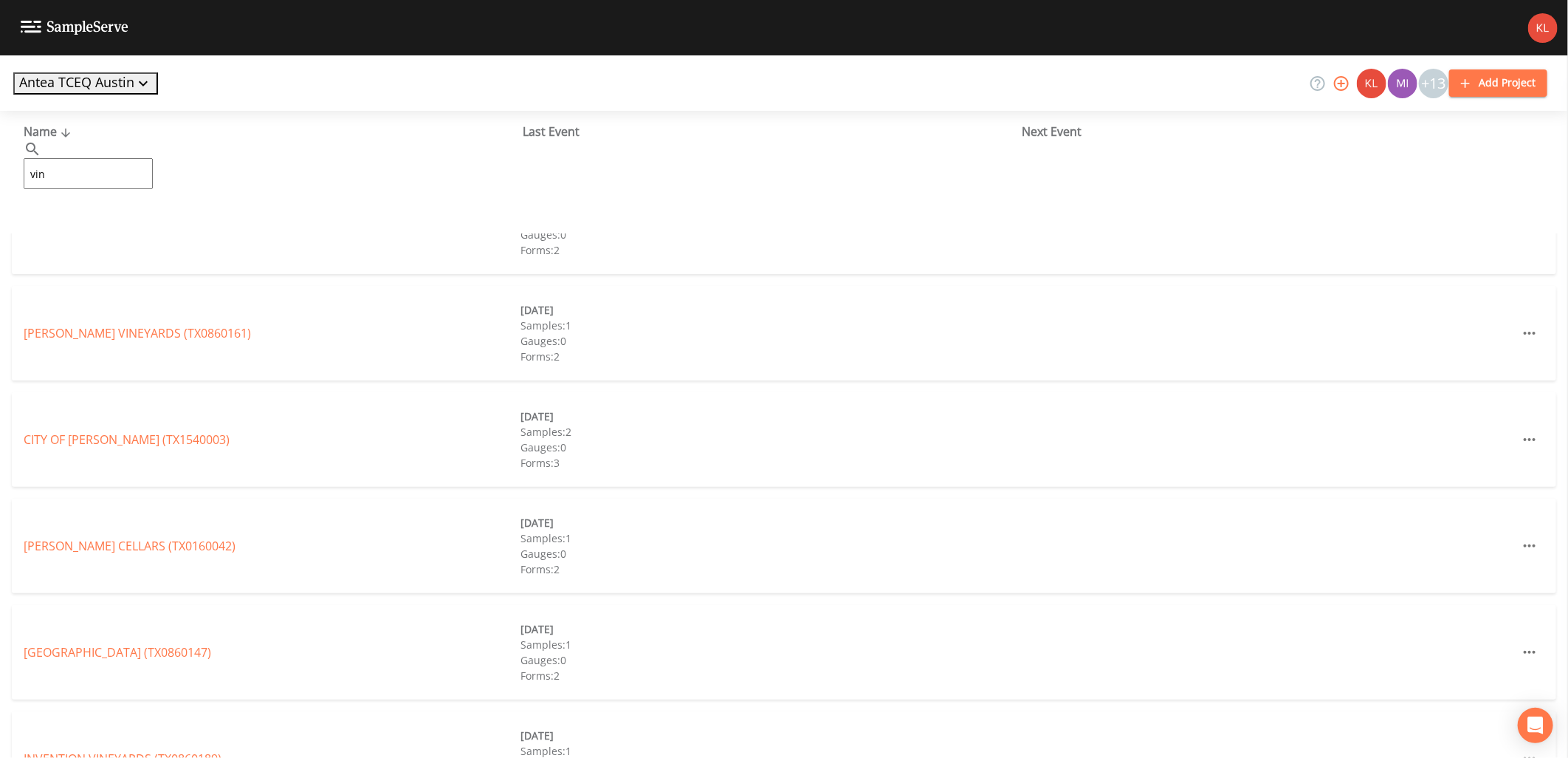
type input "[GEOGRAPHIC_DATA]"
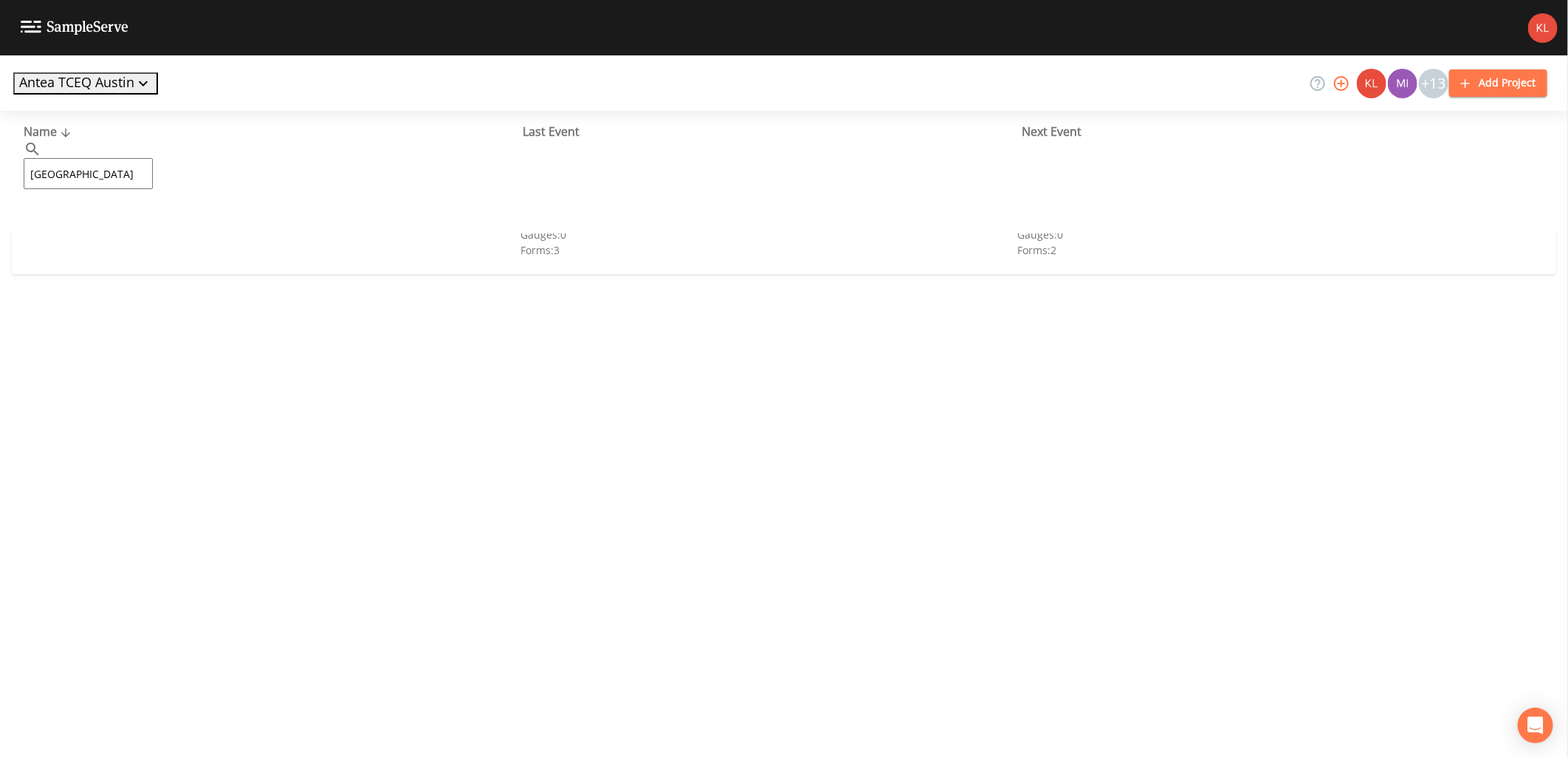
click at [153, 219] on link "VINEYARD RIDGE WATER SUPPLY (TX0860144)" at bounding box center [149, 227] width 252 height 17
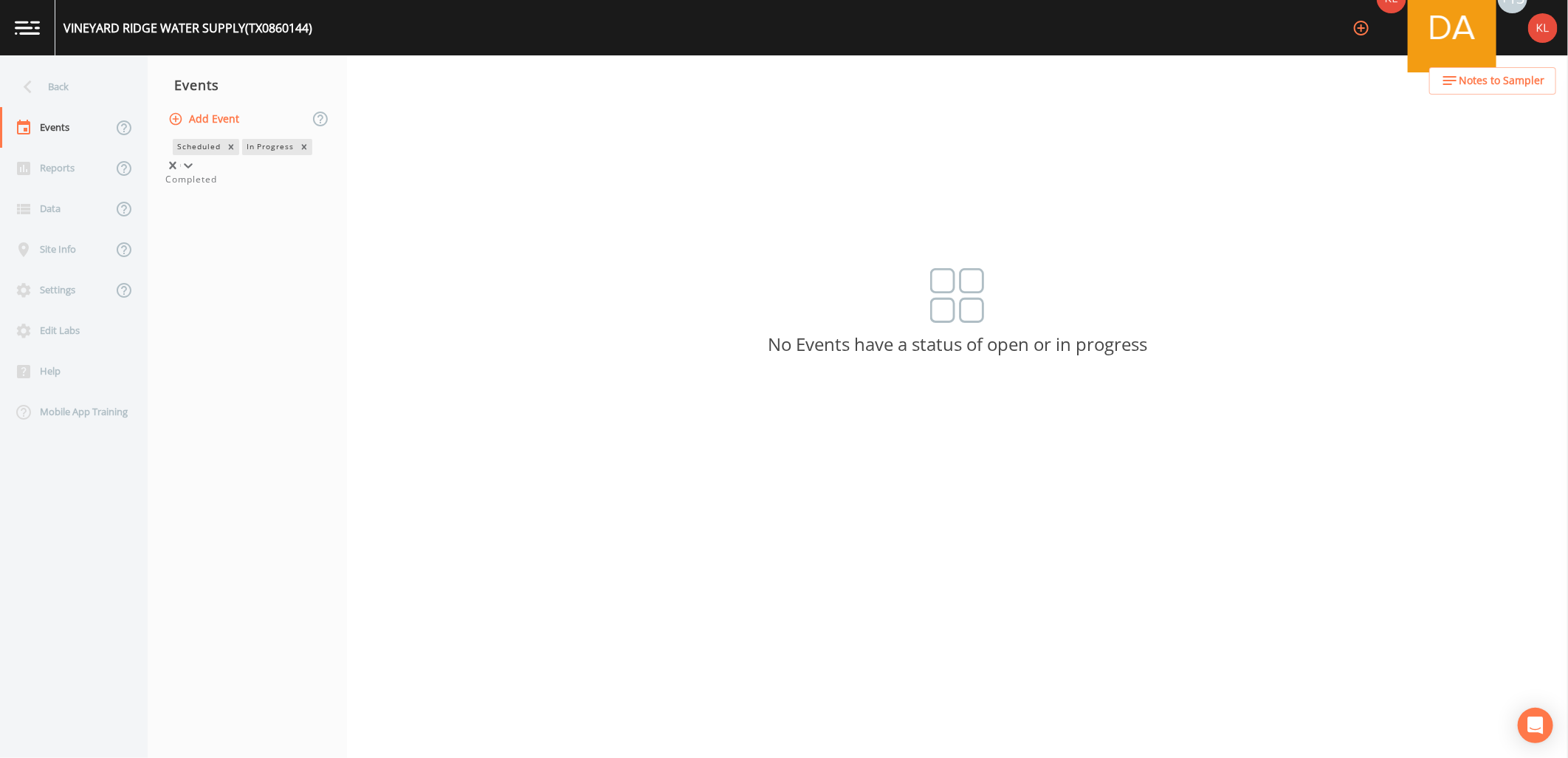
click at [196, 158] on div at bounding box center [188, 166] width 15 height 15
click at [315, 186] on div "Completed" at bounding box center [247, 180] width 164 height 14
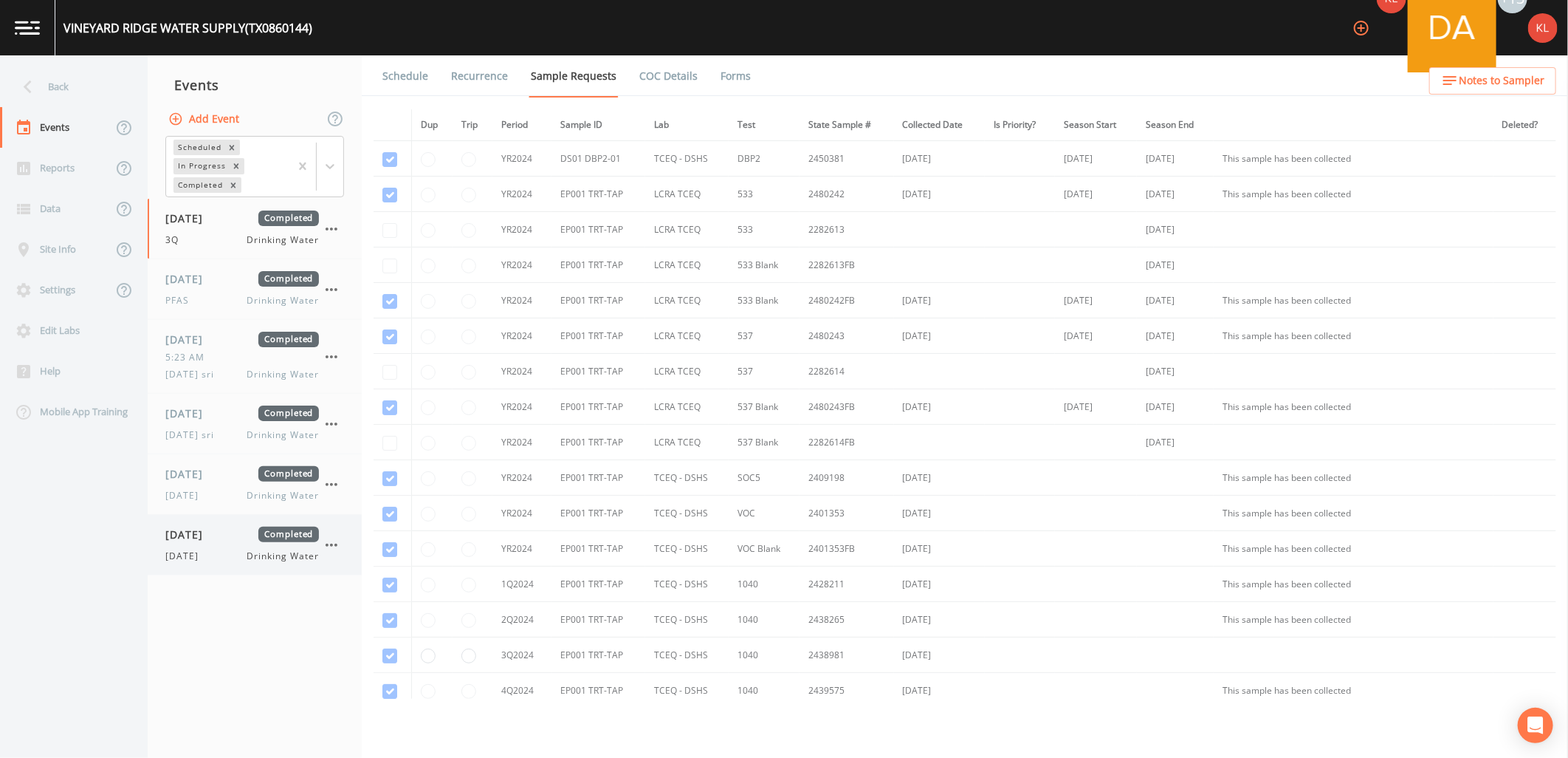
click at [243, 528] on div "[DATE] Completed" at bounding box center [242, 534] width 154 height 16
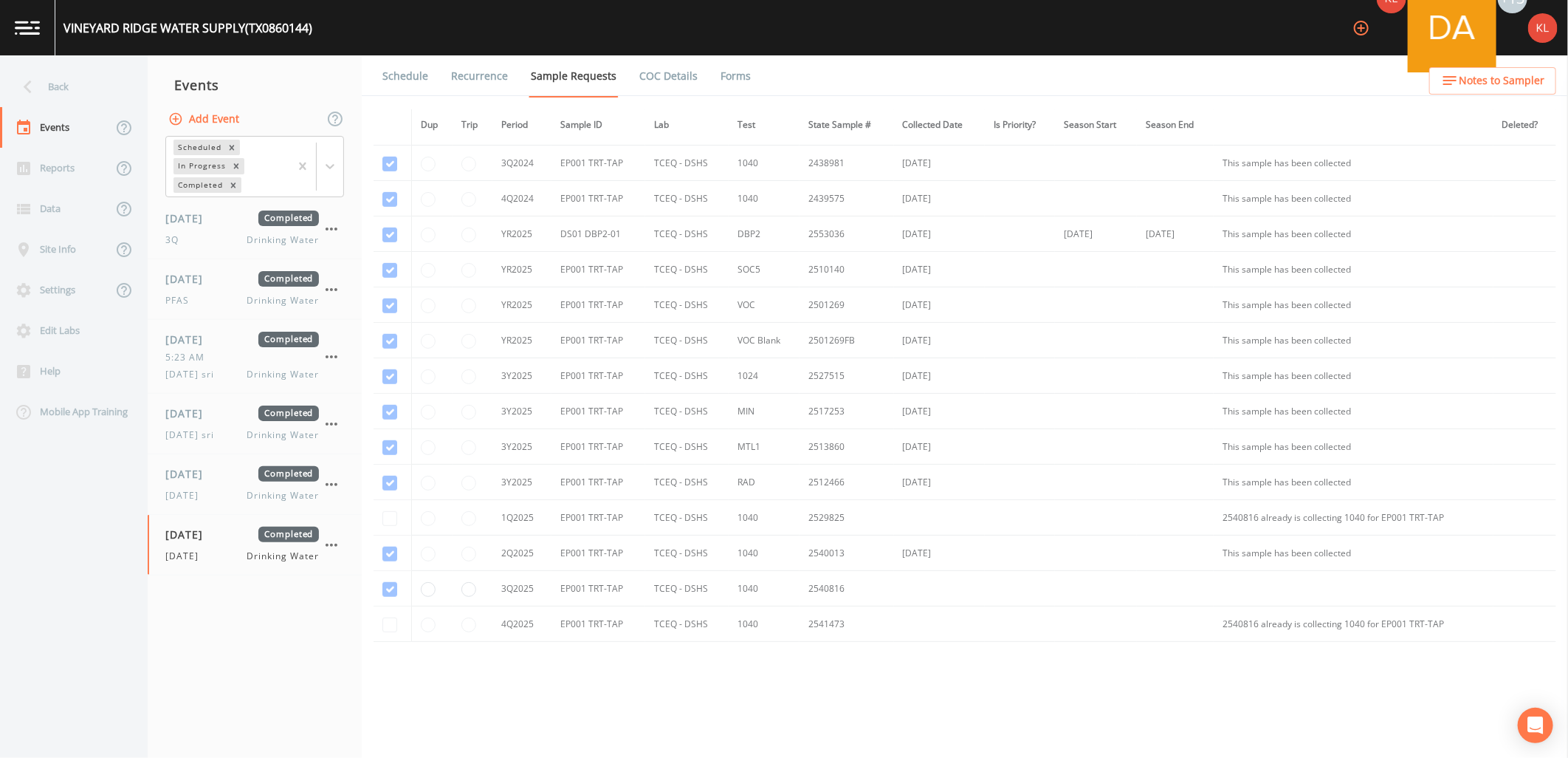
scroll to position [555, 0]
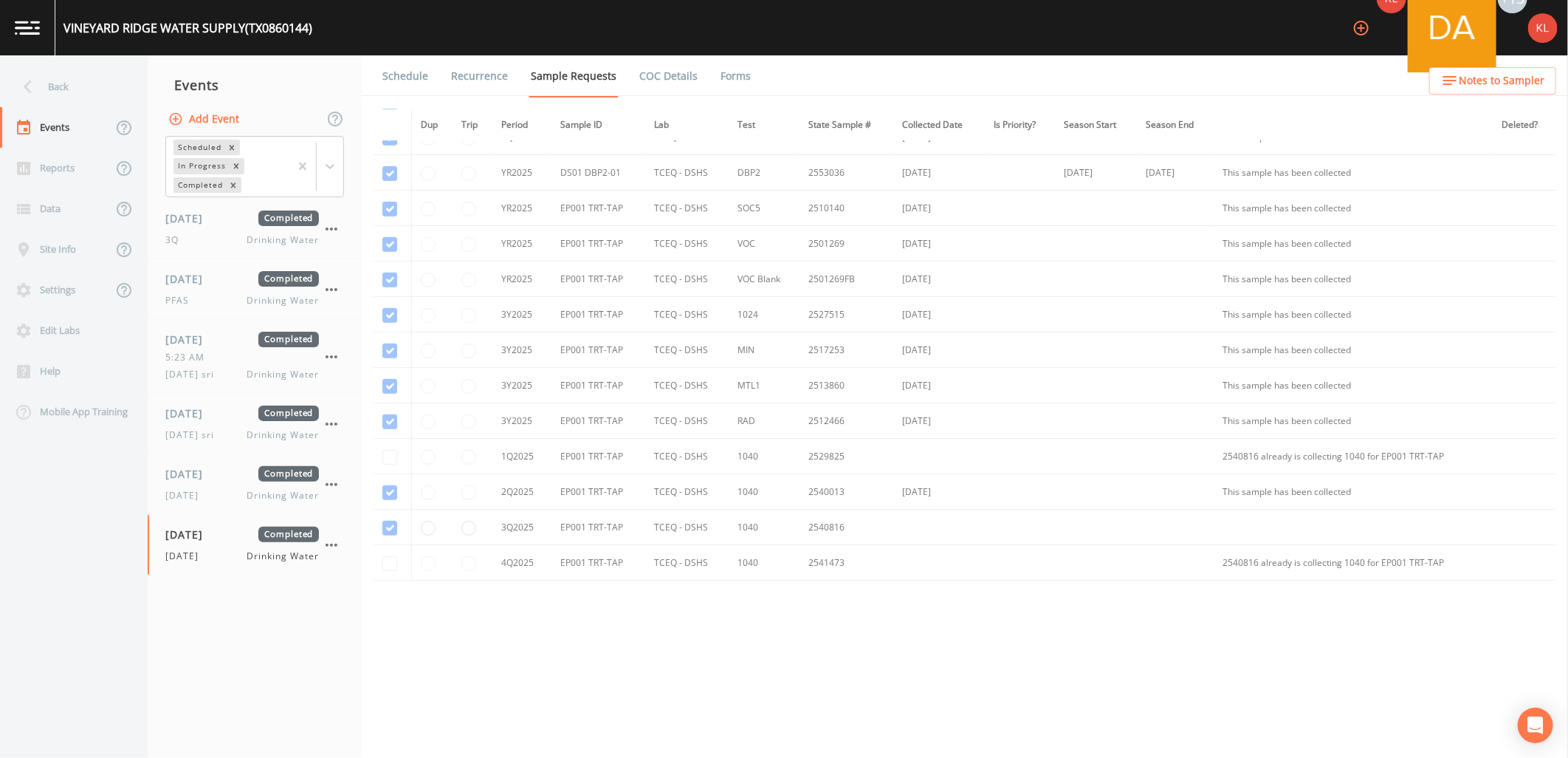
click at [730, 81] on link "Forms" at bounding box center [736, 75] width 35 height 41
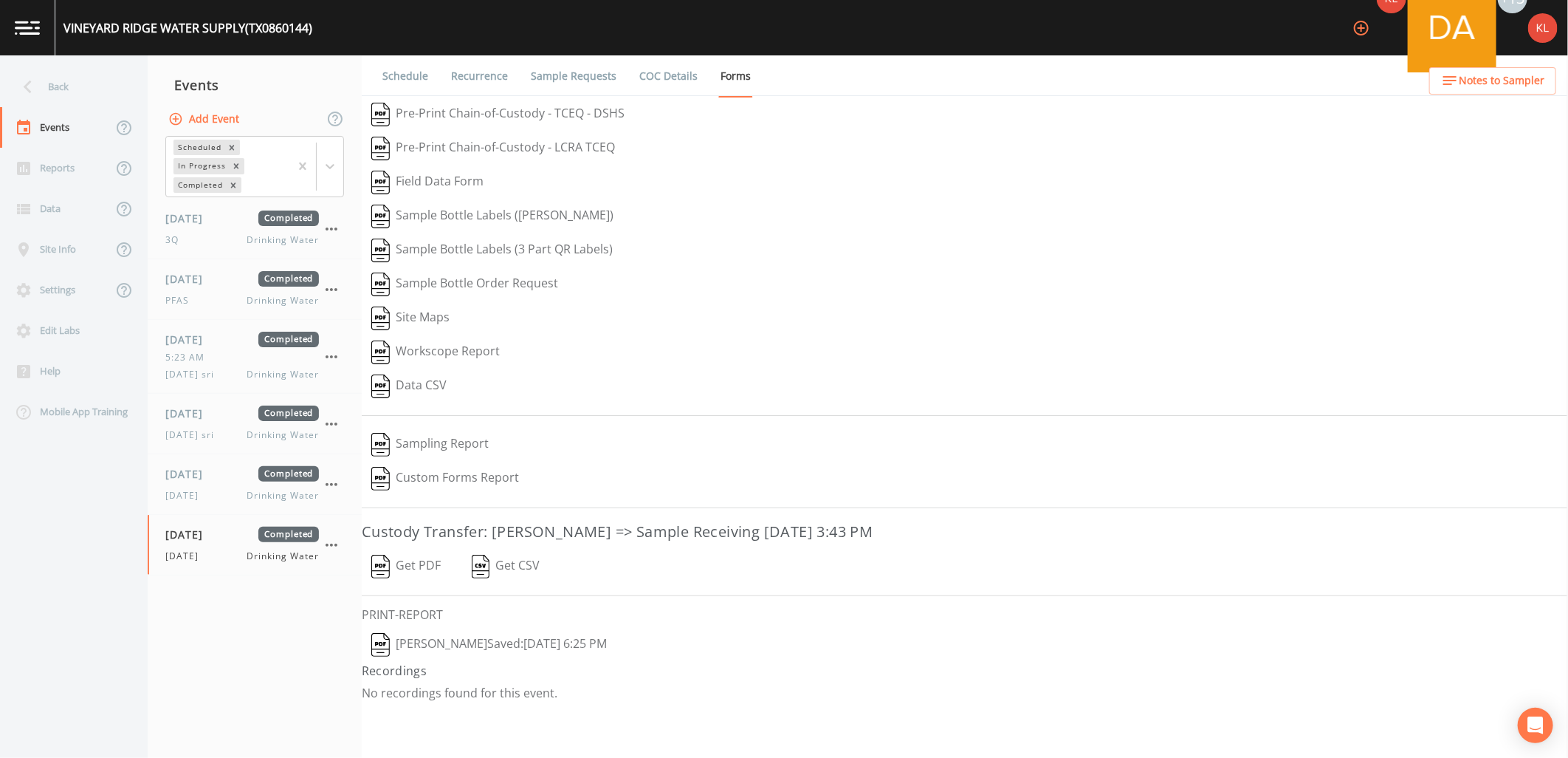
click at [402, 542] on h3 "Custody Transfer: [PERSON_NAME] => Sample Receiving [DATE] 3:43 PM" at bounding box center [965, 532] width 1206 height 23
click at [406, 554] on button "Get PDF" at bounding box center [406, 566] width 89 height 34
click at [8, 37] on link at bounding box center [27, 27] width 55 height 55
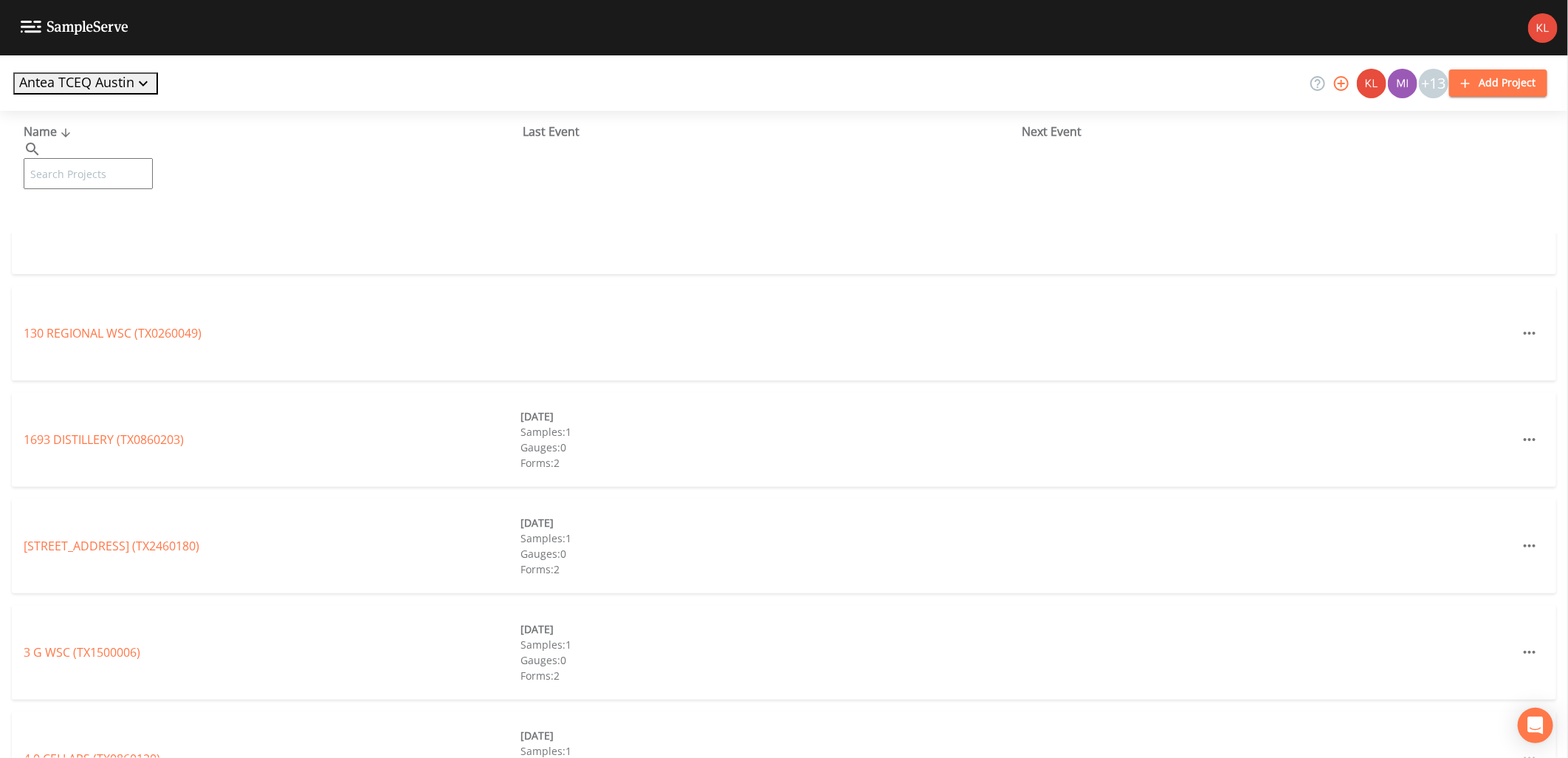
click at [153, 158] on input "text" at bounding box center [87, 173] width 129 height 31
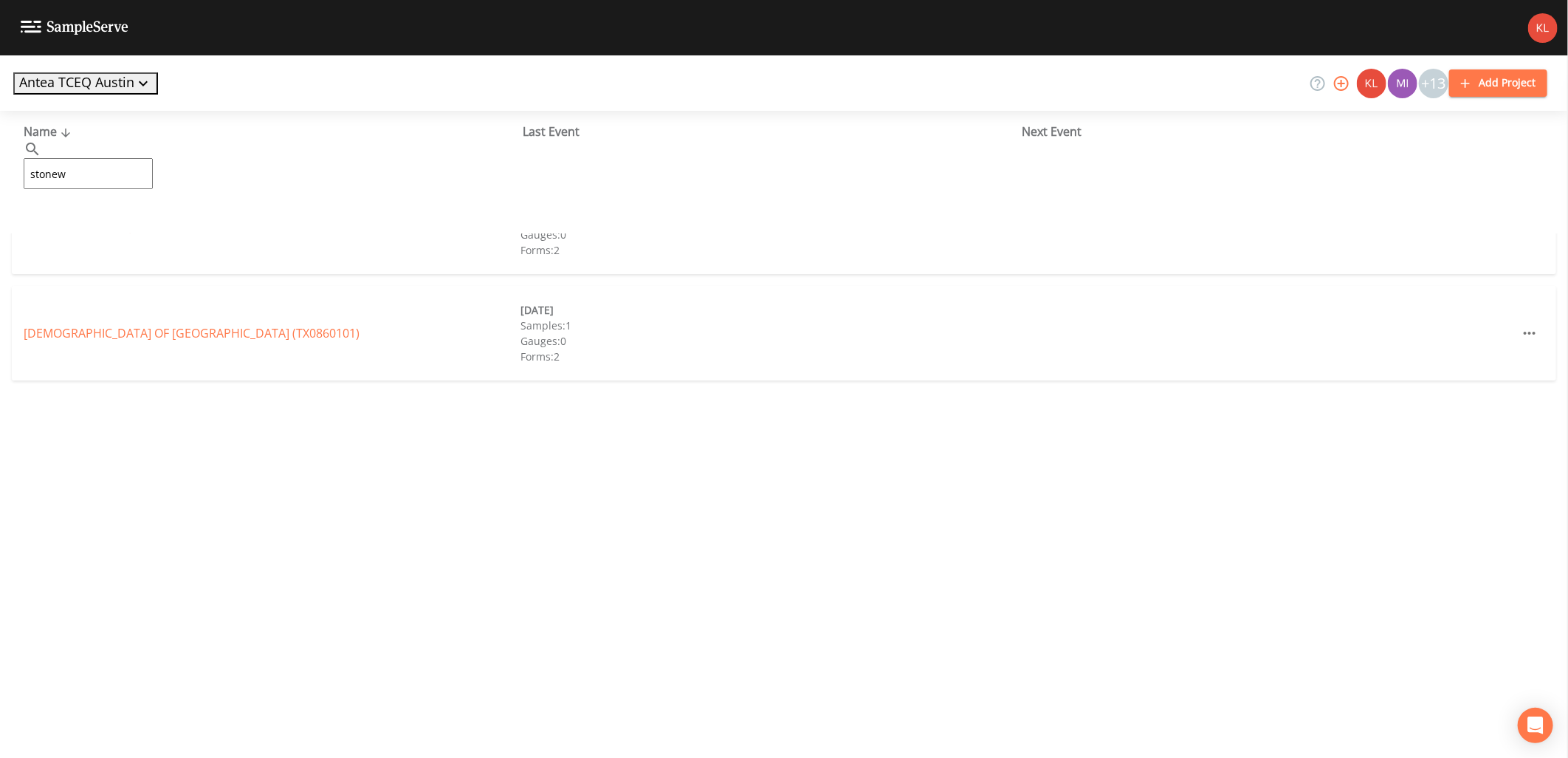
type input "stonew"
click at [72, 229] on link "STONEWALL WCID (TX0860104)" at bounding box center [109, 227] width 171 height 17
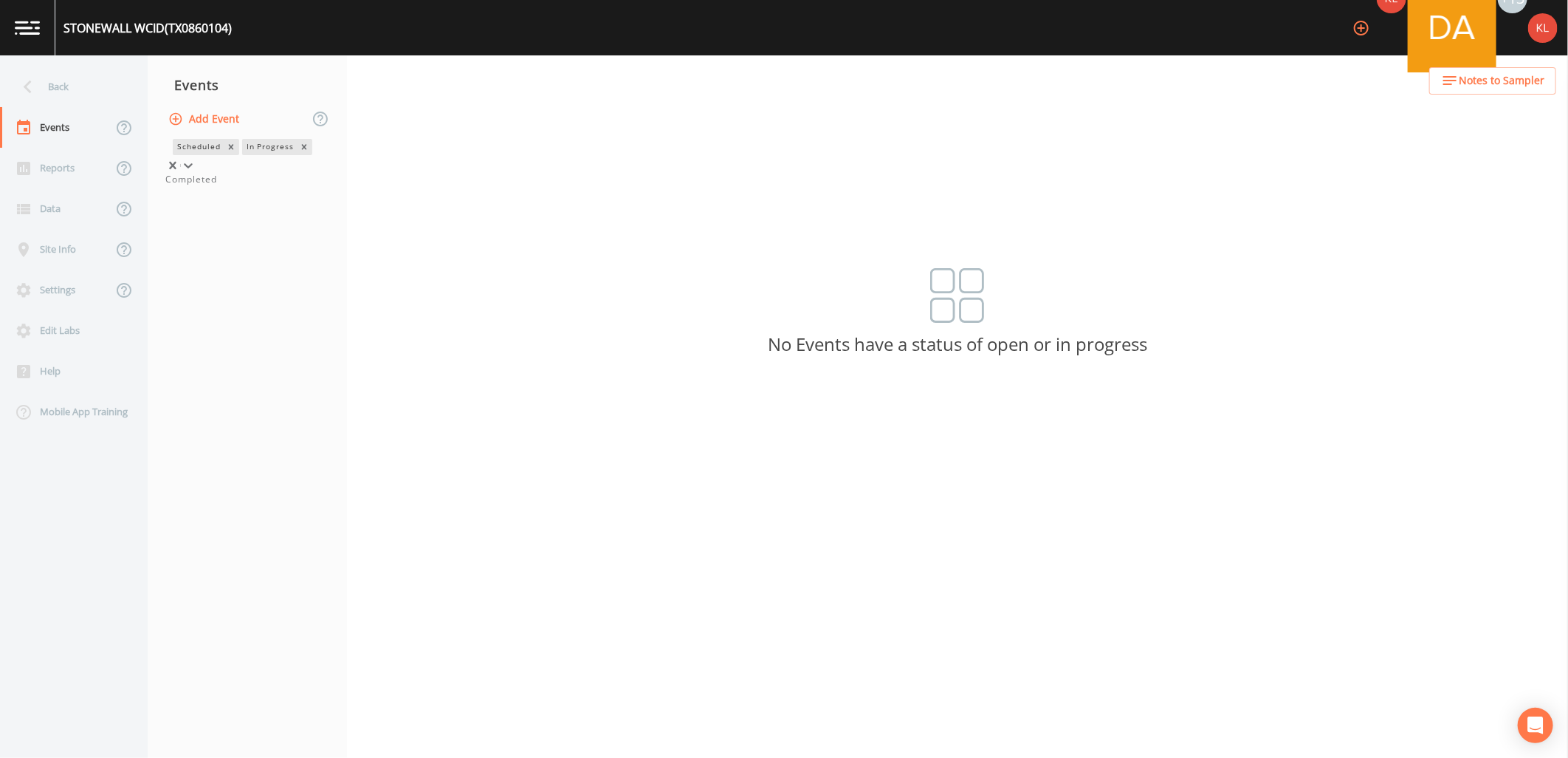
click at [196, 158] on div at bounding box center [188, 166] width 15 height 15
click at [290, 186] on div "Completed" at bounding box center [247, 180] width 164 height 14
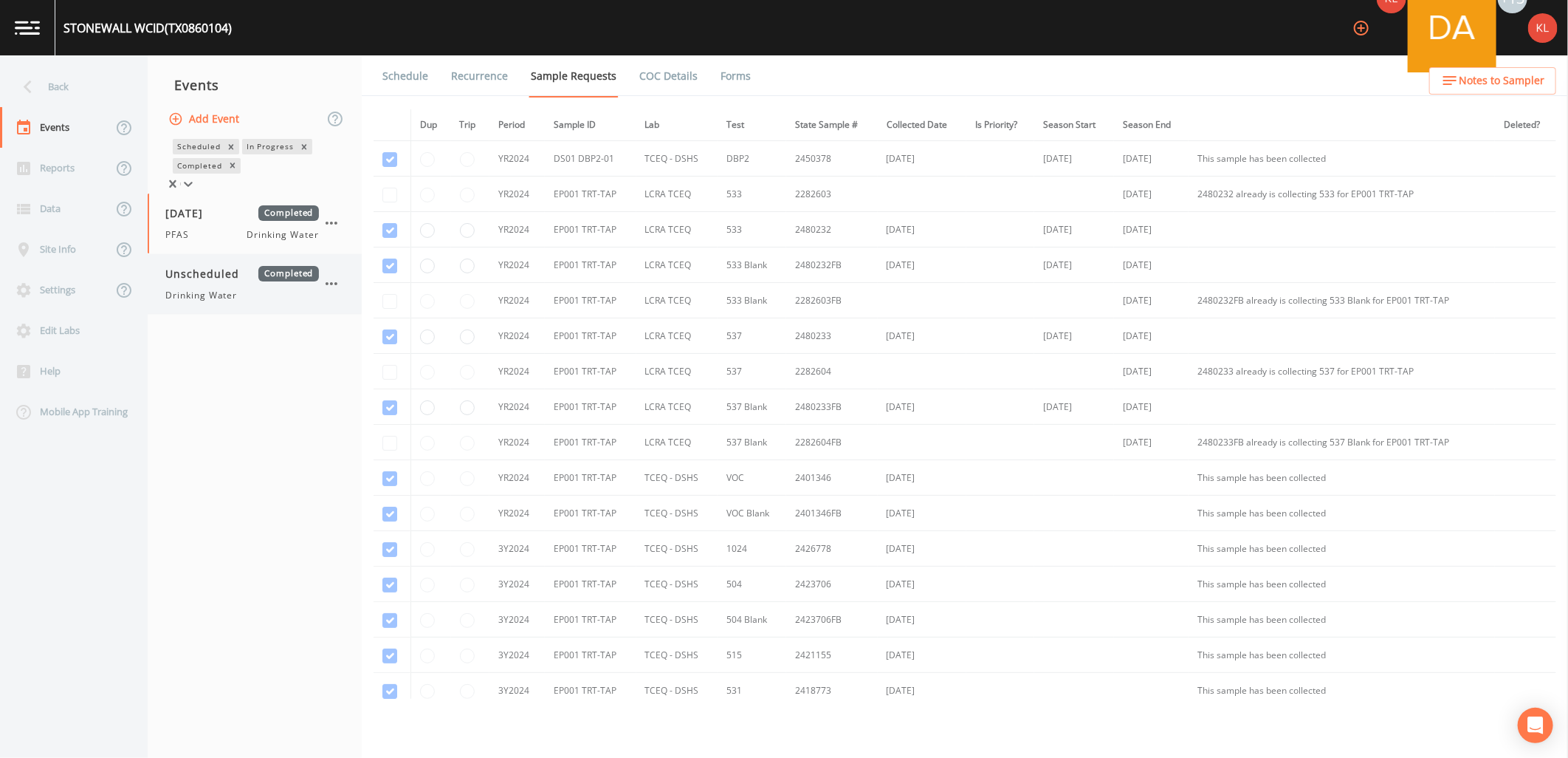
click at [210, 302] on span "Drinking Water" at bounding box center [201, 296] width 72 height 14
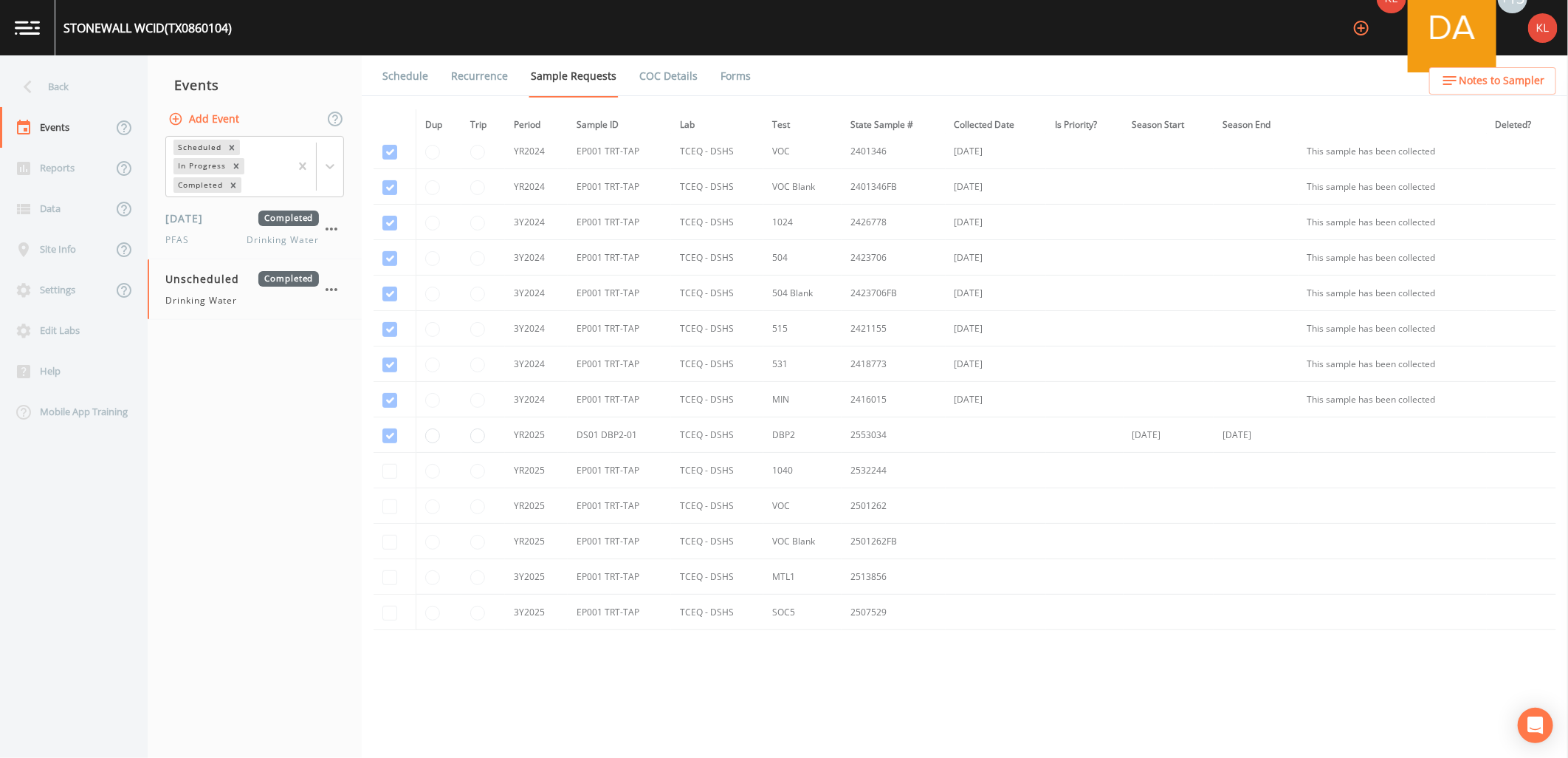
scroll to position [377, 0]
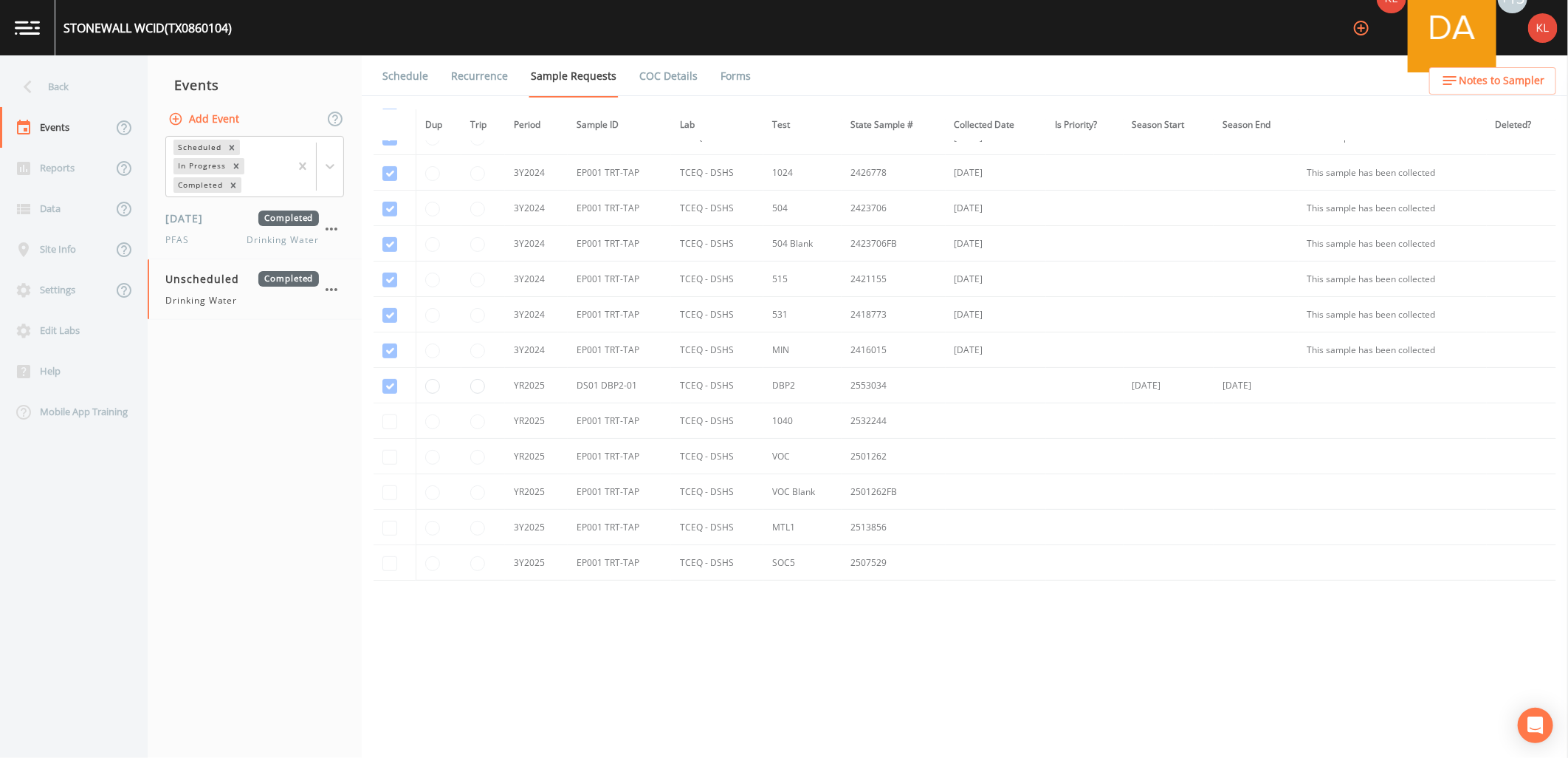
click at [731, 91] on link "Forms" at bounding box center [736, 75] width 35 height 41
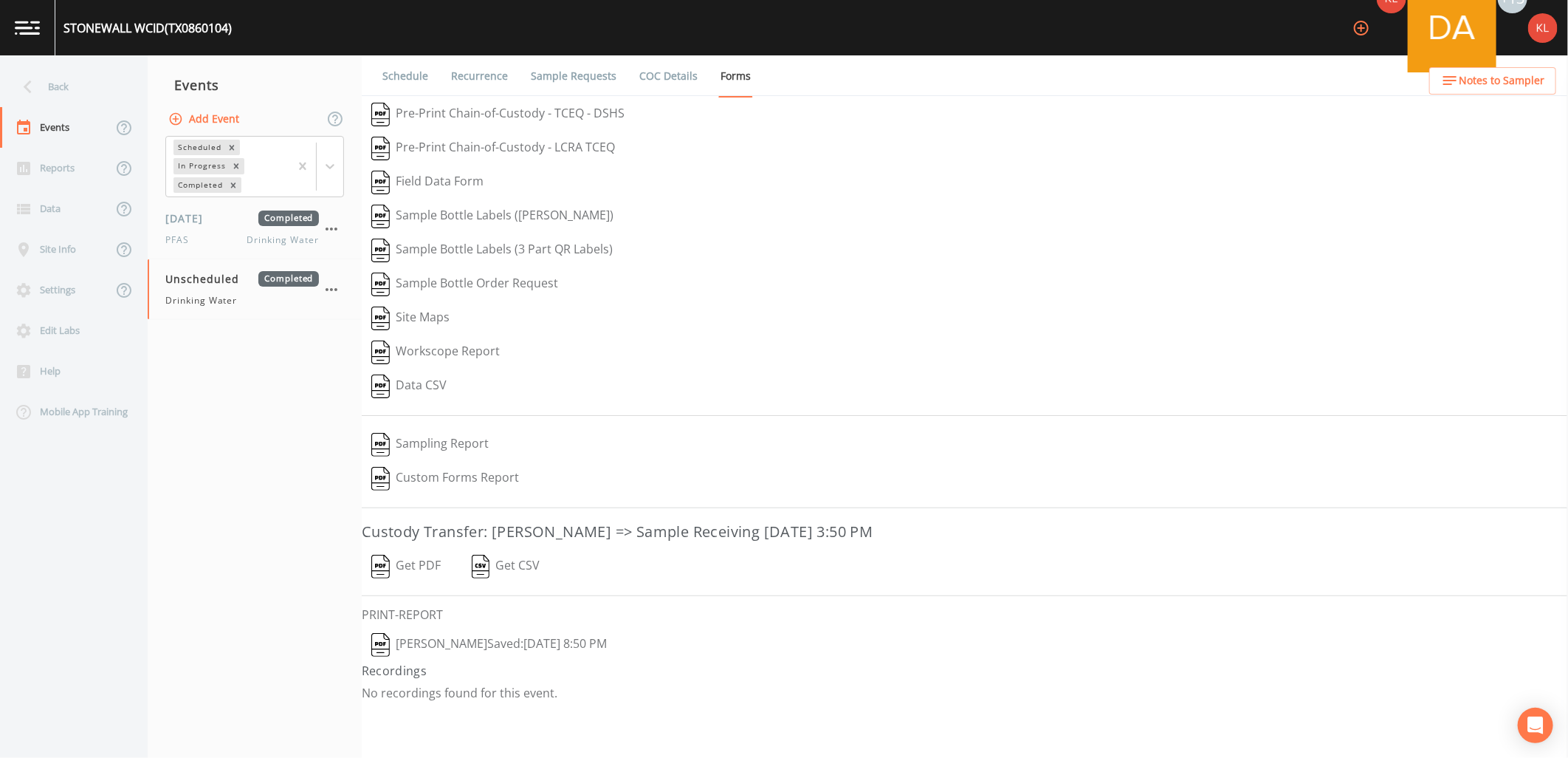
click at [386, 573] on img "button" at bounding box center [381, 566] width 18 height 23
click at [415, 648] on button "[PERSON_NAME]  Saved: [DATE] 8:50 PM" at bounding box center [489, 645] width 255 height 34
click at [27, 12] on link at bounding box center [27, 27] width 55 height 55
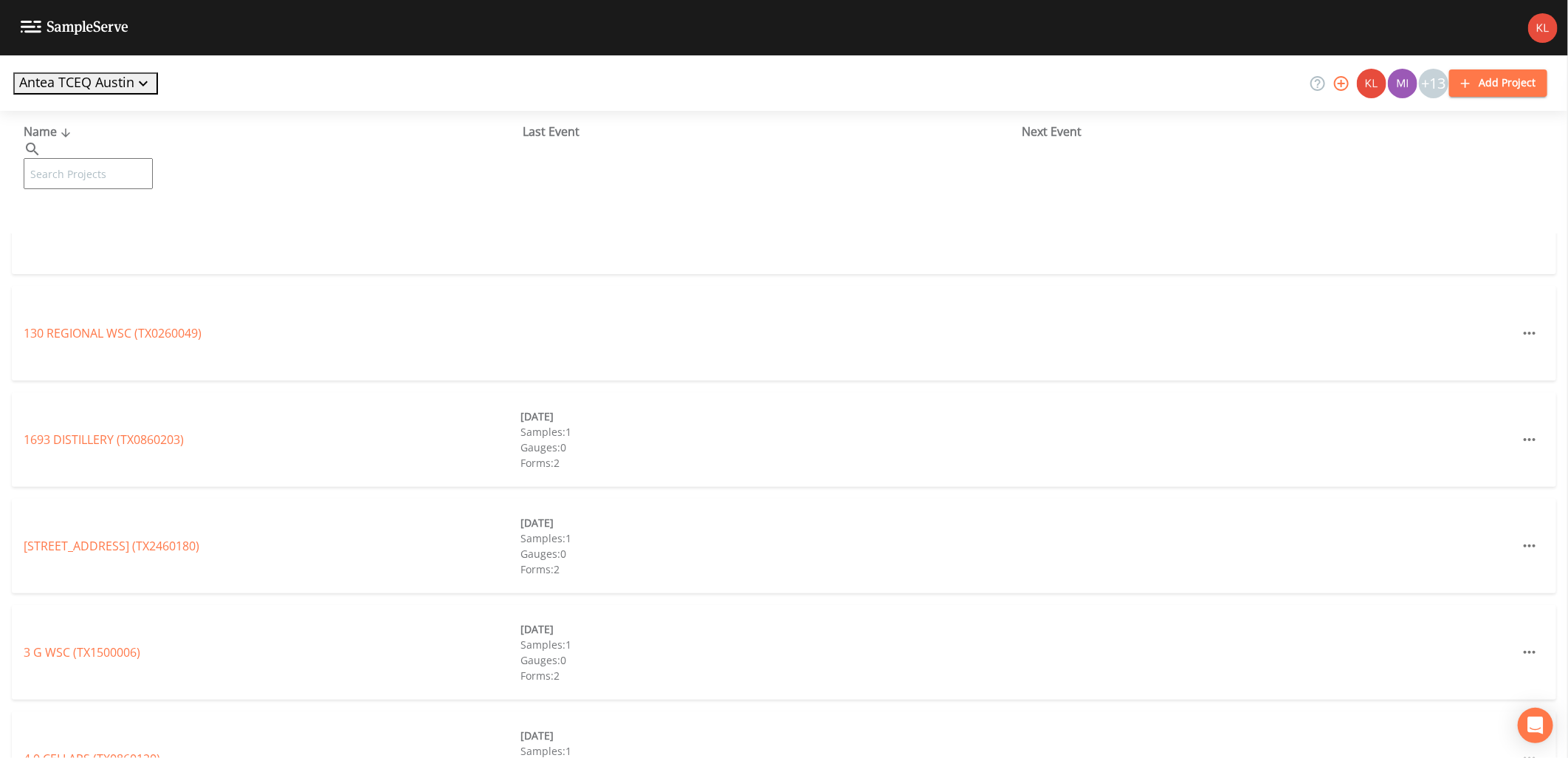
click at [99, 165] on input "text" at bounding box center [87, 173] width 129 height 31
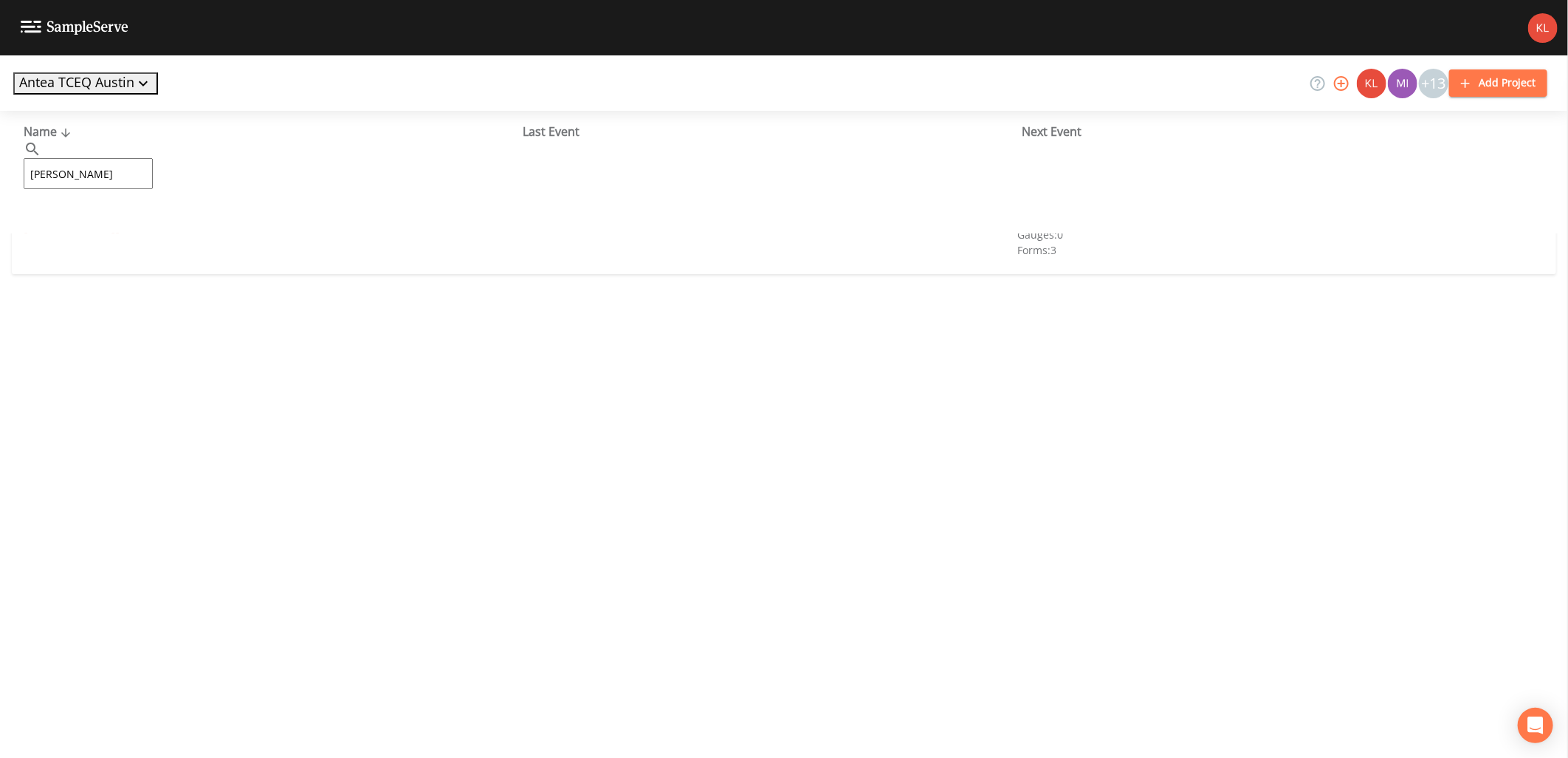
type input "[PERSON_NAME]"
click at [47, 232] on link "[PERSON_NAME][GEOGRAPHIC_DATA] AND RESORT (TX0160035)" at bounding box center [200, 227] width 354 height 17
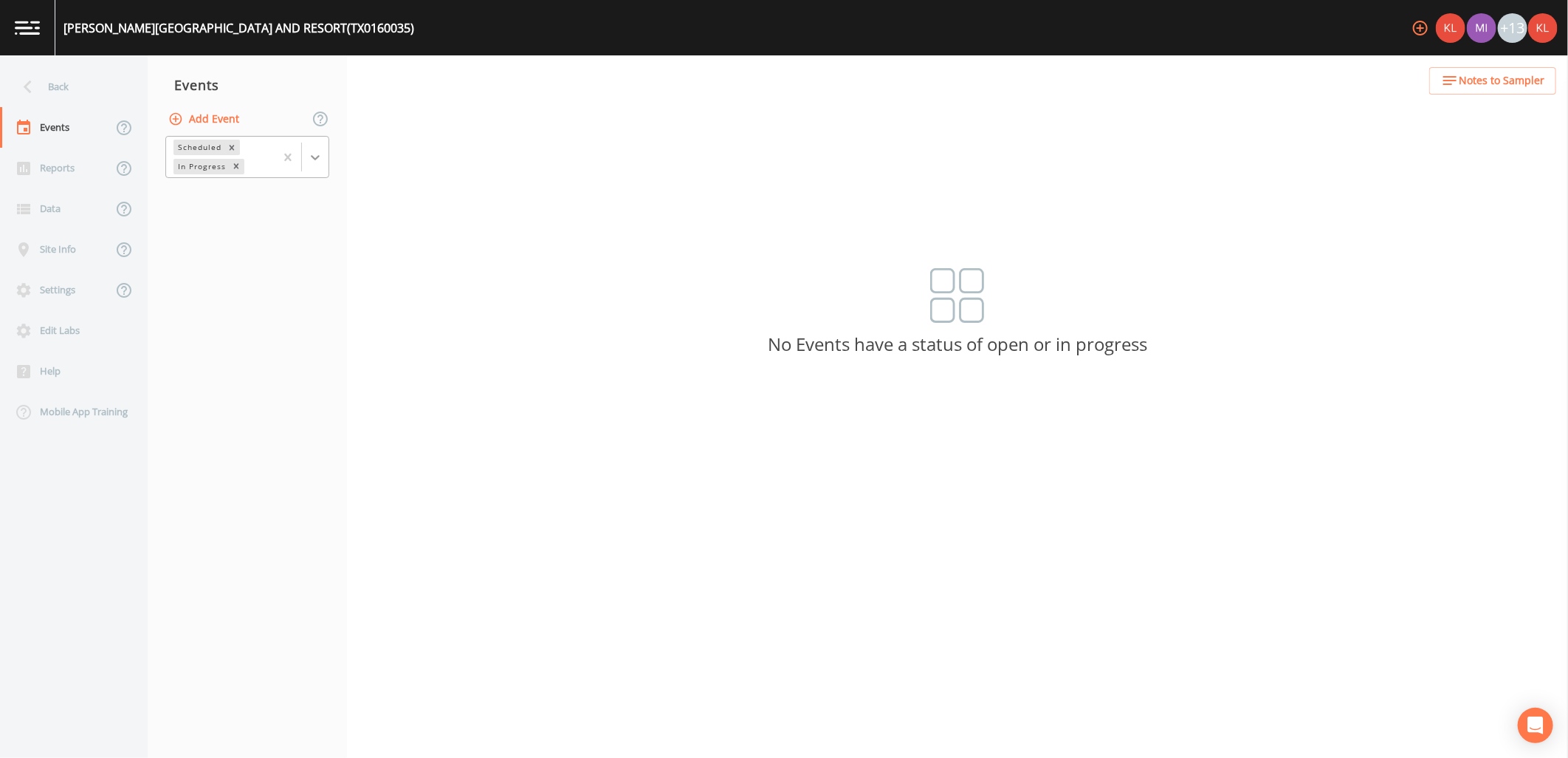
click at [305, 168] on div at bounding box center [315, 157] width 26 height 26
click at [303, 186] on div "Completed" at bounding box center [247, 180] width 164 height 14
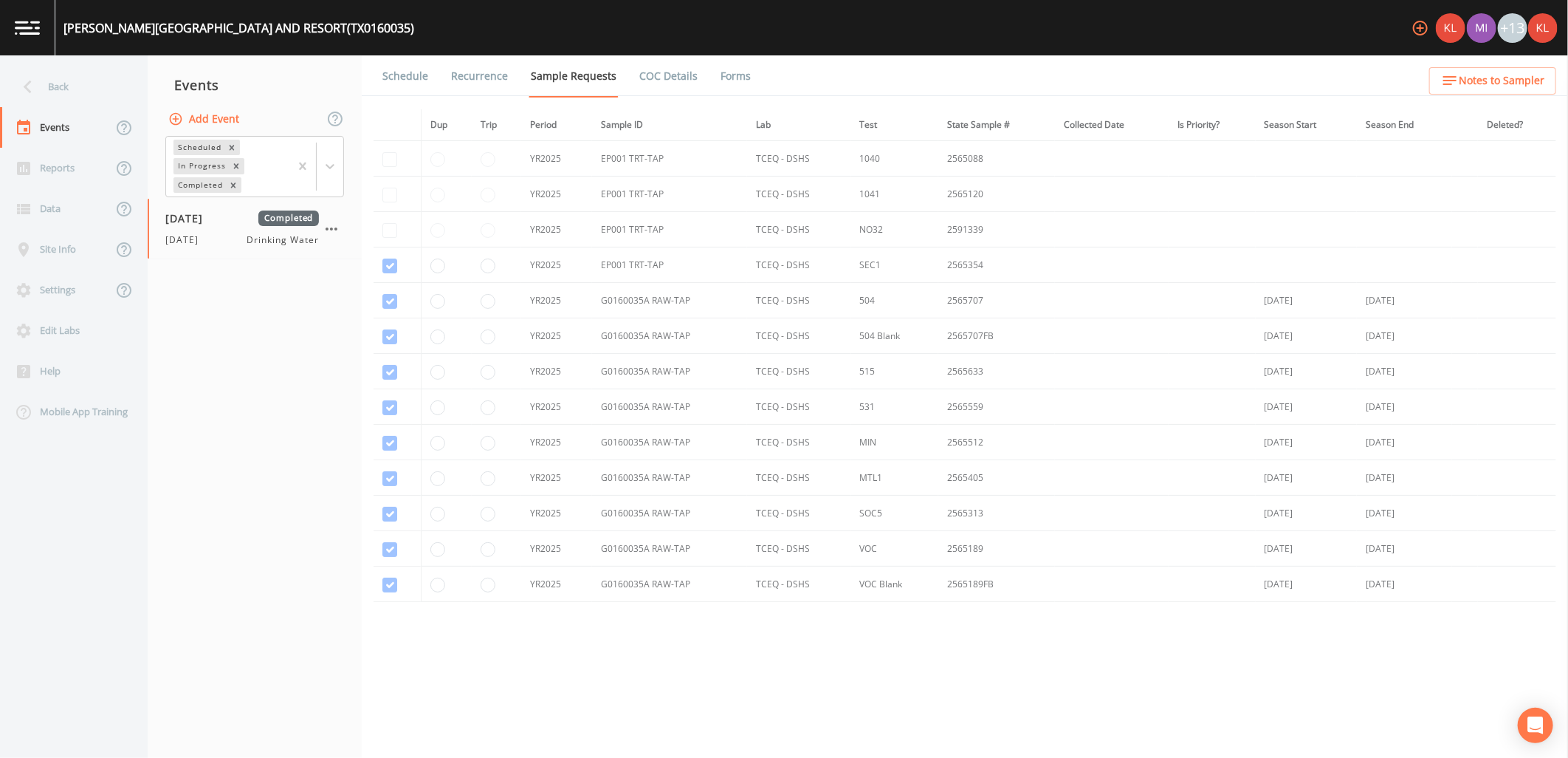
click at [724, 78] on link "Forms" at bounding box center [736, 75] width 35 height 41
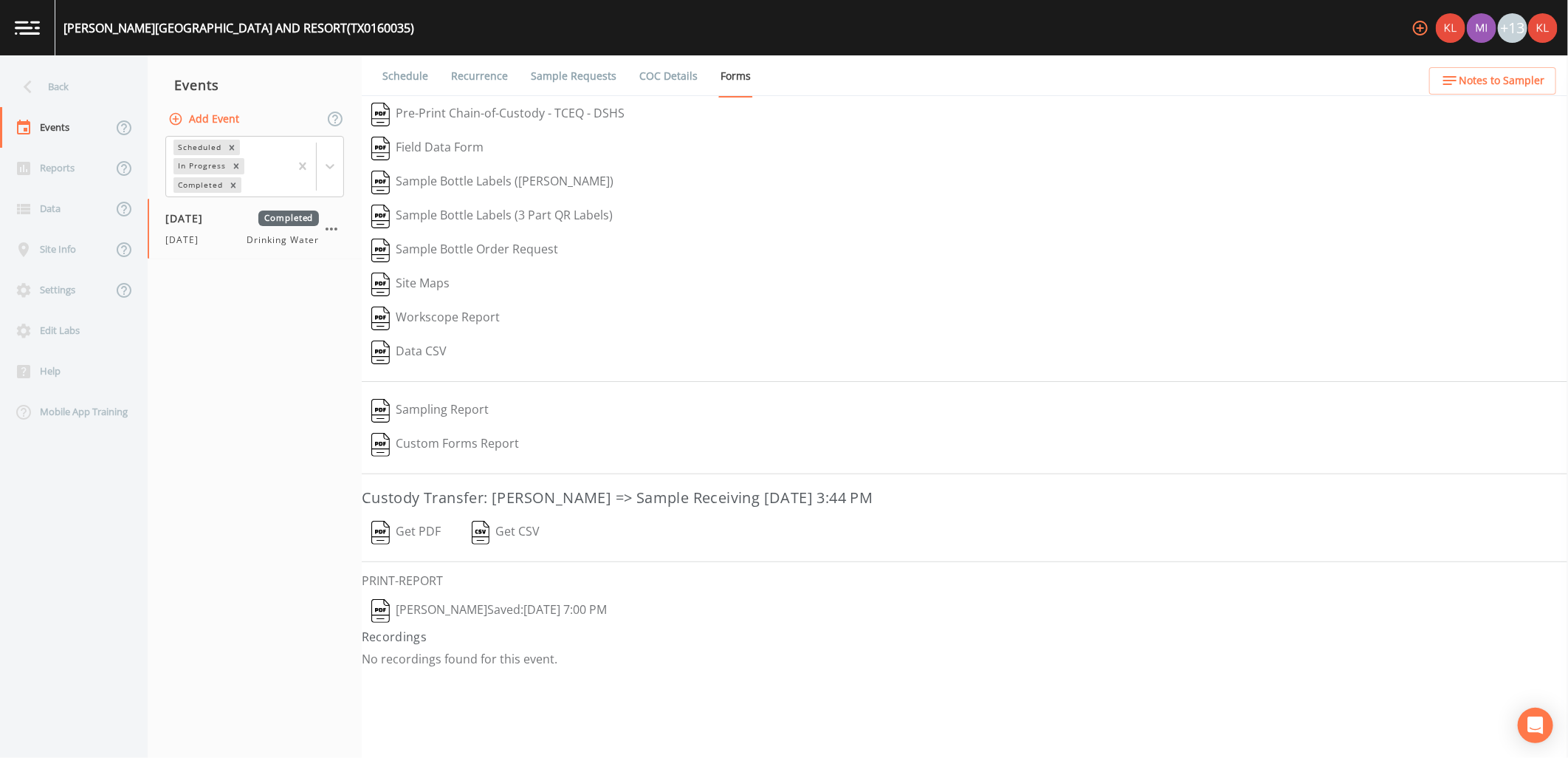
click at [522, 601] on button "[PERSON_NAME]  Saved: [DATE] 7:00 PM" at bounding box center [489, 611] width 255 height 34
click at [412, 527] on button "Get PDF" at bounding box center [406, 532] width 89 height 34
